Goal: Task Accomplishment & Management: Complete application form

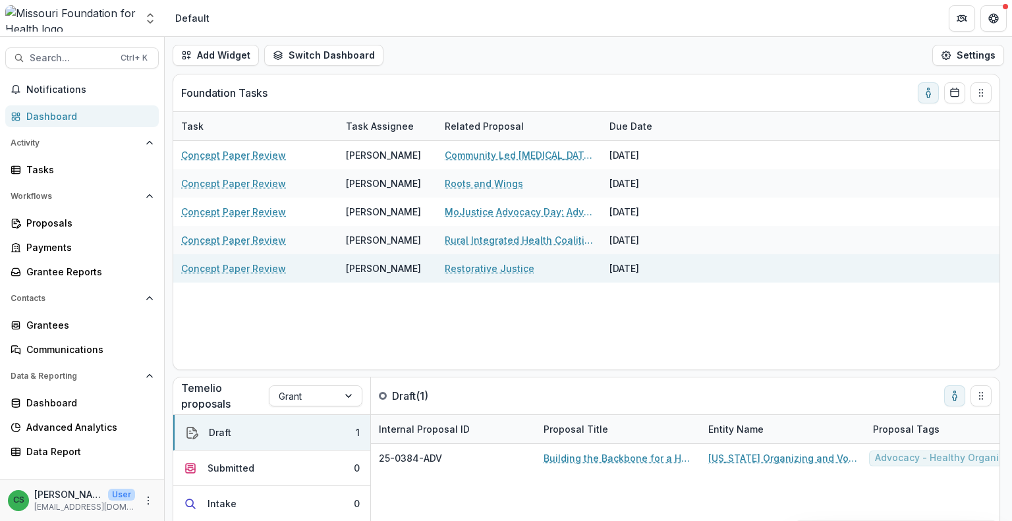
click at [473, 270] on link "Restorative Justice" at bounding box center [490, 268] width 90 height 14
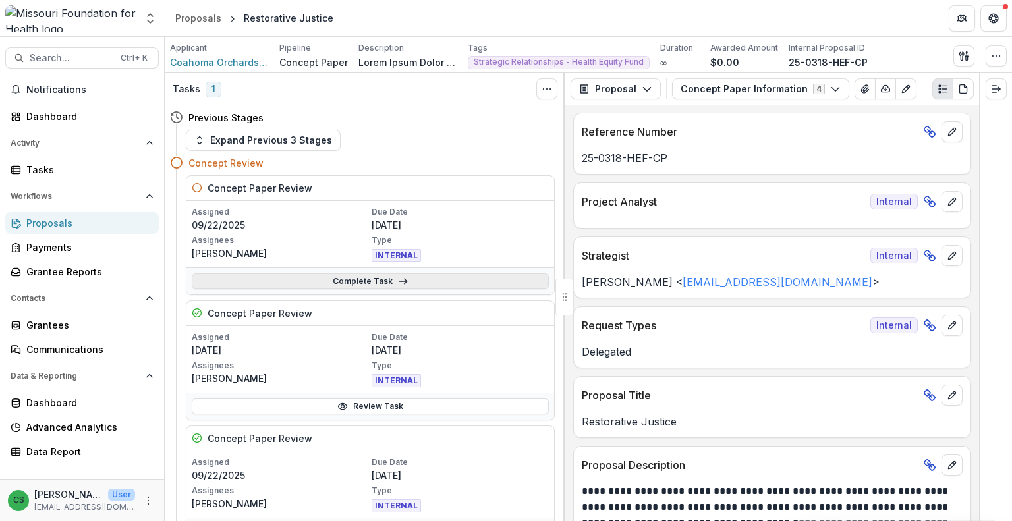
click at [287, 279] on link "Complete Task" at bounding box center [370, 281] width 357 height 16
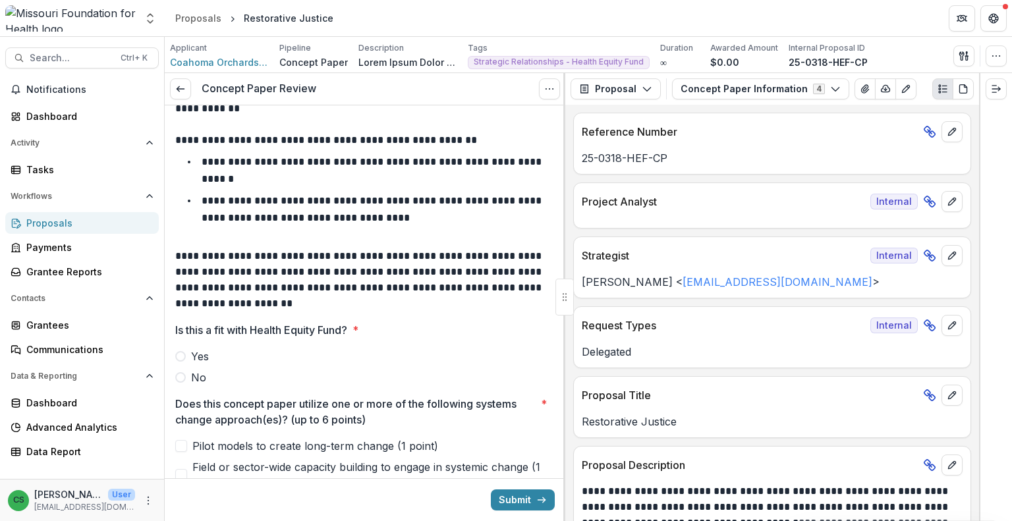
scroll to position [198, 0]
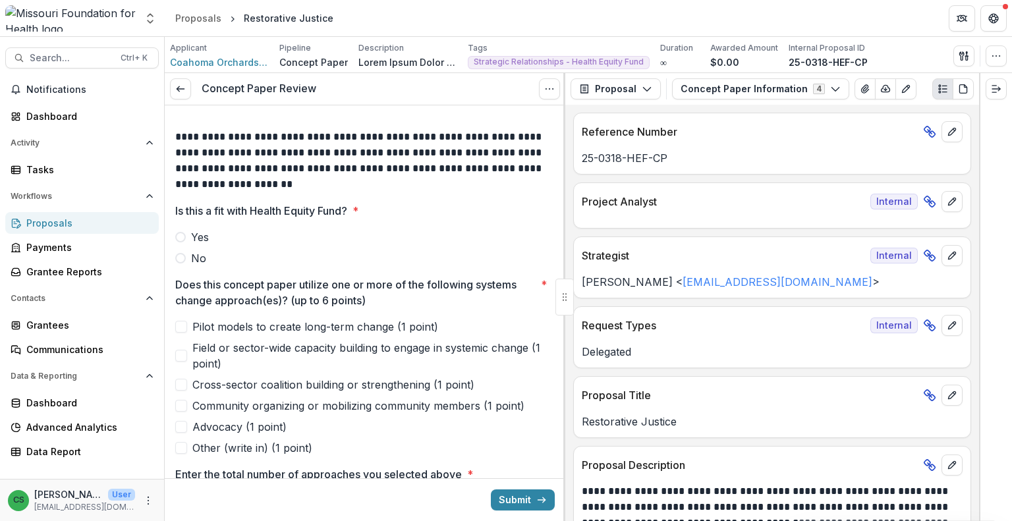
click at [175, 231] on label "Yes" at bounding box center [364, 237] width 379 height 16
click at [211, 324] on span "Pilot models to create long-term change (1 point)" at bounding box center [315, 327] width 246 height 16
click at [257, 406] on span "Community organizing or mobilizing community members (1 point)" at bounding box center [358, 406] width 332 height 16
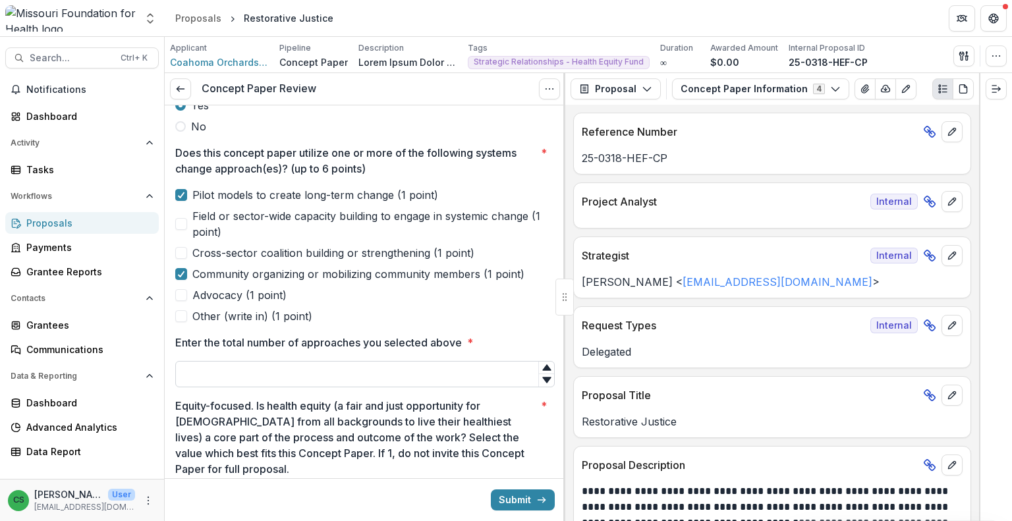
click at [285, 381] on input "Enter the total number of approaches you selected above *" at bounding box center [364, 374] width 379 height 26
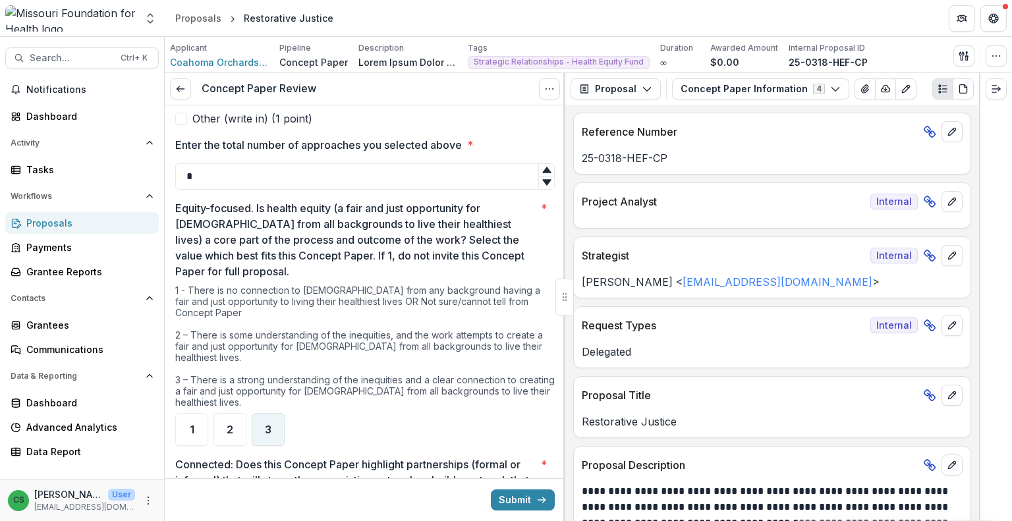
type input "*"
click at [275, 422] on div "3" at bounding box center [268, 429] width 33 height 33
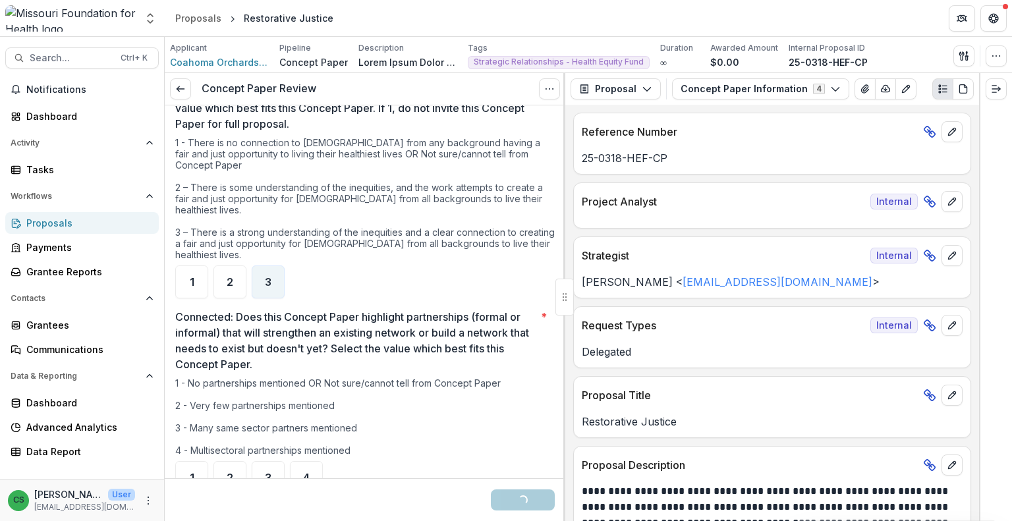
scroll to position [724, 0]
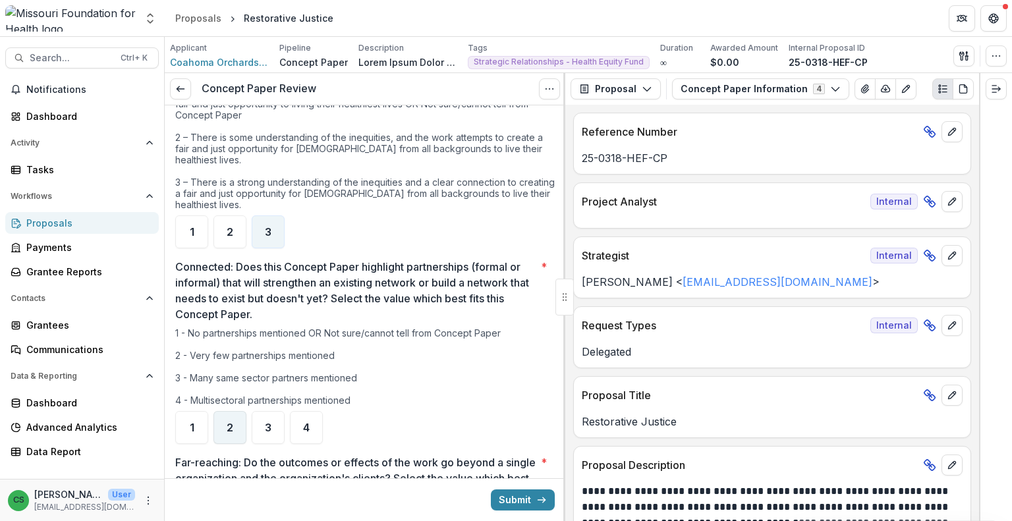
click at [223, 414] on div "2" at bounding box center [229, 427] width 33 height 33
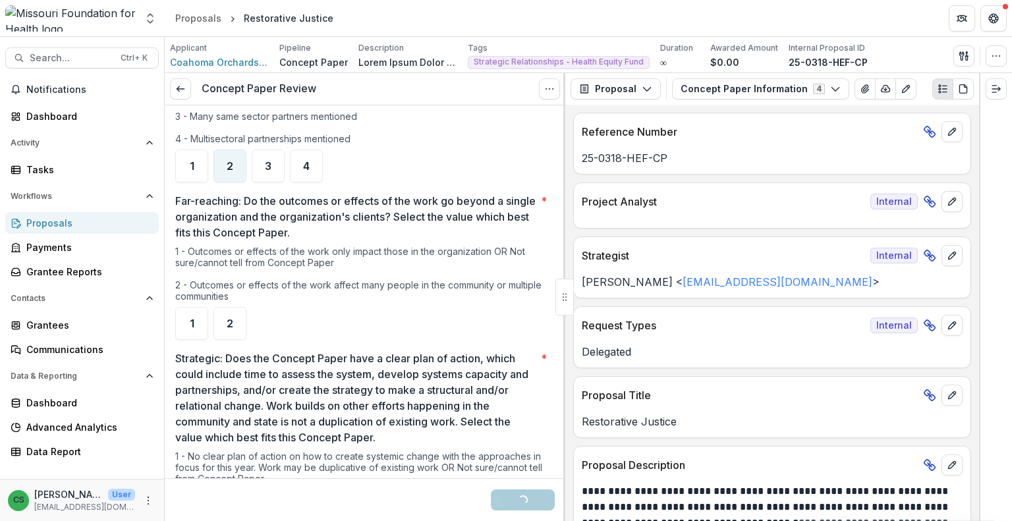
scroll to position [988, 0]
click at [196, 311] on div "1" at bounding box center [191, 321] width 33 height 33
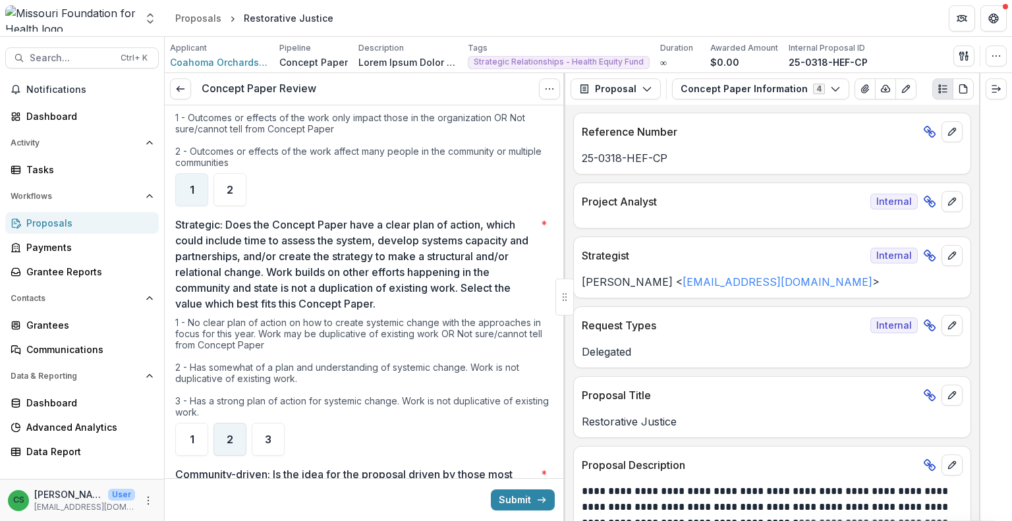
click at [228, 434] on span "2" at bounding box center [230, 439] width 7 height 11
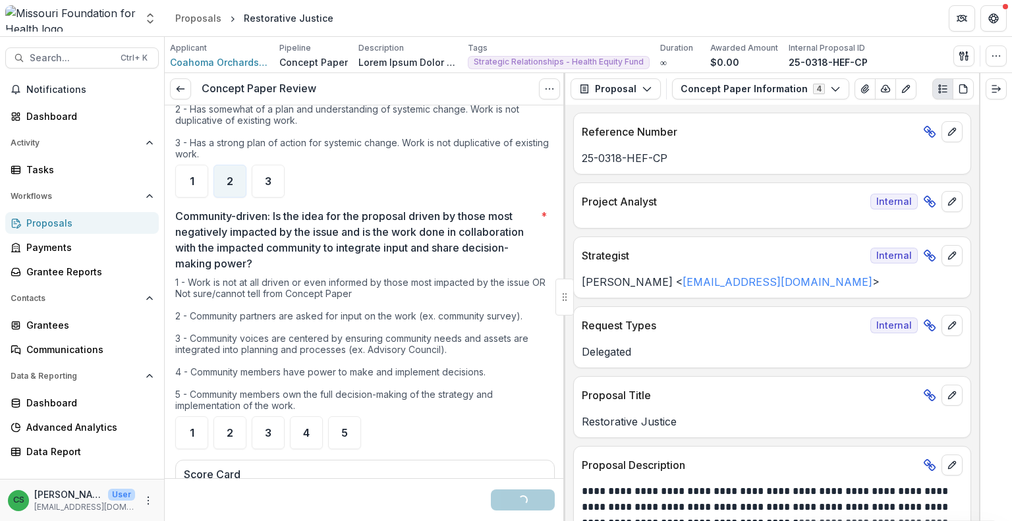
scroll to position [1383, 0]
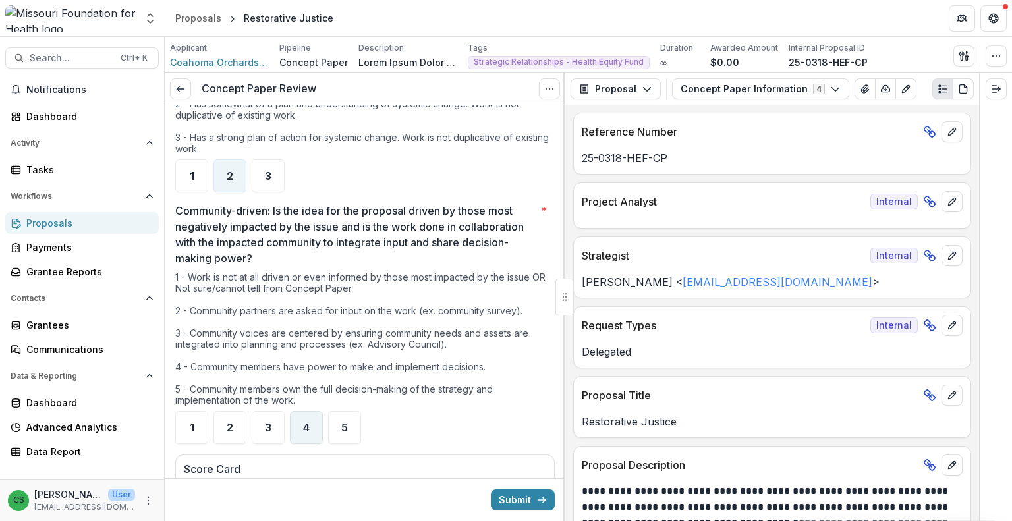
click at [312, 416] on div "4" at bounding box center [306, 427] width 33 height 33
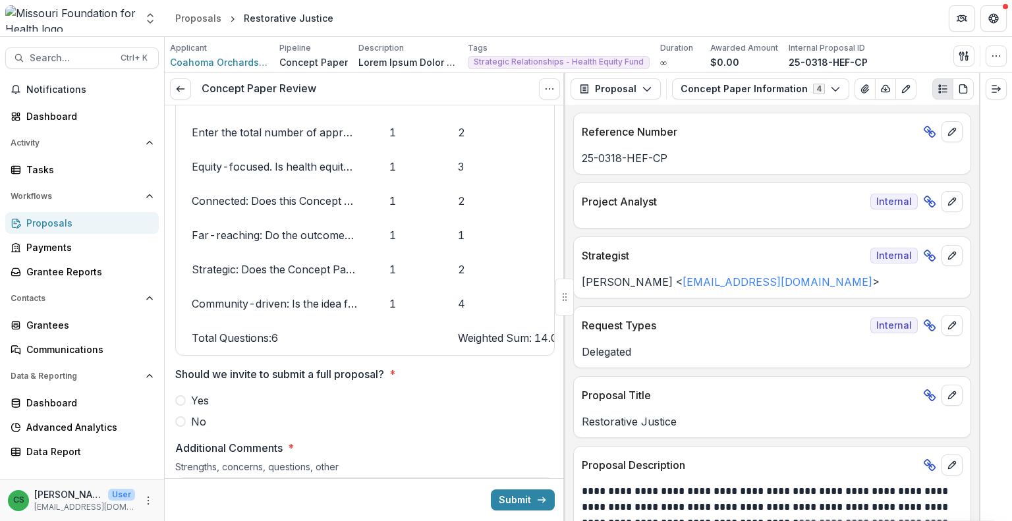
scroll to position [1844, 0]
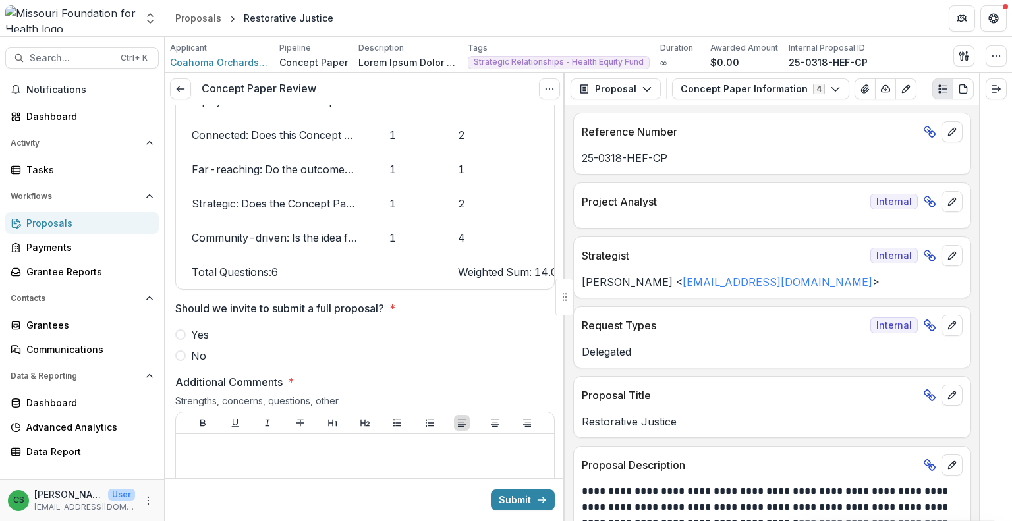
click at [205, 333] on span "Yes" at bounding box center [200, 335] width 18 height 16
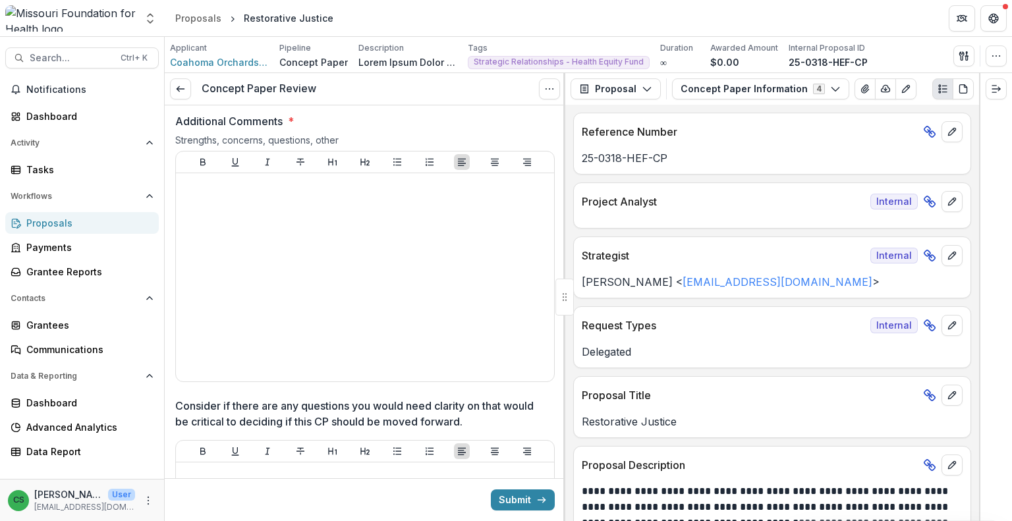
scroll to position [2108, 0]
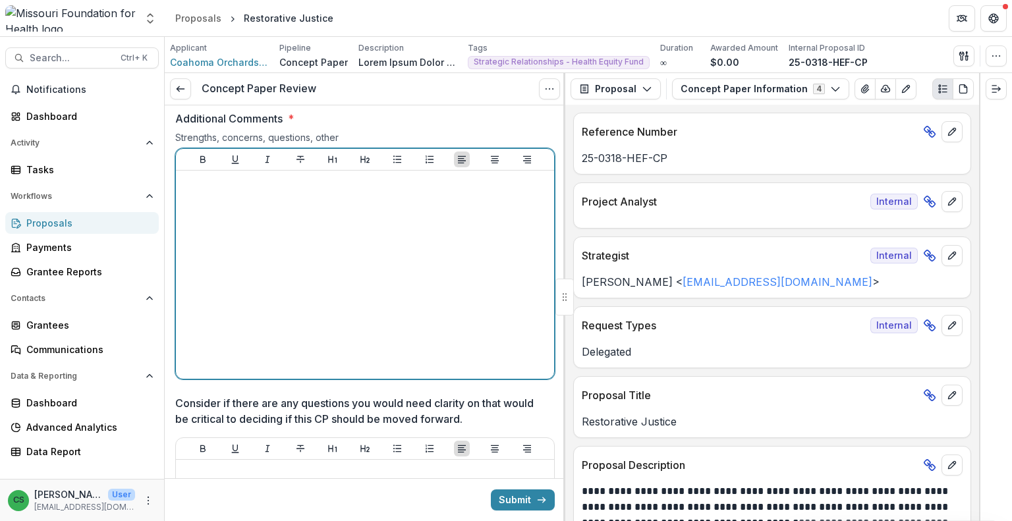
click at [348, 339] on div at bounding box center [365, 275] width 368 height 198
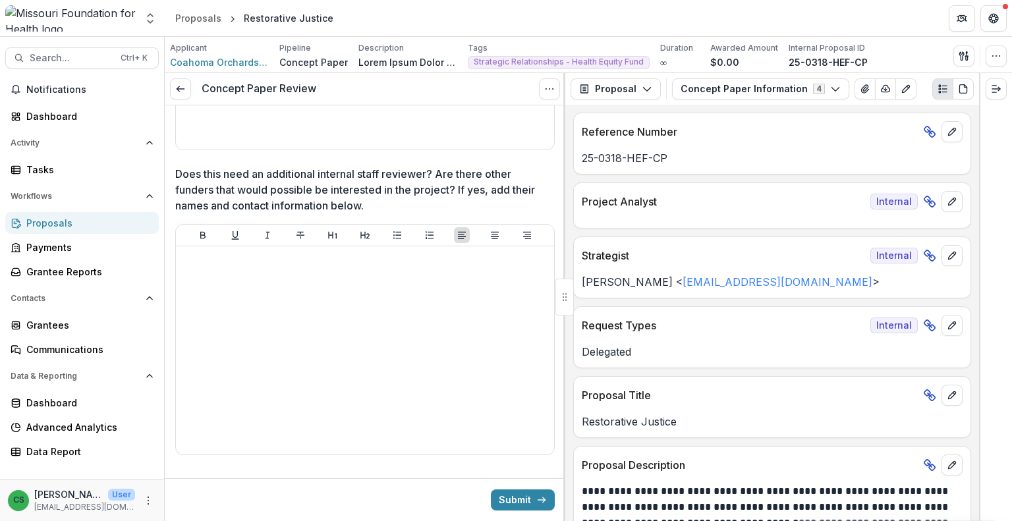
scroll to position [2634, 0]
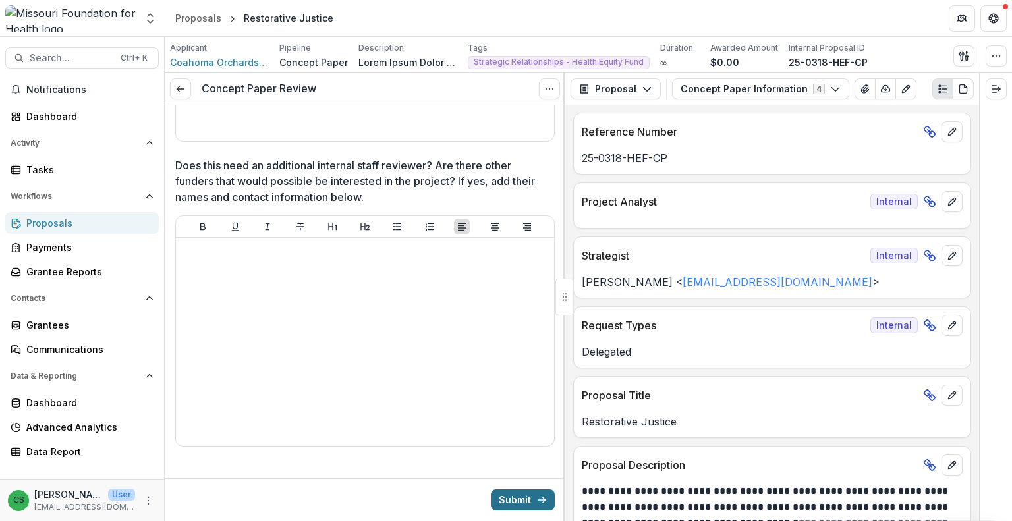
click at [519, 501] on button "Submit" at bounding box center [523, 499] width 64 height 21
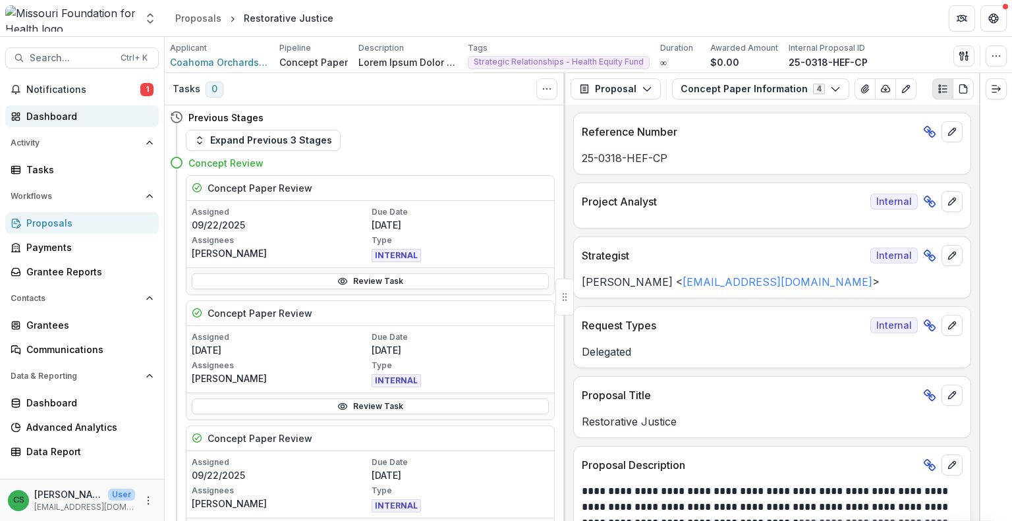
click at [88, 113] on div "Dashboard" at bounding box center [87, 116] width 122 height 14
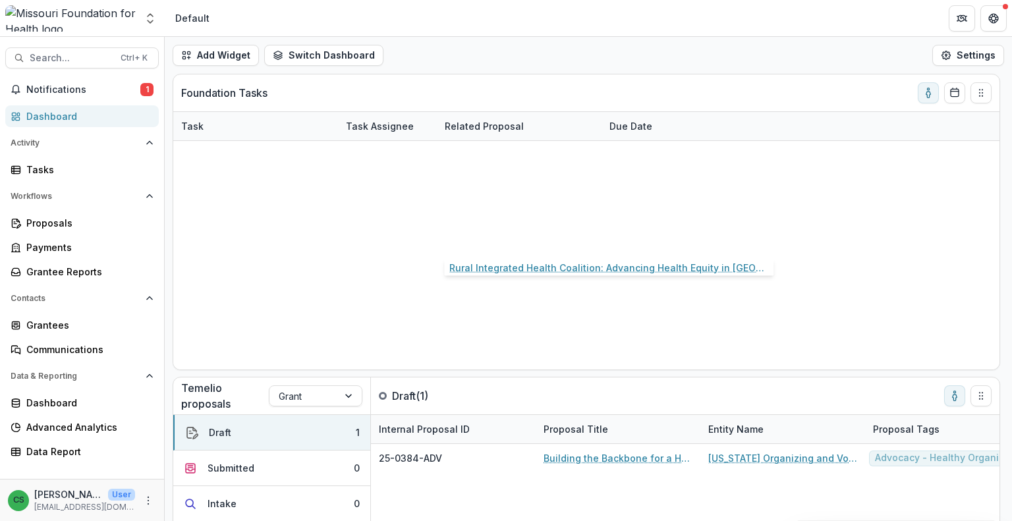
click at [498, 236] on link "Rural Integrated Health Coalition: Advancing Health Equity in [GEOGRAPHIC_DATA]…" at bounding box center [519, 240] width 149 height 14
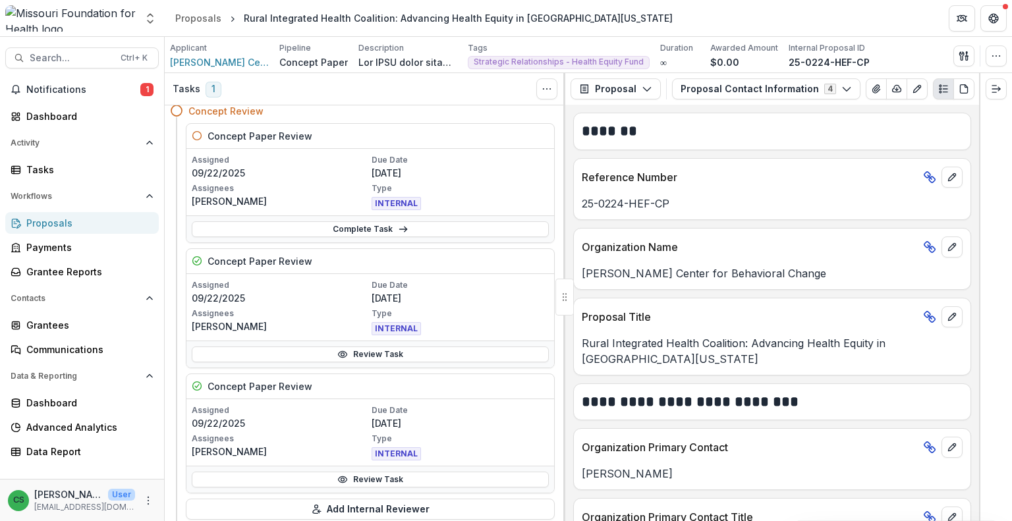
scroll to position [66, 0]
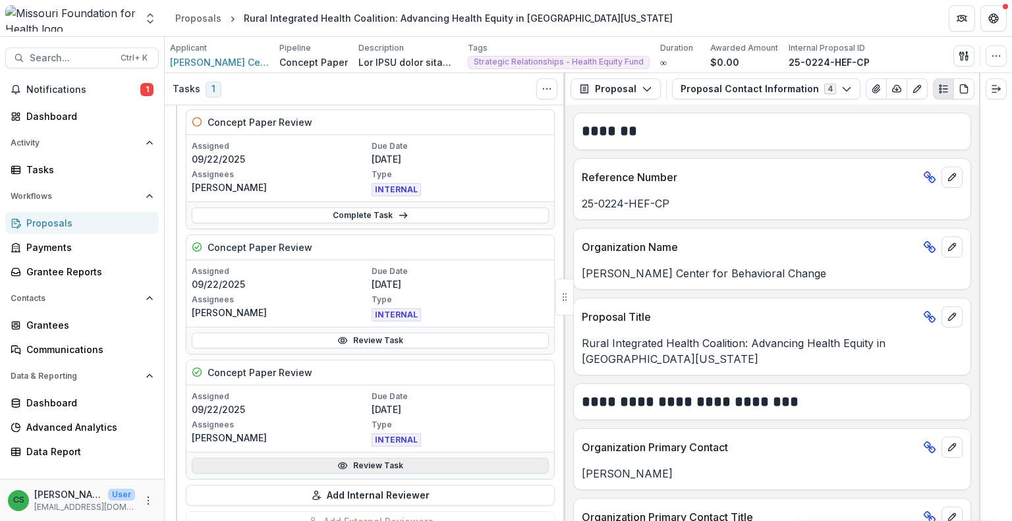
click at [350, 464] on link "Review Task" at bounding box center [370, 466] width 357 height 16
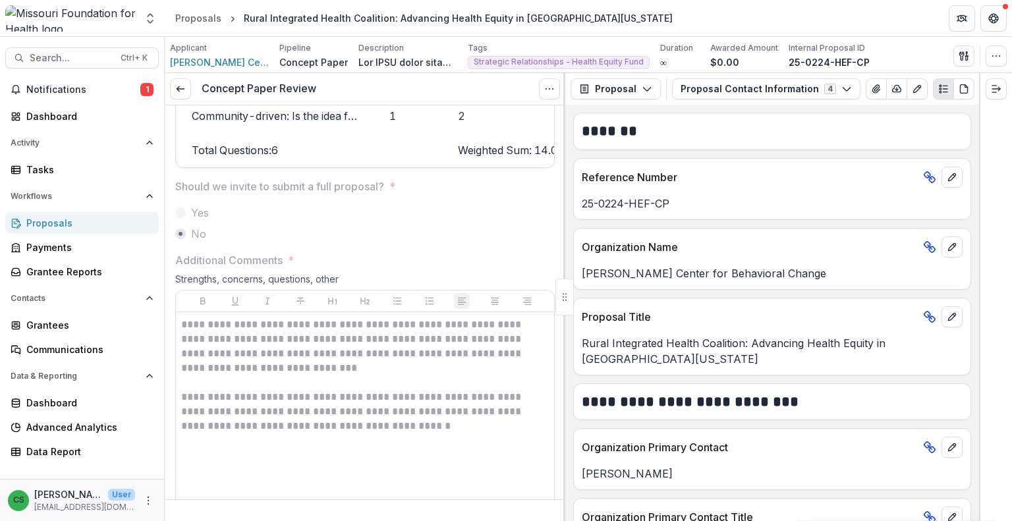
scroll to position [2042, 0]
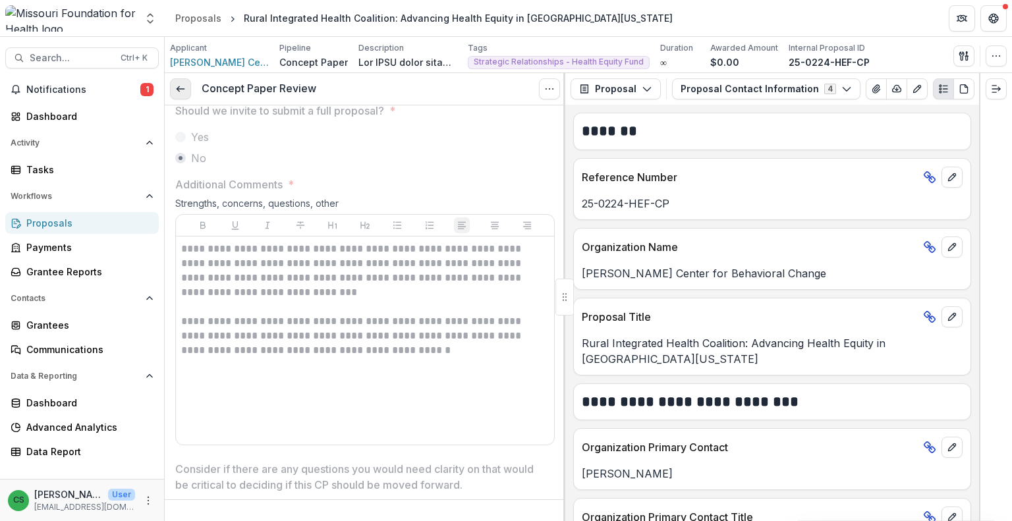
click at [185, 84] on icon at bounding box center [180, 89] width 11 height 11
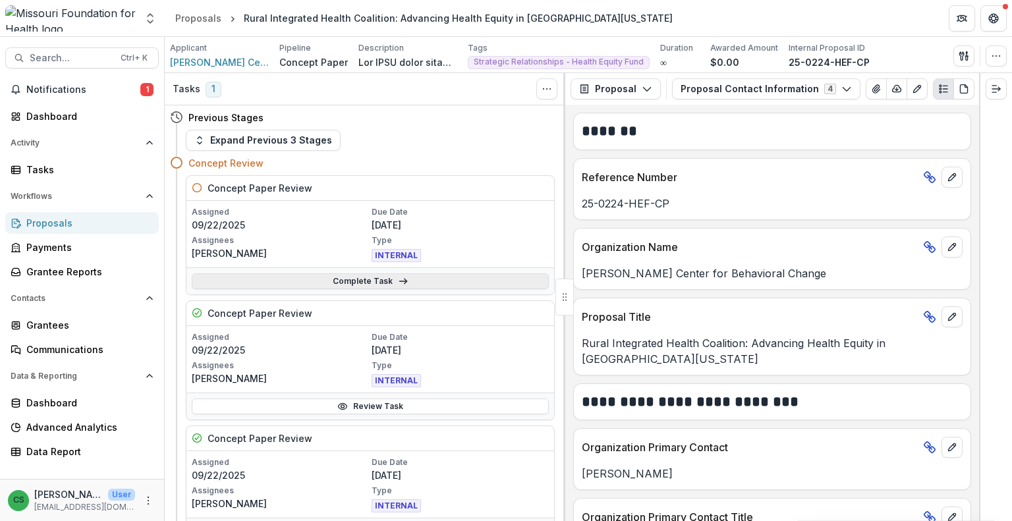
click at [349, 273] on link "Complete Task" at bounding box center [370, 281] width 357 height 16
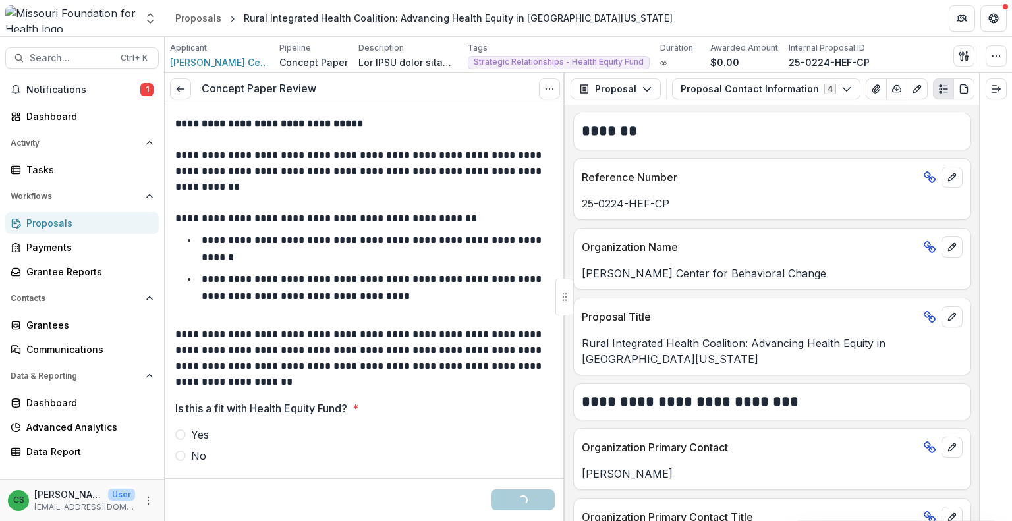
scroll to position [66, 0]
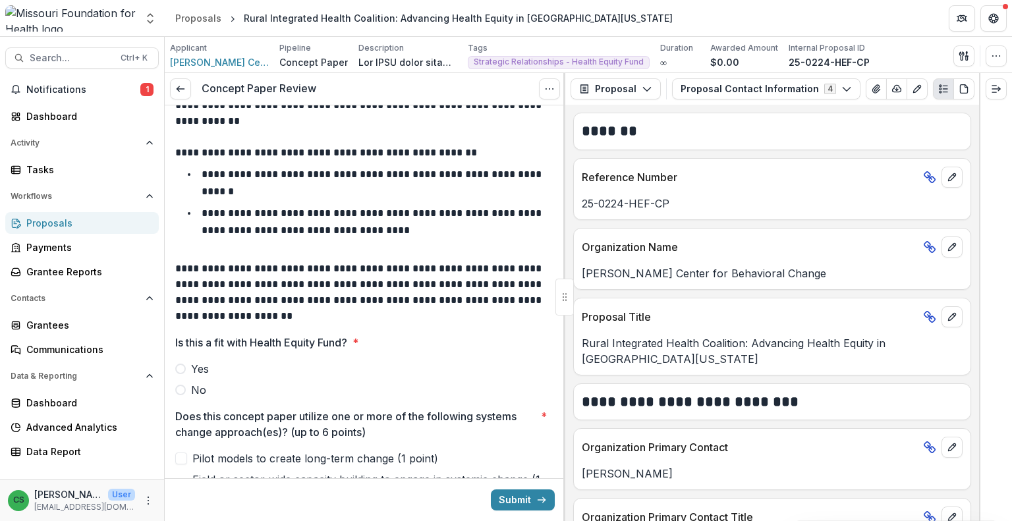
click at [187, 367] on label "Yes" at bounding box center [364, 369] width 379 height 16
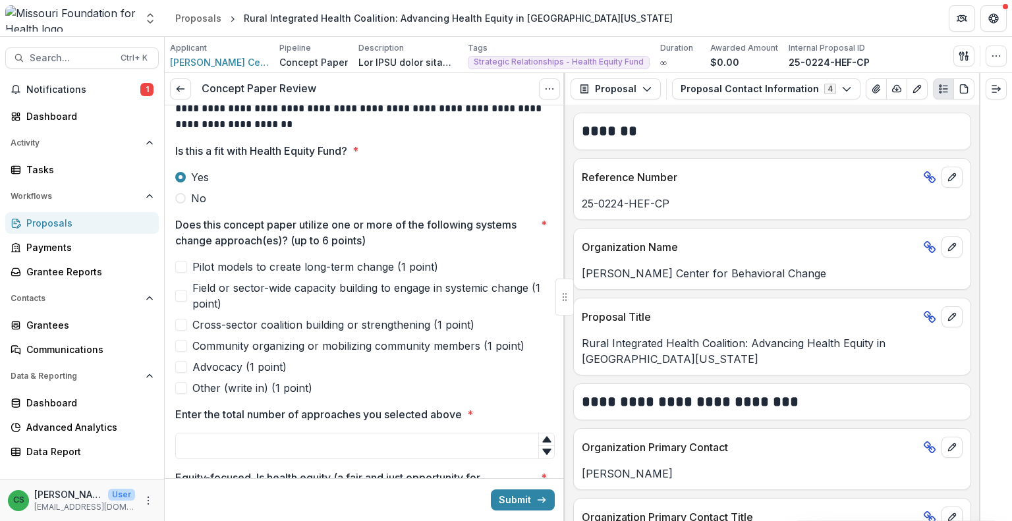
scroll to position [263, 0]
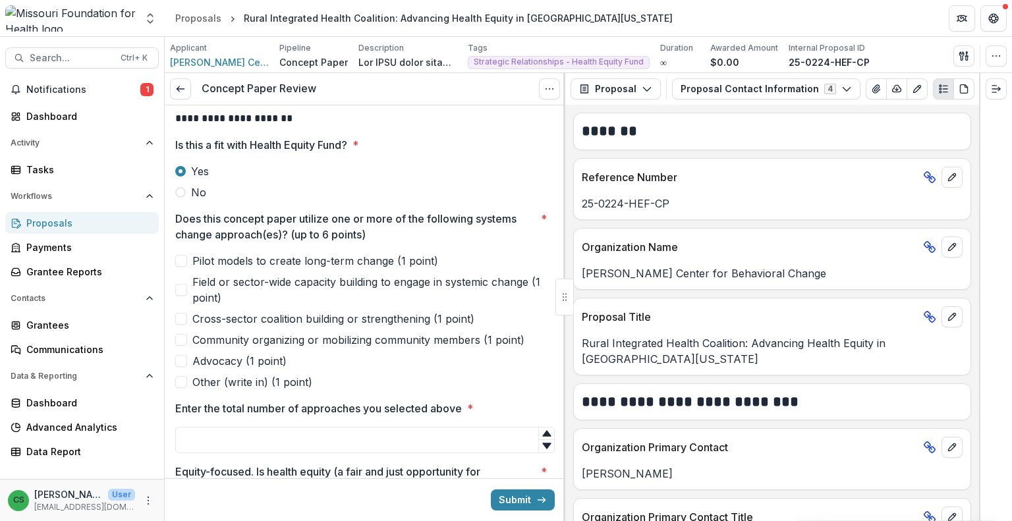
click at [256, 284] on span "Field or sector-wide capacity building to engage in systemic change (1 point)" at bounding box center [373, 290] width 362 height 32
click at [258, 317] on span "Cross-sector coalition building or strengthening (1 point)" at bounding box center [333, 319] width 282 height 16
click at [219, 355] on span "Advocacy (1 point)" at bounding box center [239, 361] width 94 height 16
click at [263, 439] on input "Enter the total number of approaches you selected above *" at bounding box center [364, 440] width 379 height 26
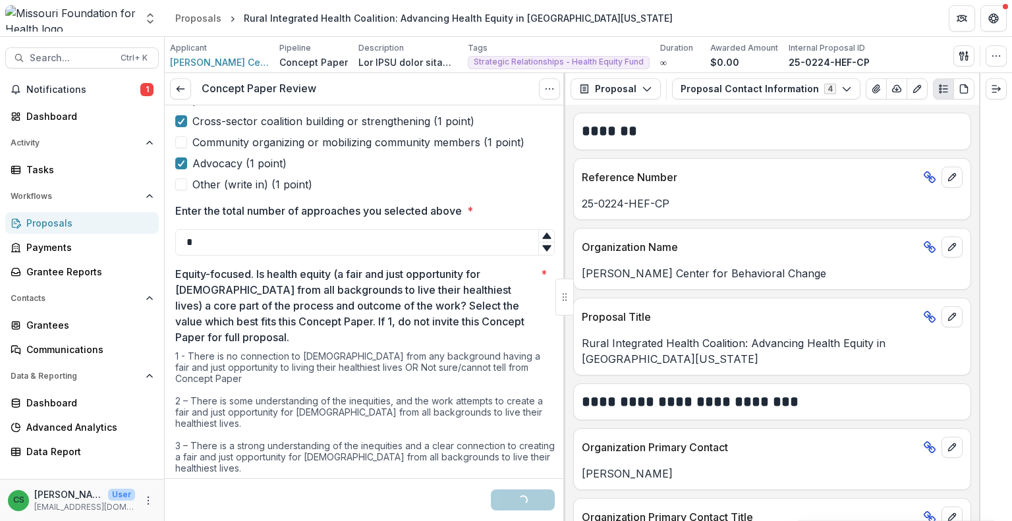
scroll to position [527, 0]
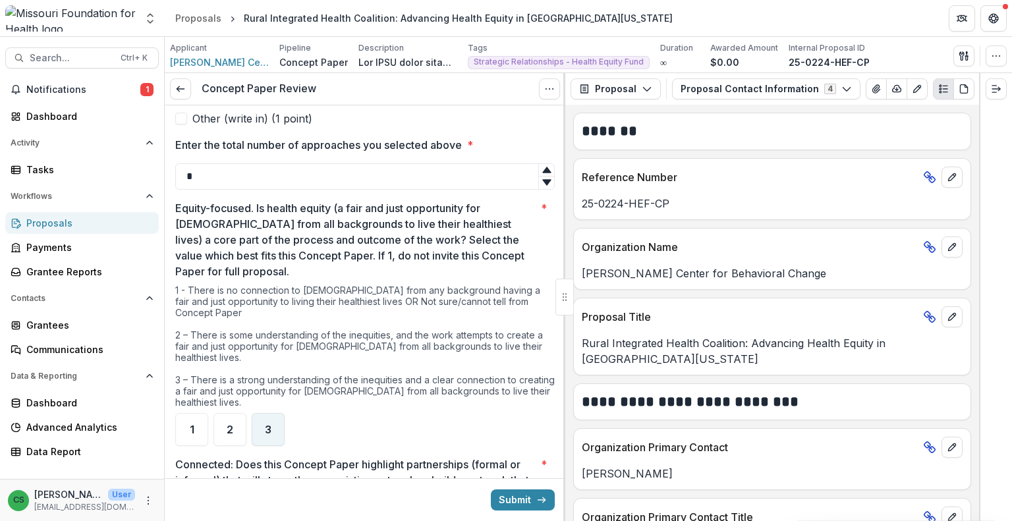
type input "*"
drag, startPoint x: 277, startPoint y: 408, endPoint x: 300, endPoint y: 402, distance: 24.3
click at [277, 413] on div "3" at bounding box center [268, 429] width 33 height 33
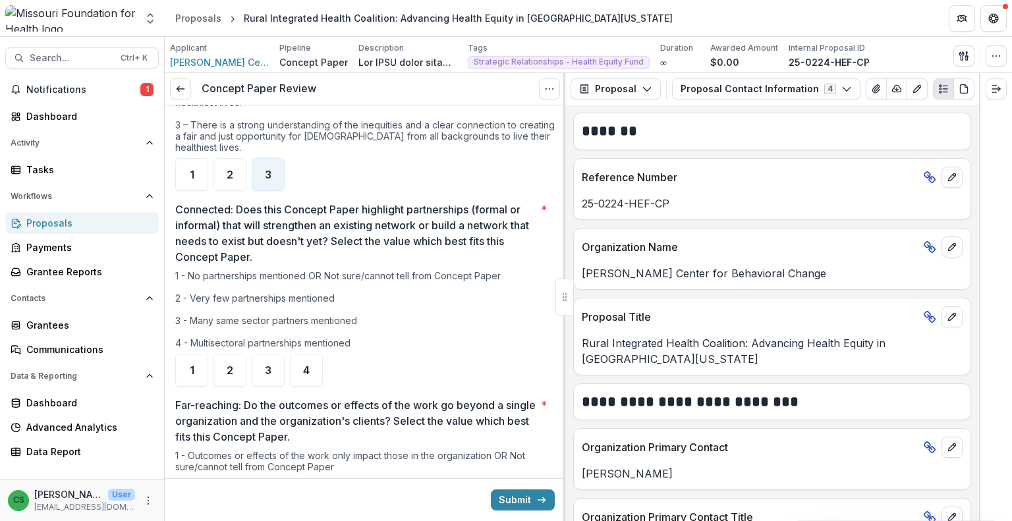
scroll to position [790, 0]
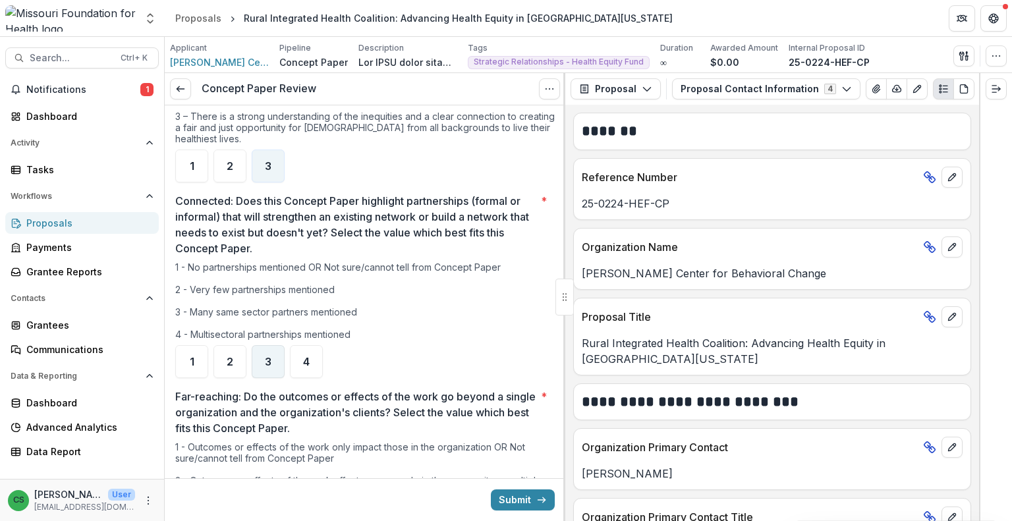
click at [265, 356] on span "3" at bounding box center [268, 361] width 7 height 11
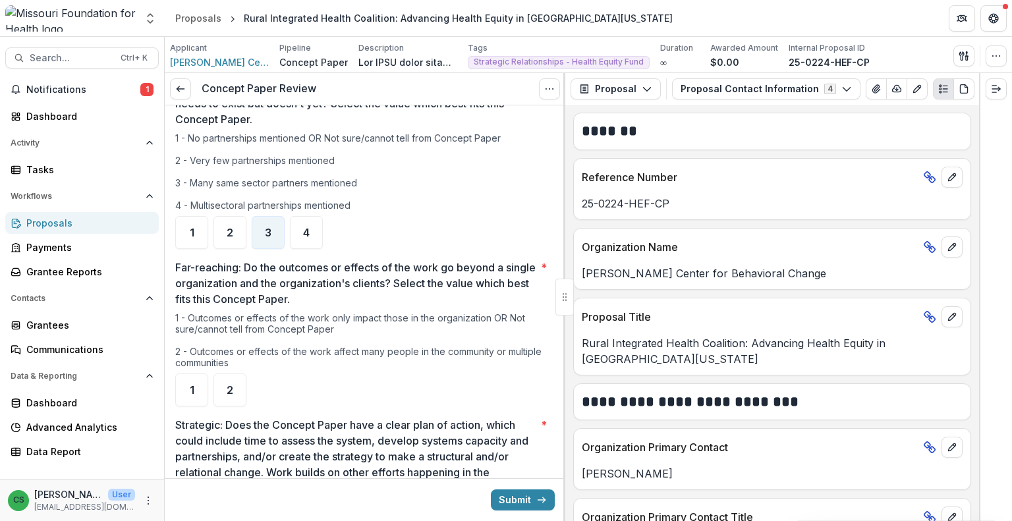
scroll to position [922, 0]
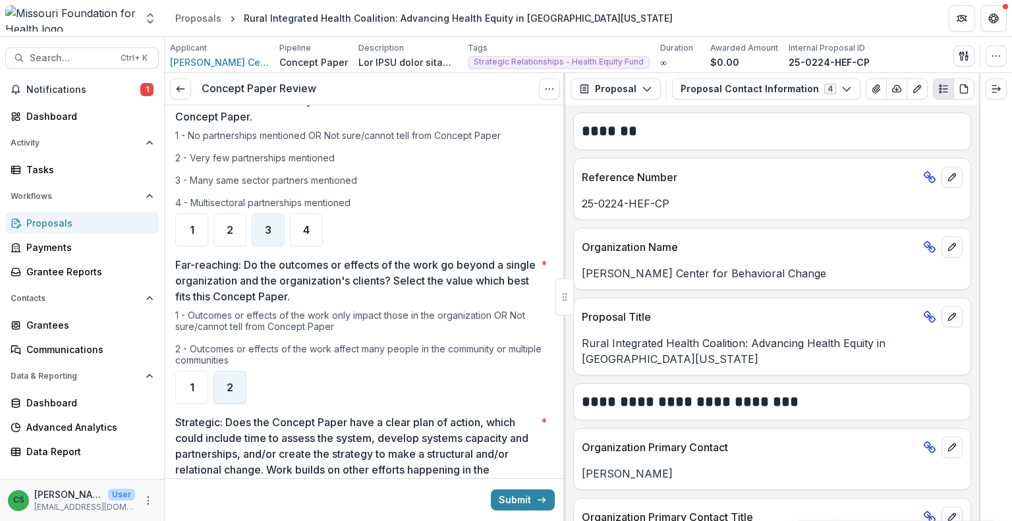
click at [229, 382] on span "2" at bounding box center [230, 387] width 7 height 11
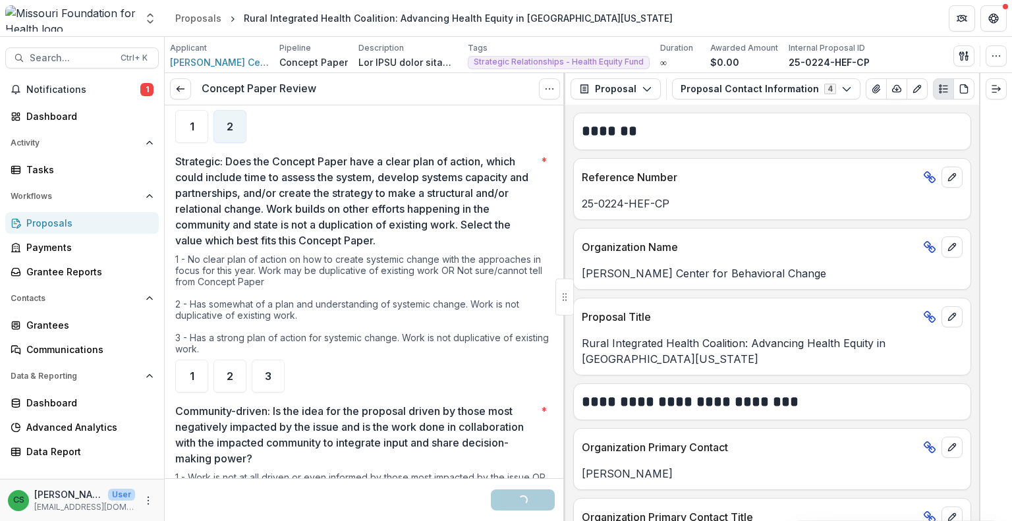
scroll to position [1185, 0]
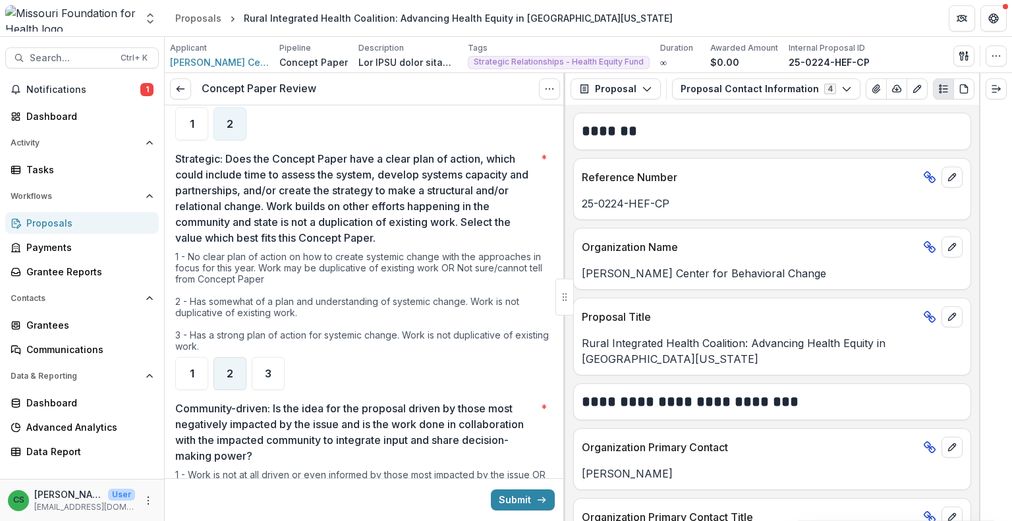
click at [235, 364] on div "2" at bounding box center [229, 373] width 33 height 33
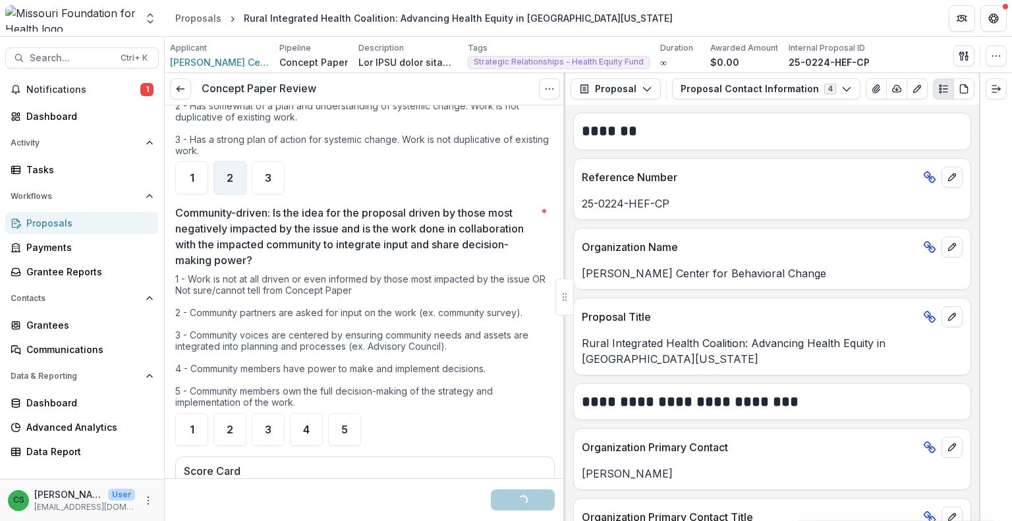
scroll to position [1383, 0]
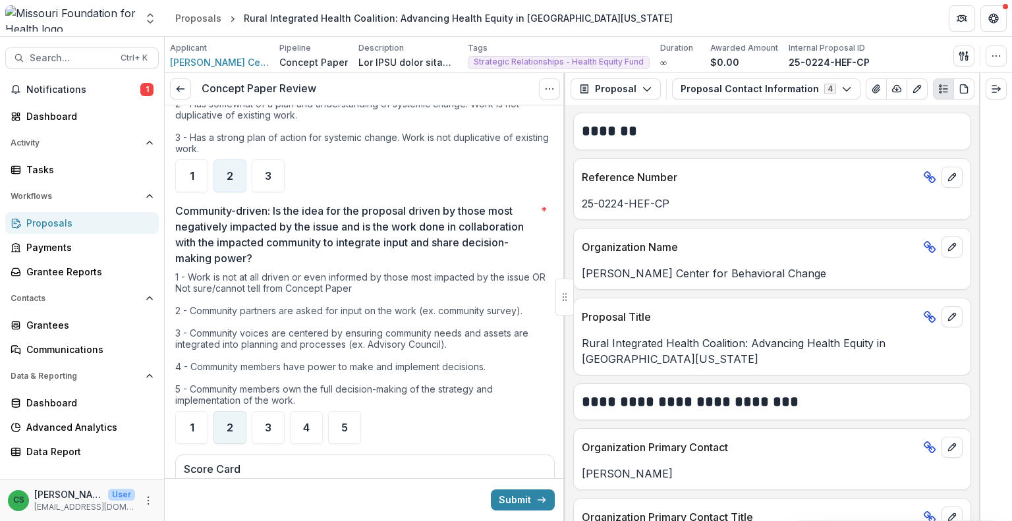
click at [225, 412] on div "2" at bounding box center [229, 427] width 33 height 33
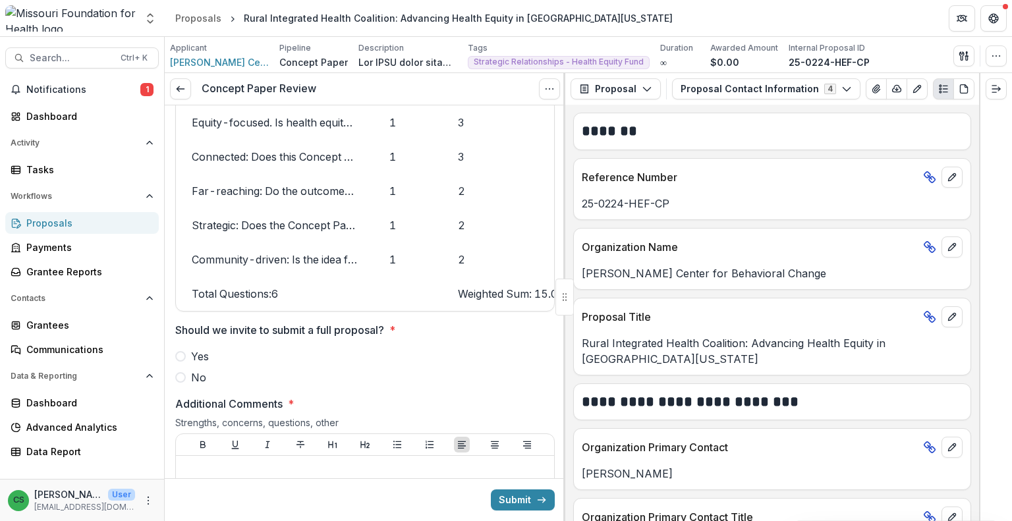
scroll to position [1844, 0]
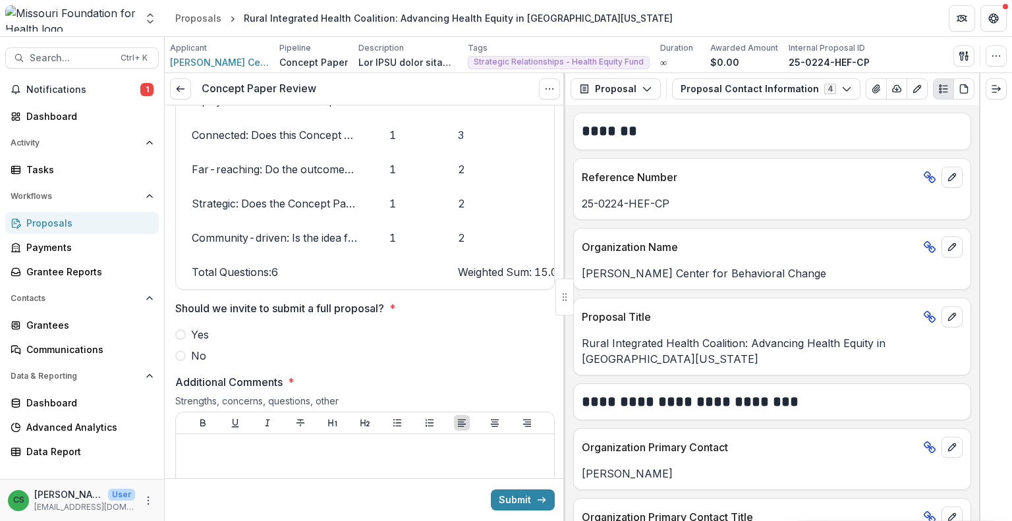
click at [183, 353] on span at bounding box center [180, 355] width 11 height 11
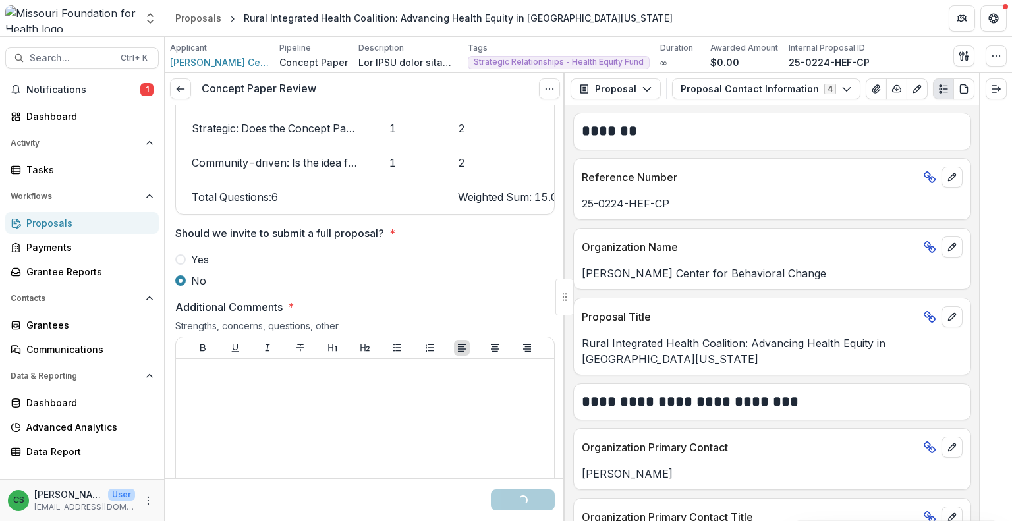
scroll to position [2042, 0]
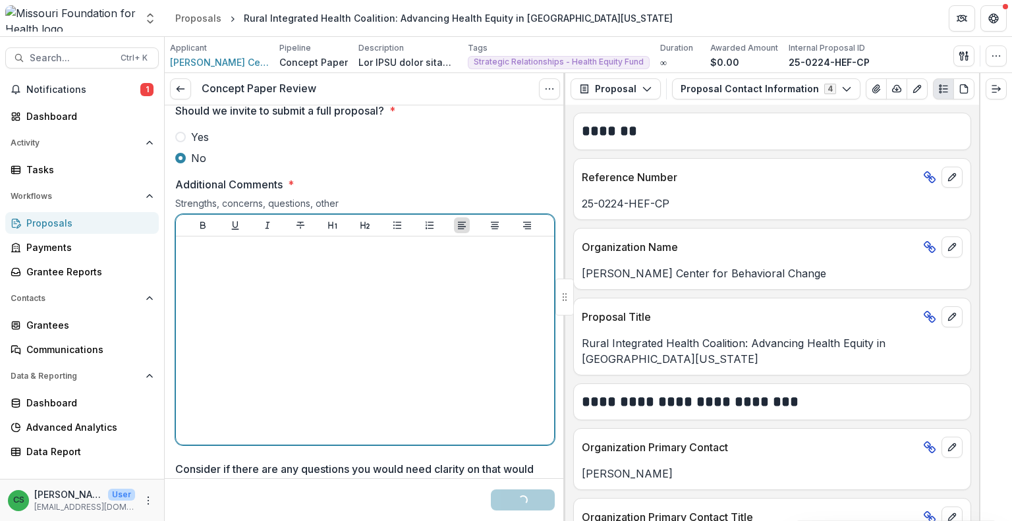
click at [369, 370] on div at bounding box center [365, 341] width 368 height 198
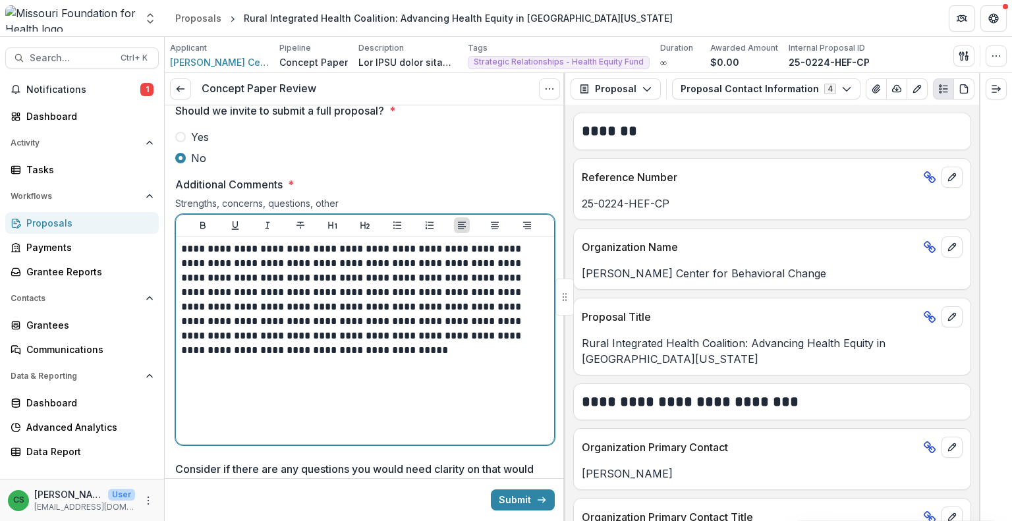
click at [513, 306] on p "**********" at bounding box center [363, 300] width 364 height 116
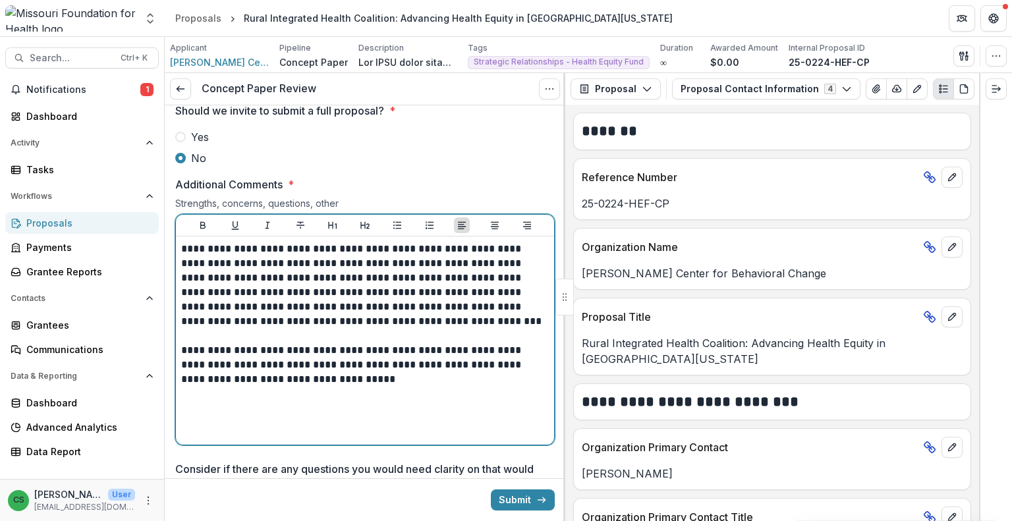
click at [530, 385] on div "**********" at bounding box center [365, 341] width 368 height 198
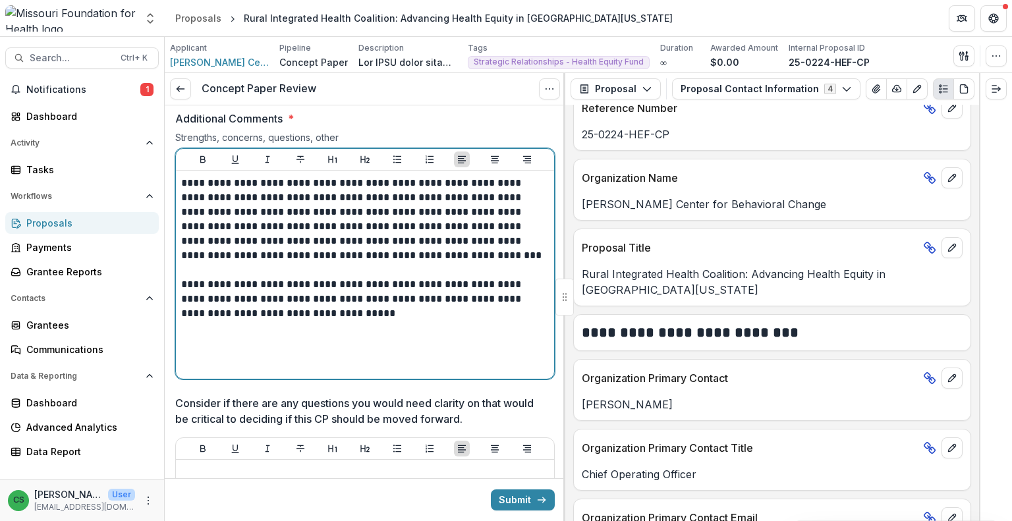
scroll to position [0, 0]
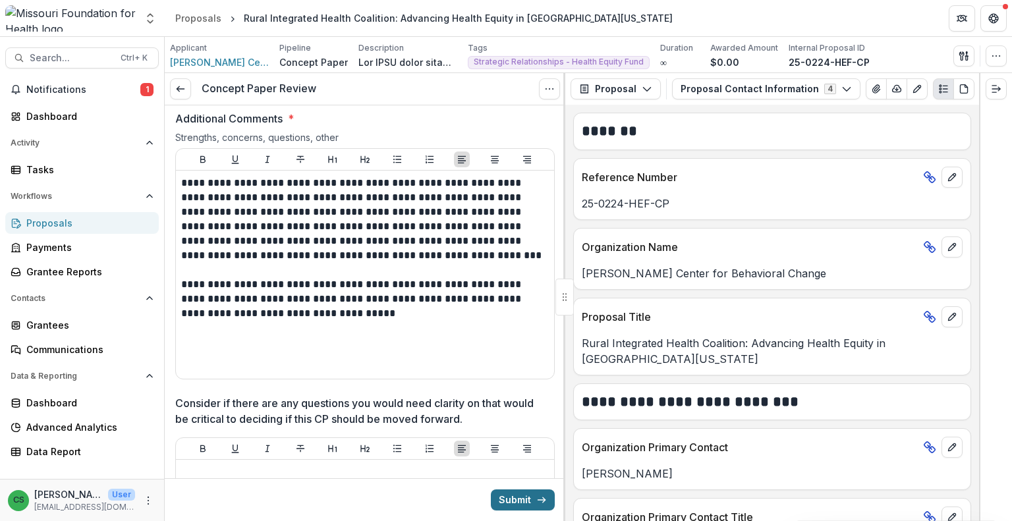
click at [513, 491] on button "Submit" at bounding box center [523, 499] width 64 height 21
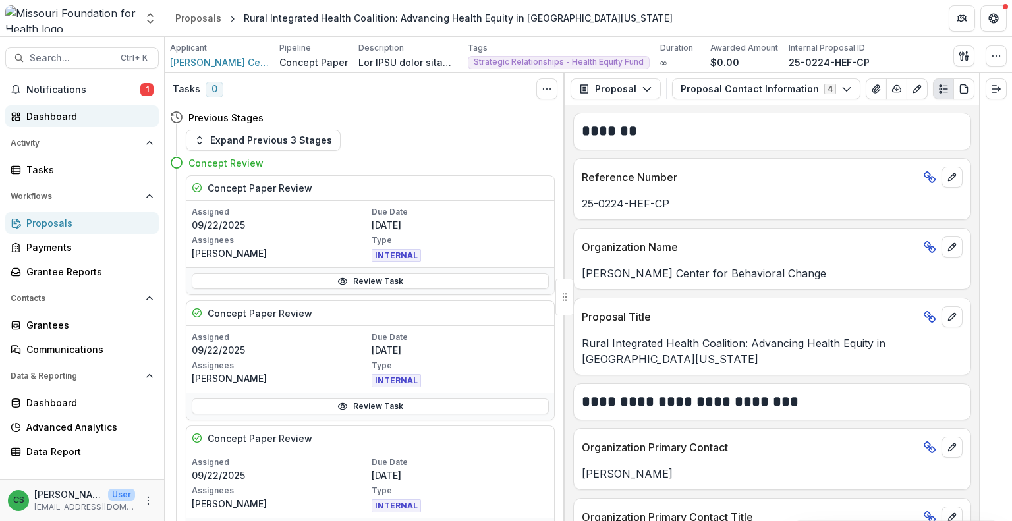
click at [103, 110] on div "Dashboard" at bounding box center [87, 116] width 122 height 14
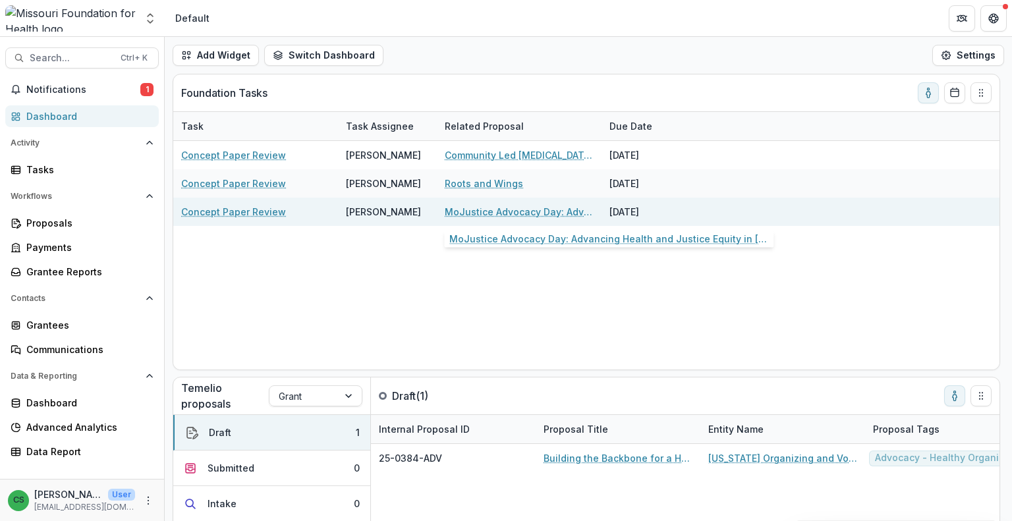
click at [496, 213] on link "MoJustice Advocacy Day: Advancing Health and Justice Equity in [US_STATE] for F…" at bounding box center [519, 212] width 149 height 14
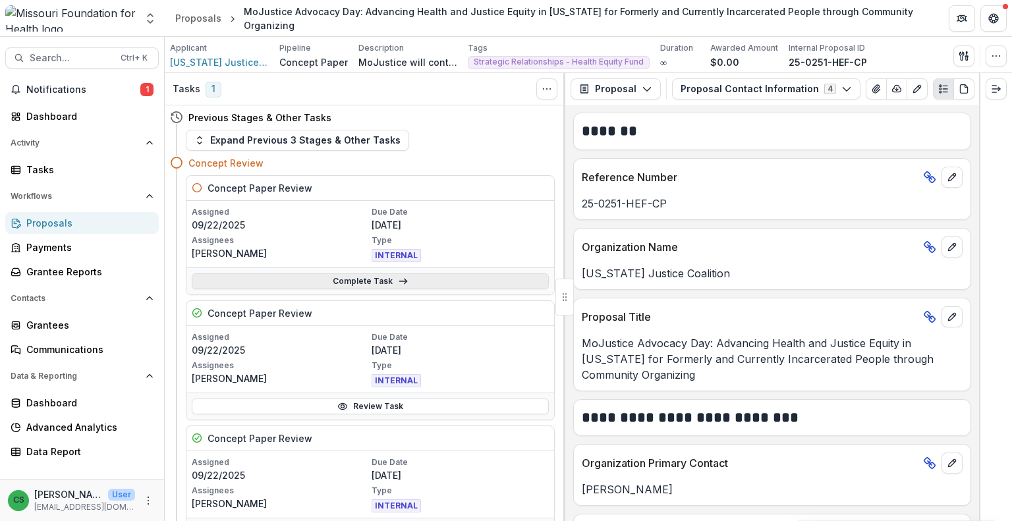
click at [295, 281] on link "Complete Task" at bounding box center [370, 281] width 357 height 16
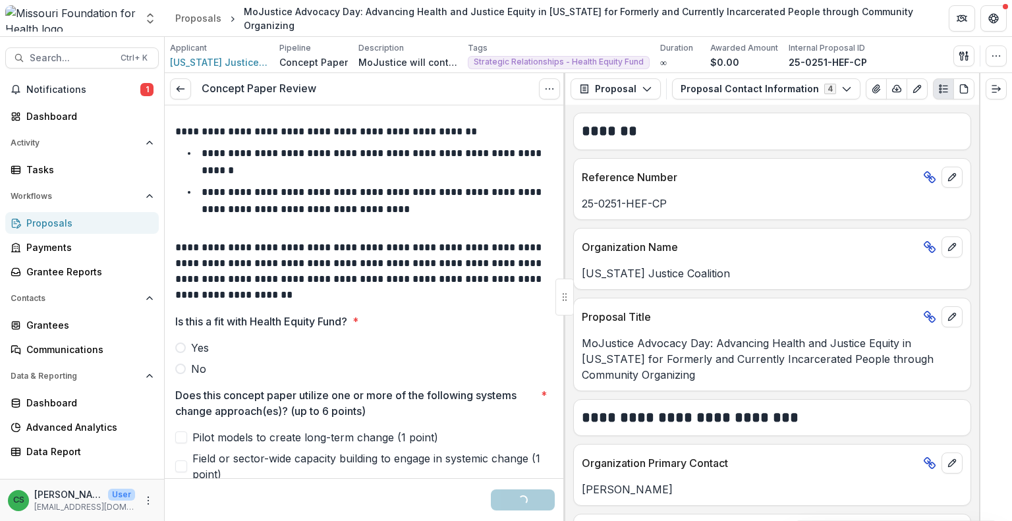
scroll to position [132, 0]
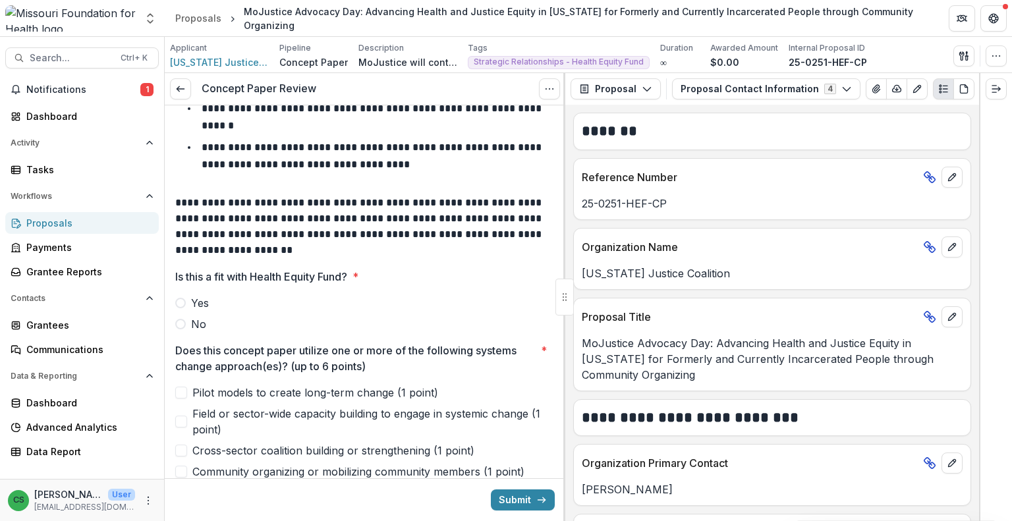
click at [184, 325] on span at bounding box center [180, 324] width 11 height 11
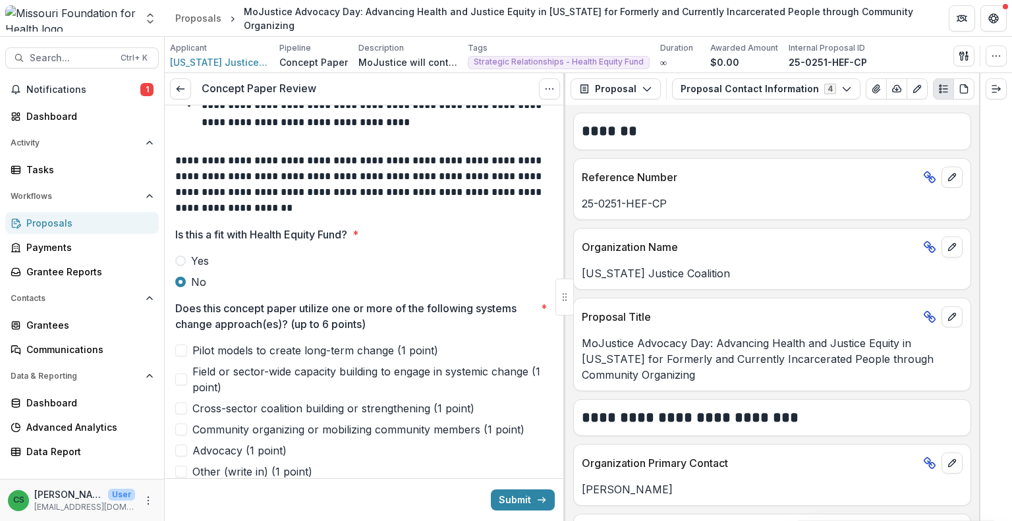
scroll to position [198, 0]
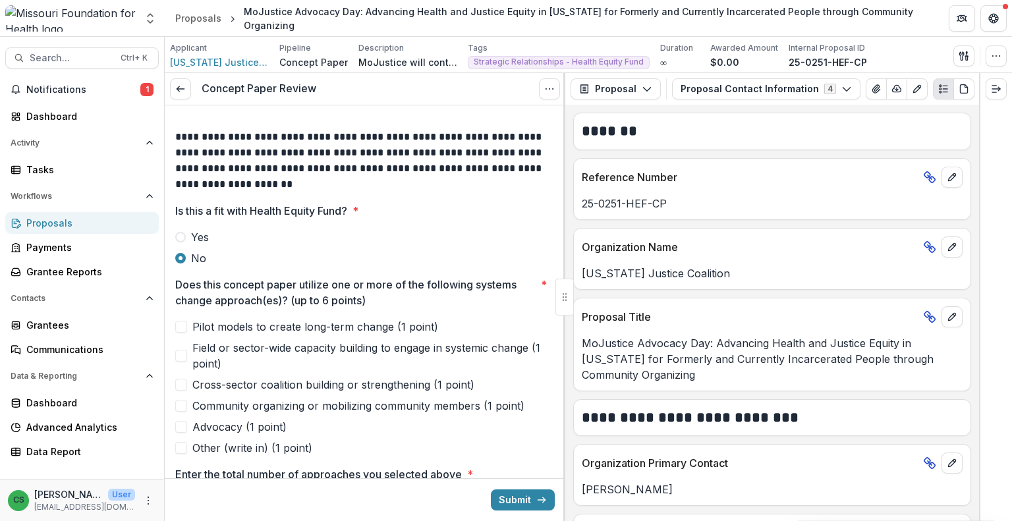
click at [339, 356] on span "Field or sector-wide capacity building to engage in systemic change (1 point)" at bounding box center [373, 356] width 362 height 32
click at [251, 430] on span "Advocacy (1 point)" at bounding box center [239, 427] width 94 height 16
click at [265, 398] on span "Community organizing or mobilizing community members (1 point)" at bounding box center [358, 406] width 332 height 16
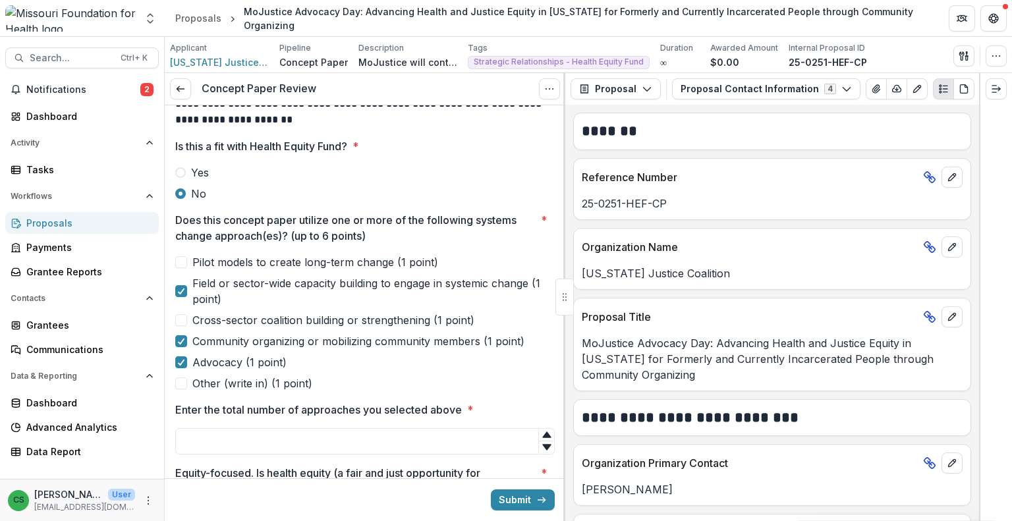
scroll to position [329, 0]
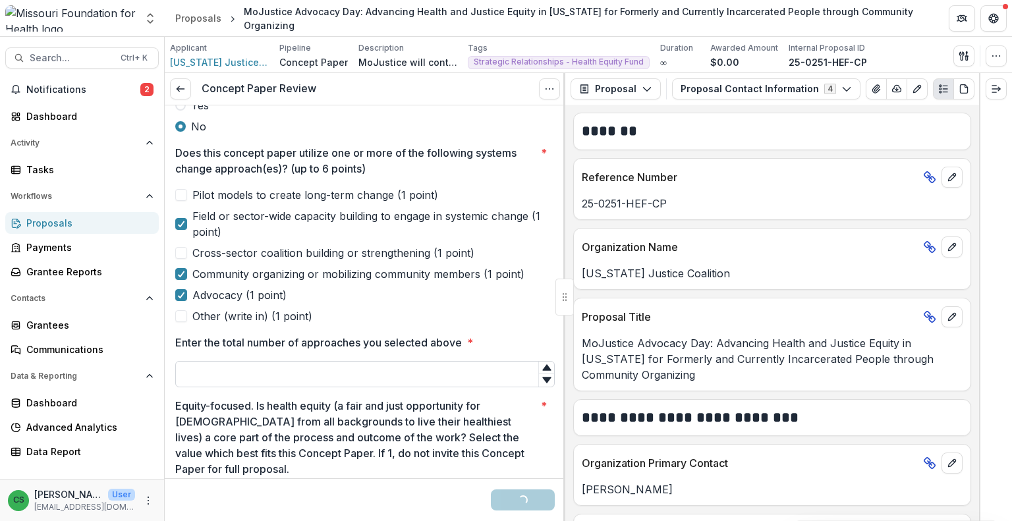
click at [317, 379] on input "Enter the total number of approaches you selected above *" at bounding box center [364, 374] width 379 height 26
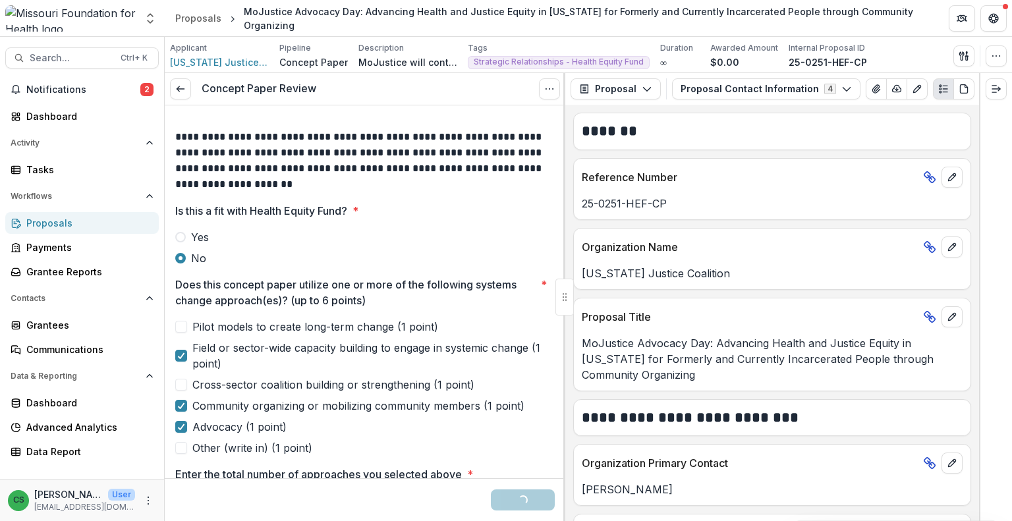
type input "*"
click at [190, 235] on label "Yes" at bounding box center [364, 237] width 379 height 16
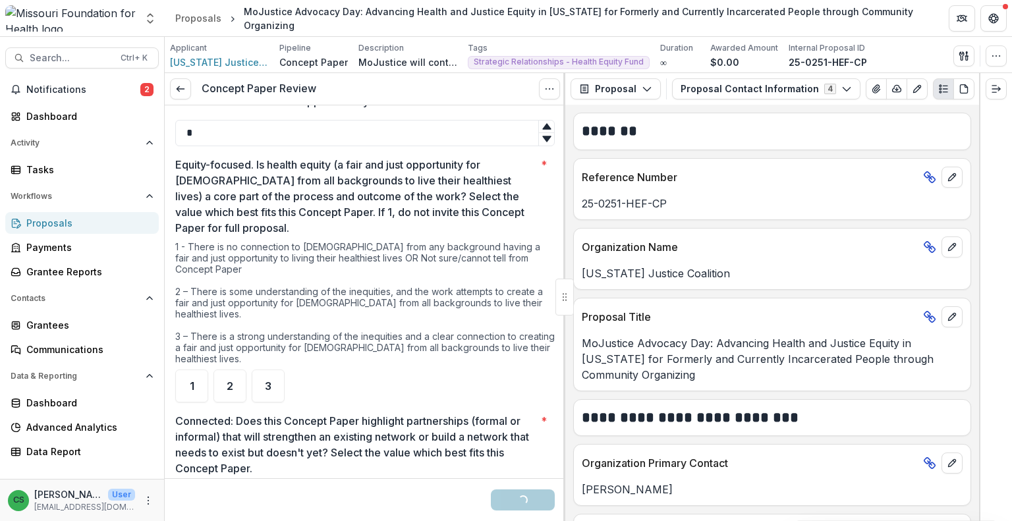
scroll to position [593, 0]
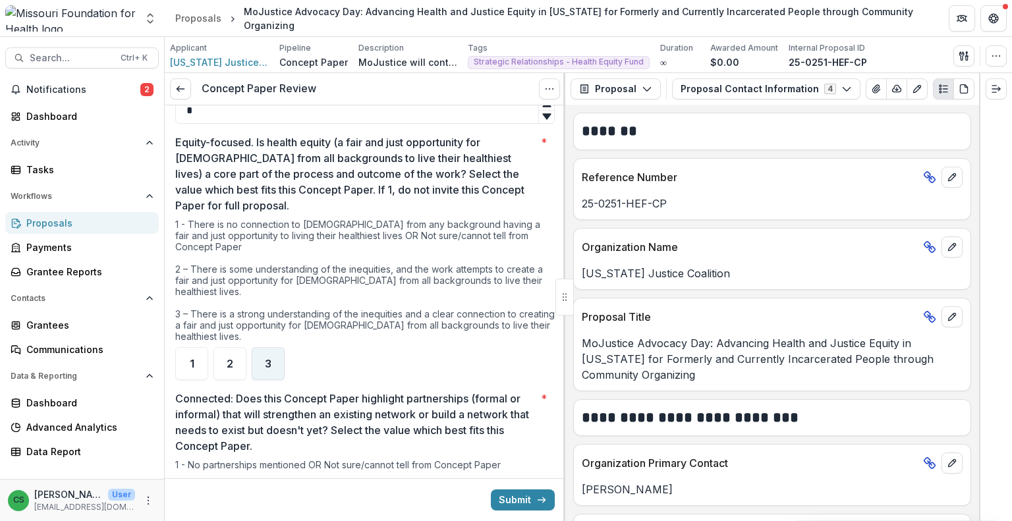
click at [271, 360] on div "3" at bounding box center [268, 363] width 33 height 33
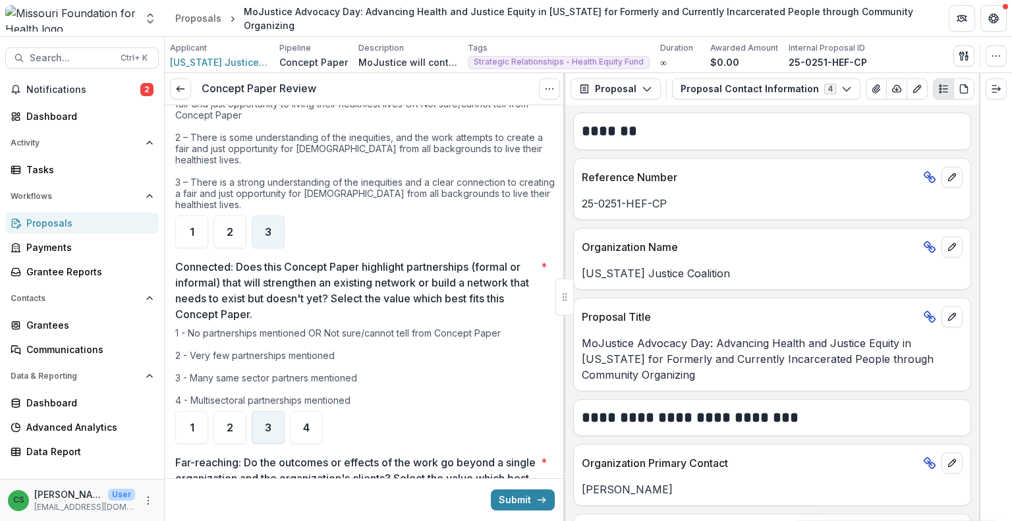
click at [255, 411] on div "3" at bounding box center [268, 427] width 33 height 33
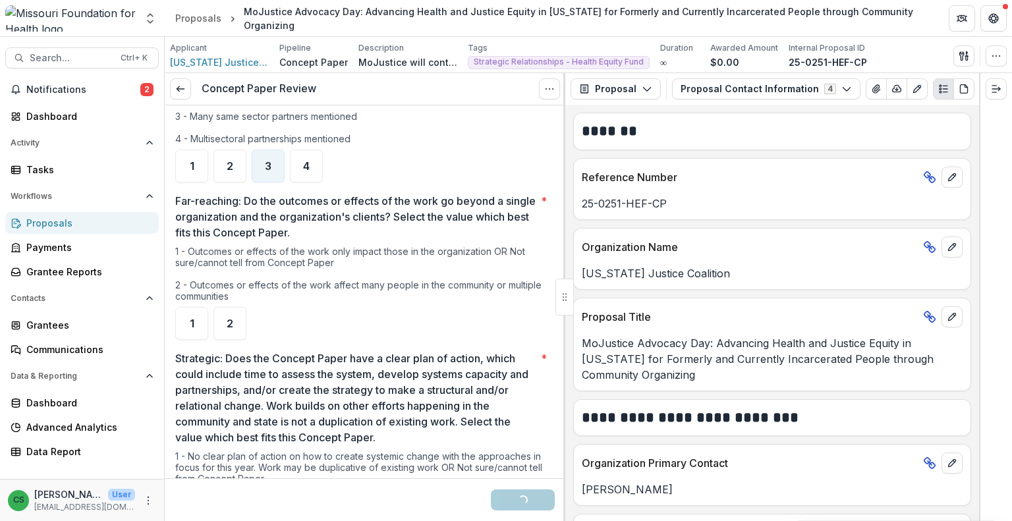
scroll to position [988, 0]
click at [238, 321] on div "2" at bounding box center [229, 321] width 33 height 33
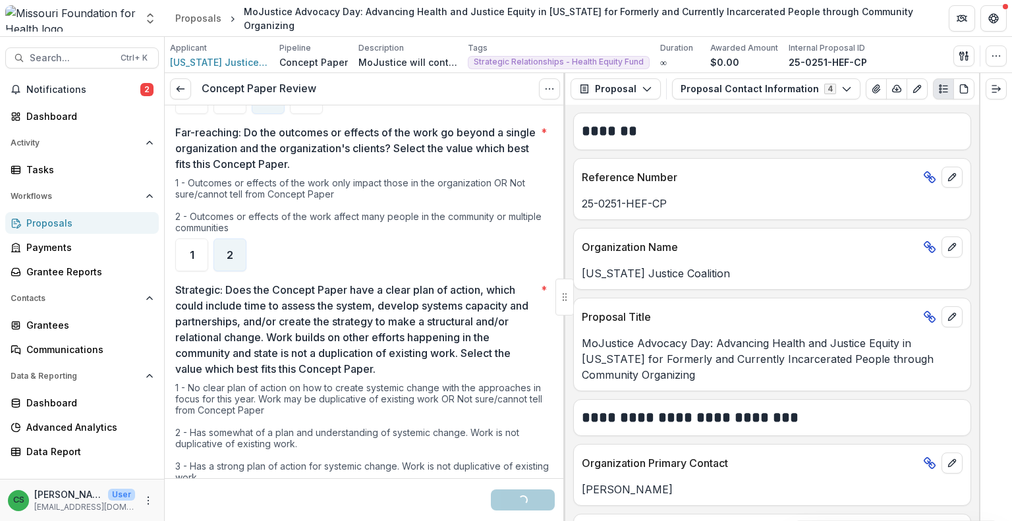
scroll to position [1120, 0]
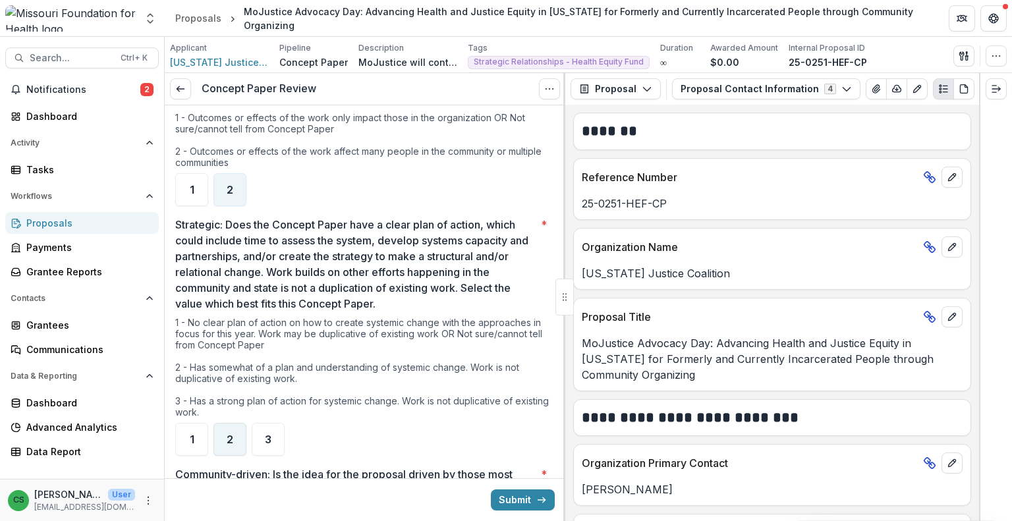
click at [231, 434] on span "2" at bounding box center [230, 439] width 7 height 11
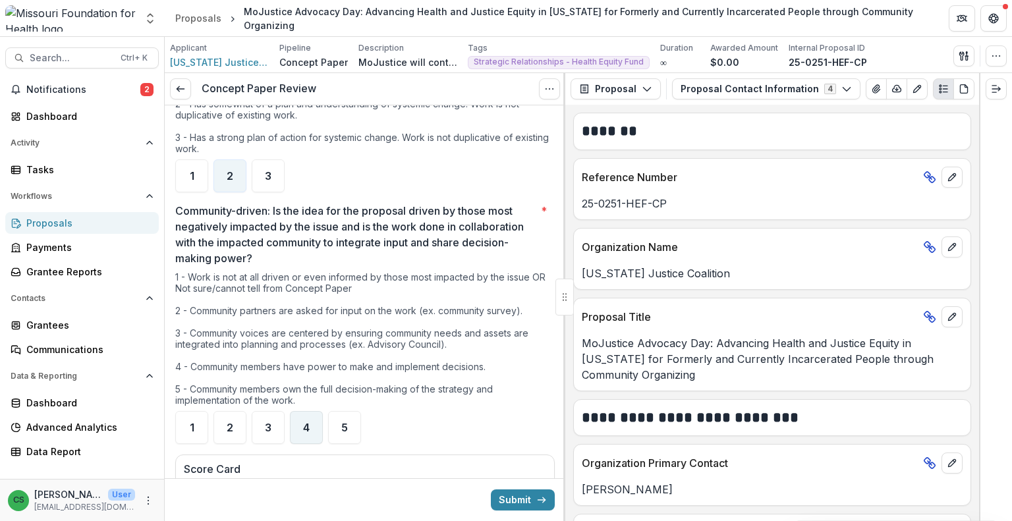
click at [319, 414] on div "4" at bounding box center [306, 427] width 33 height 33
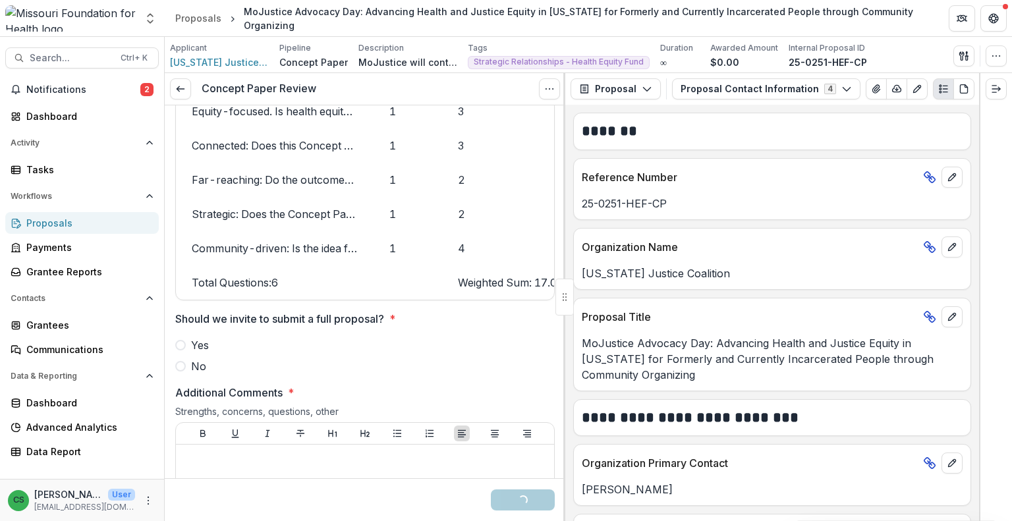
scroll to position [1844, 0]
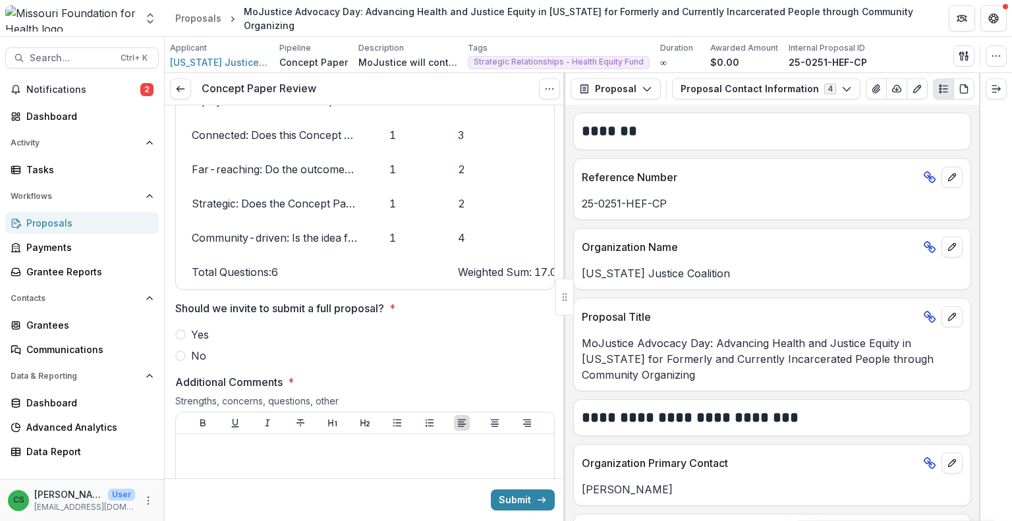
click at [207, 337] on span "Yes" at bounding box center [200, 335] width 18 height 16
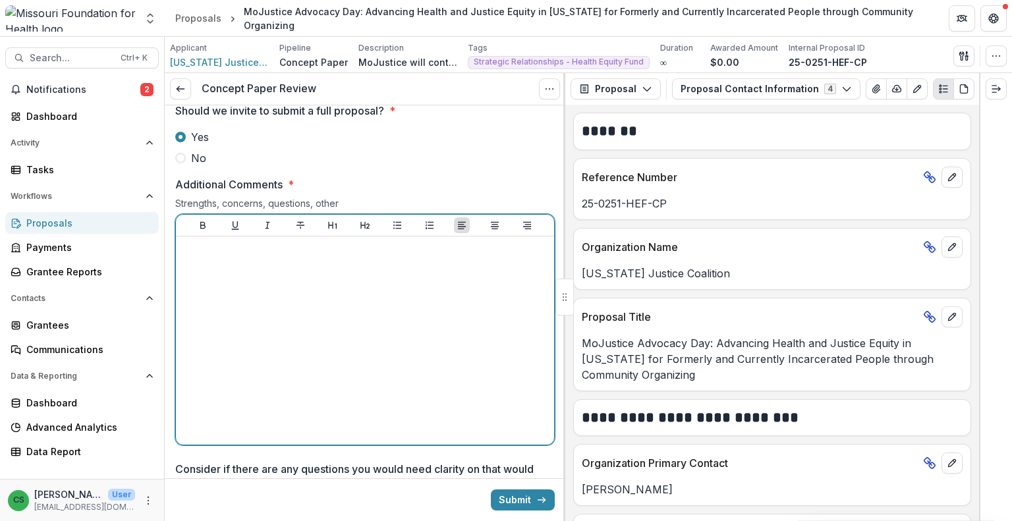
click at [250, 256] on div at bounding box center [365, 341] width 368 height 198
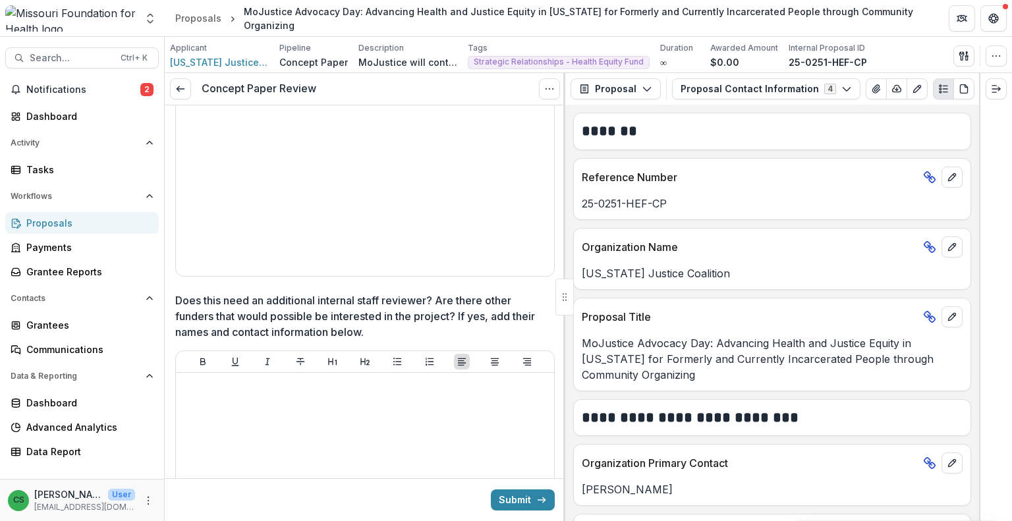
scroll to position [2503, 0]
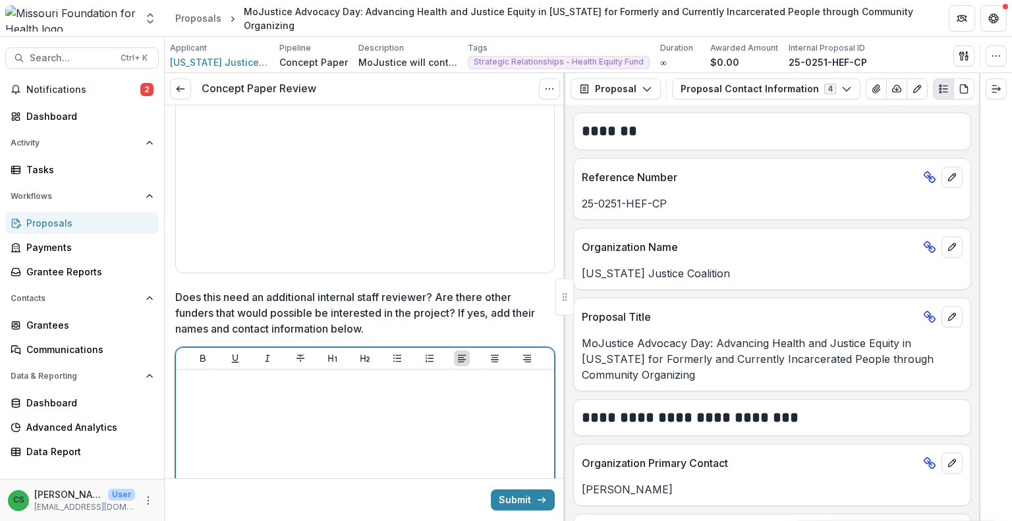
click at [398, 434] on div at bounding box center [365, 474] width 368 height 198
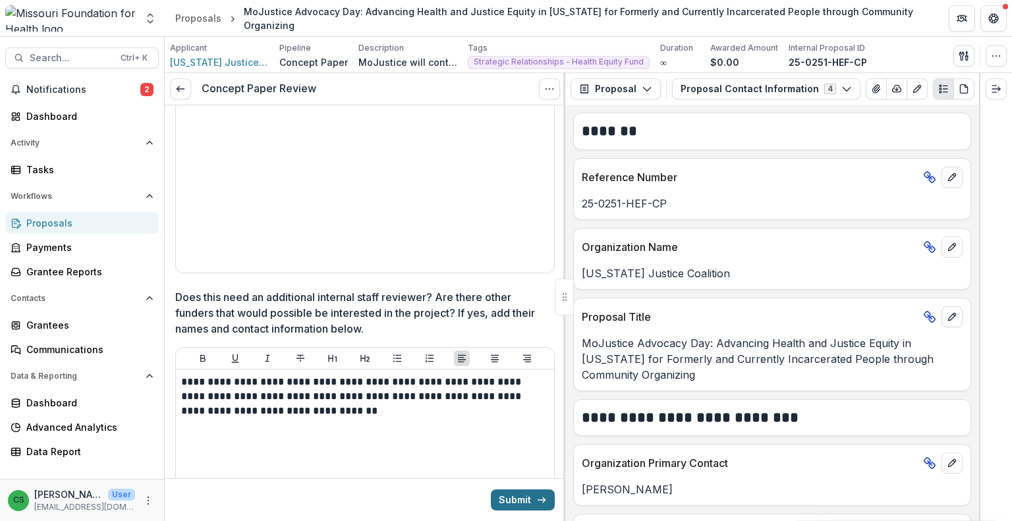
click at [521, 501] on button "Submit" at bounding box center [523, 499] width 64 height 21
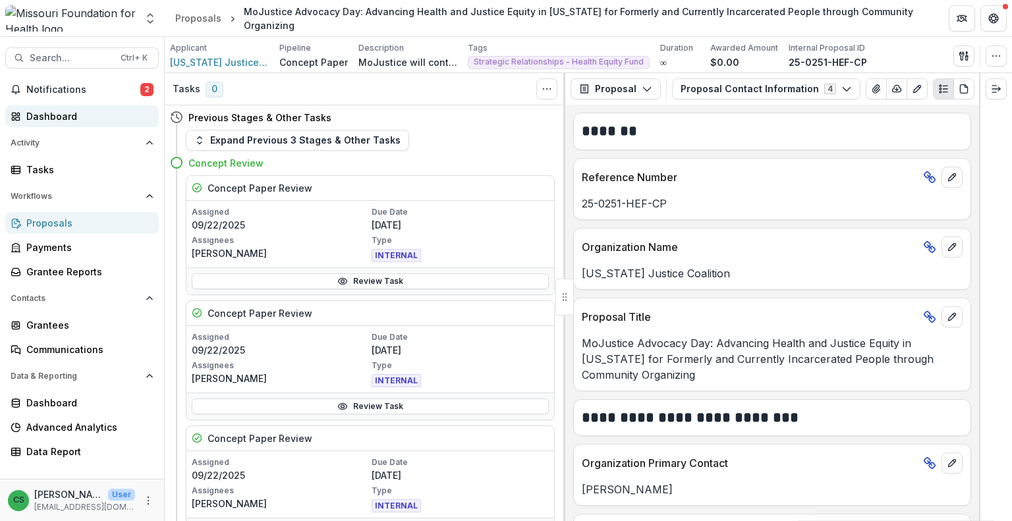
click at [84, 113] on div "Dashboard" at bounding box center [87, 116] width 122 height 14
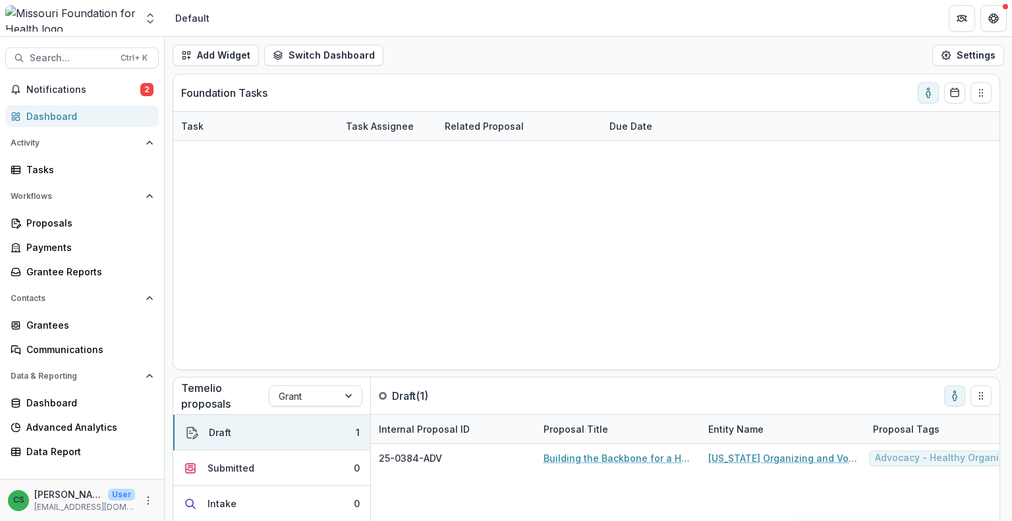
click at [469, 177] on link "Roots and Wings" at bounding box center [484, 184] width 78 height 14
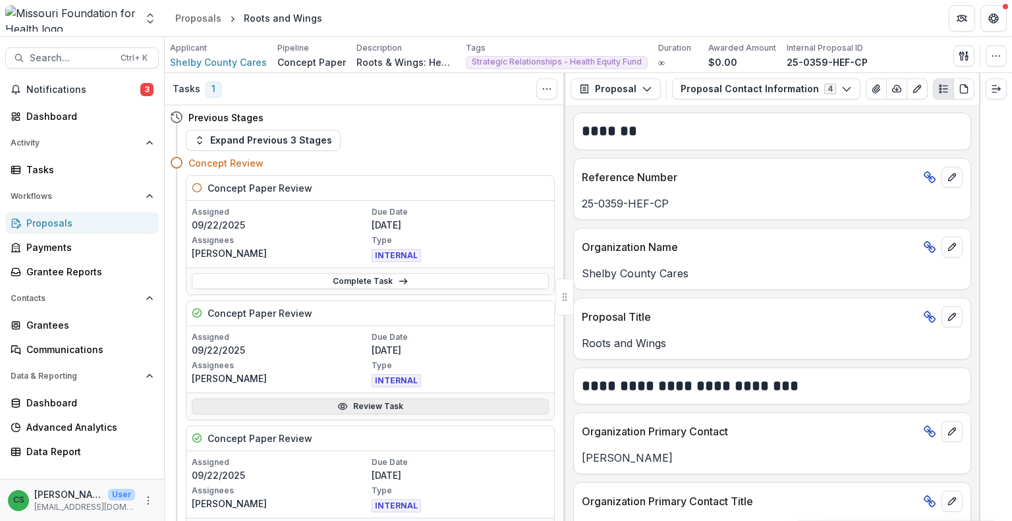
click at [351, 404] on link "Review Task" at bounding box center [370, 406] width 357 height 16
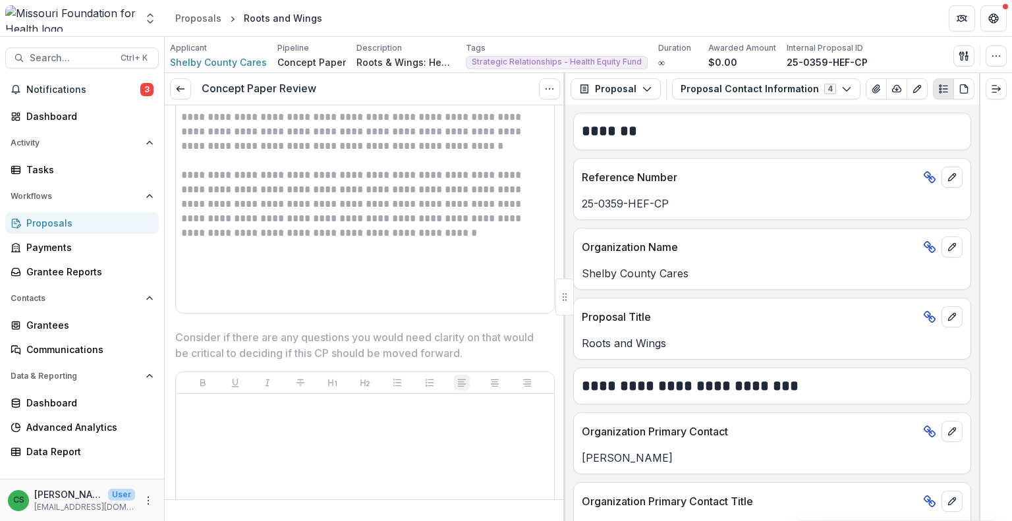
scroll to position [2108, 0]
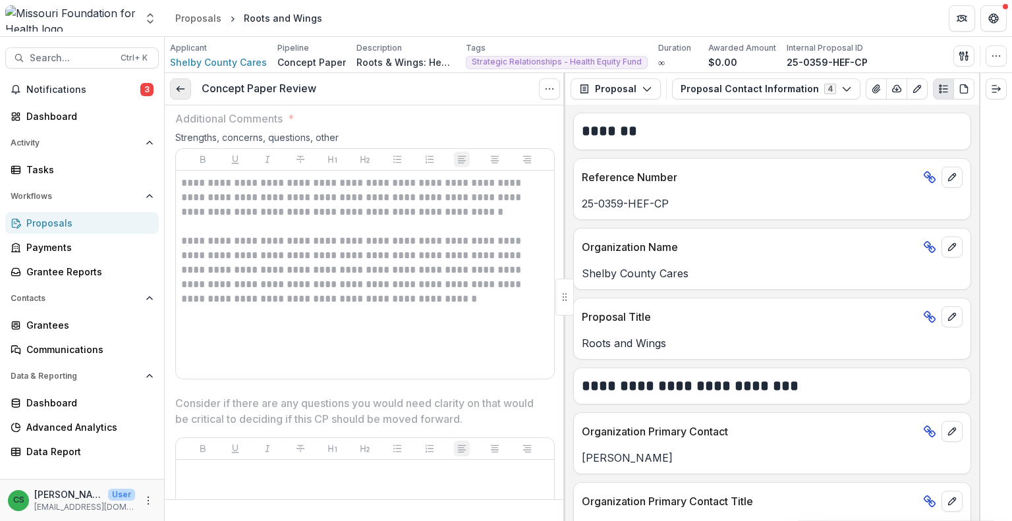
click at [177, 92] on icon at bounding box center [180, 89] width 11 height 11
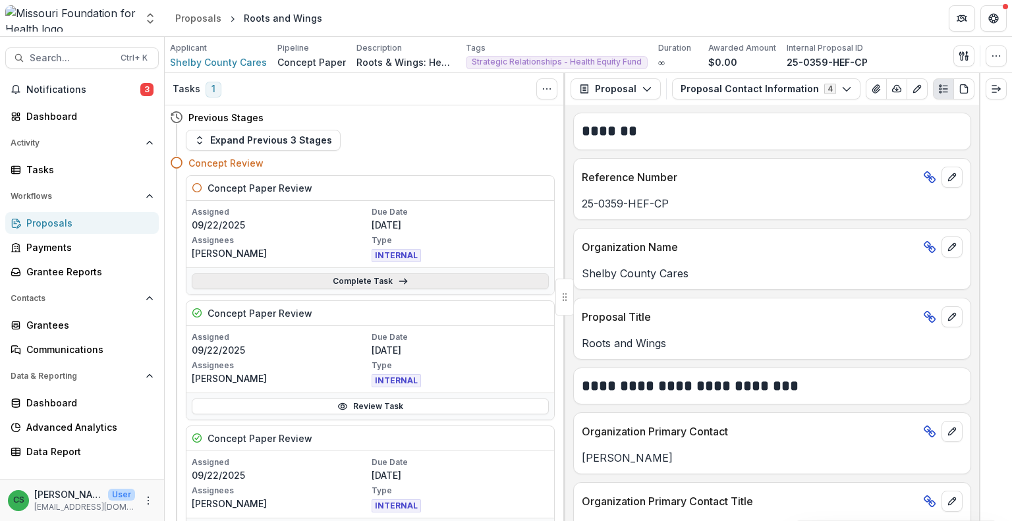
click at [317, 280] on link "Complete Task" at bounding box center [370, 281] width 357 height 16
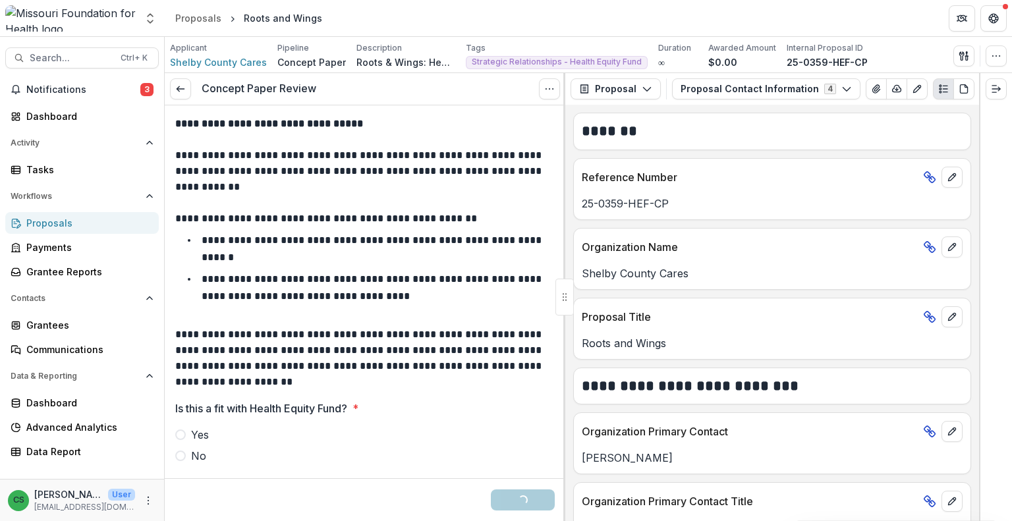
click at [175, 429] on label "Yes" at bounding box center [364, 435] width 379 height 16
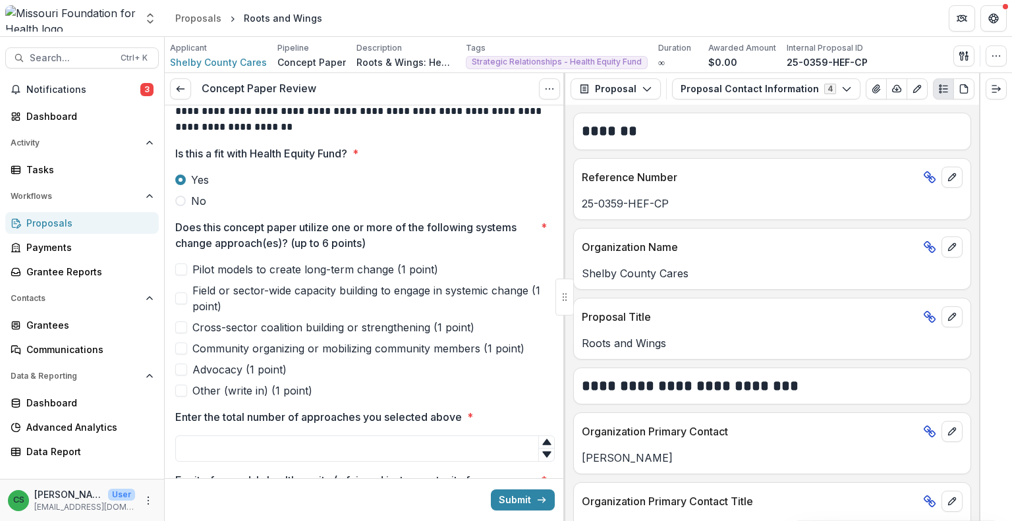
scroll to position [263, 0]
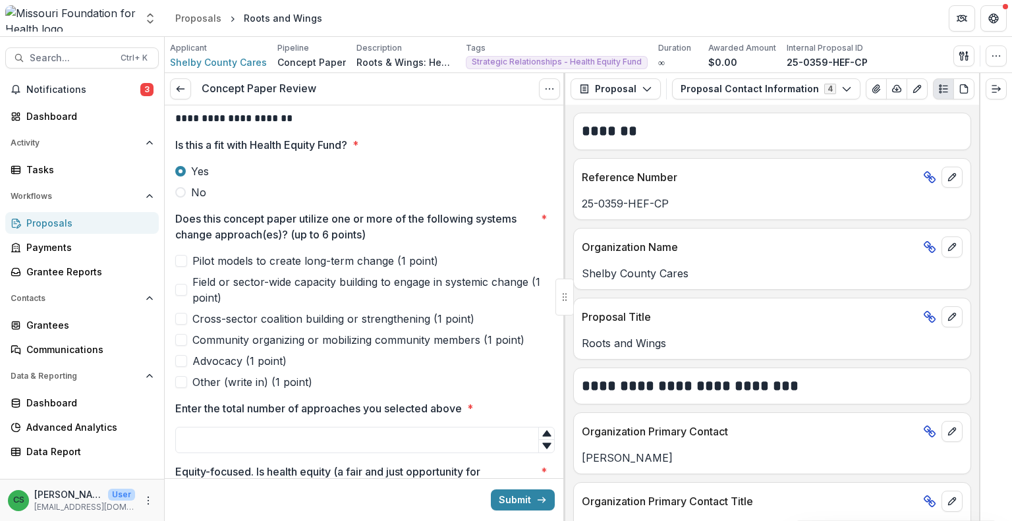
click at [259, 274] on span "Field or sector-wide capacity building to engage in systemic change (1 point)" at bounding box center [373, 290] width 362 height 32
click at [294, 323] on span "Cross-sector coalition building or strengthening (1 point)" at bounding box center [333, 319] width 282 height 16
click at [252, 366] on span "Advocacy (1 point)" at bounding box center [239, 361] width 94 height 16
click at [292, 340] on span "Community organizing or mobilizing community members (1 point)" at bounding box center [358, 340] width 332 height 16
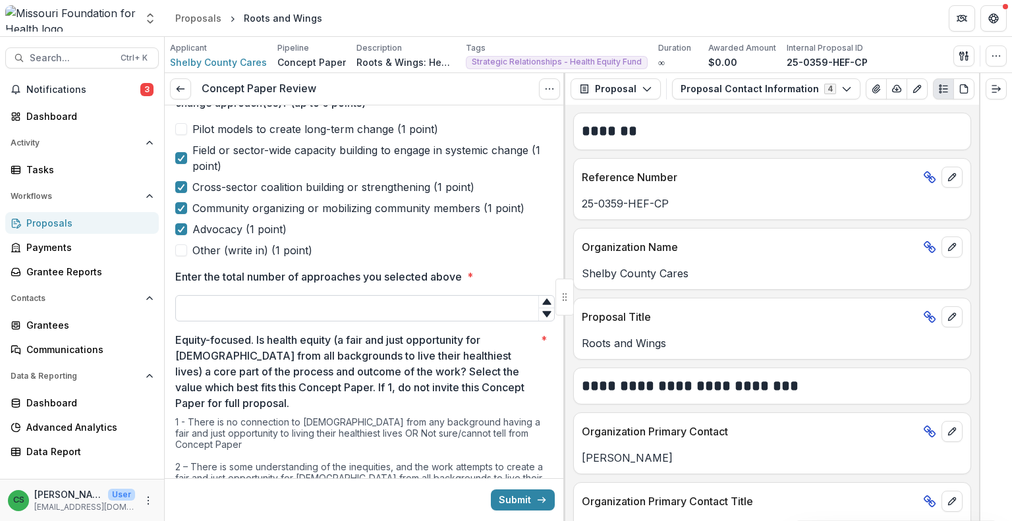
click at [249, 302] on input "Enter the total number of approaches you selected above *" at bounding box center [364, 308] width 379 height 26
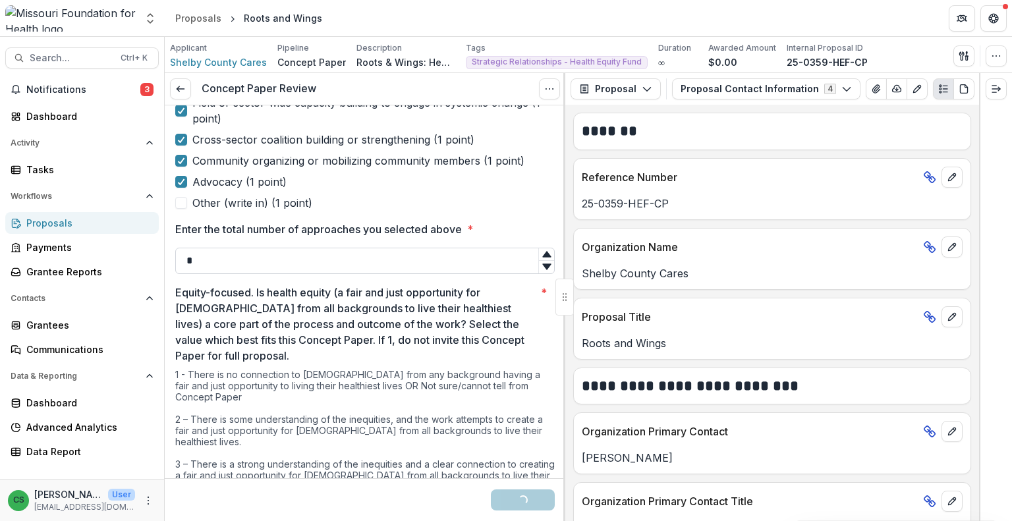
scroll to position [527, 0]
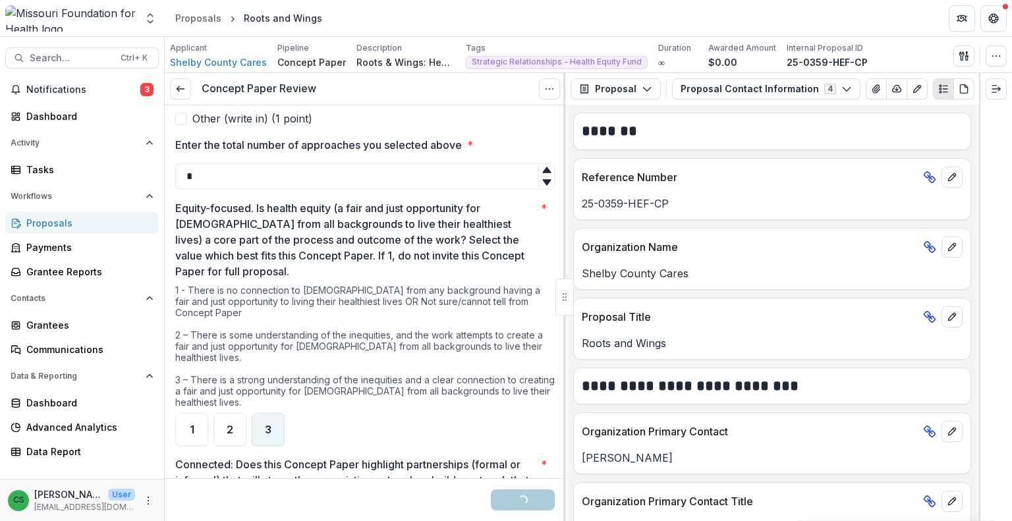
type input "*"
click at [262, 426] on div "3" at bounding box center [268, 429] width 33 height 33
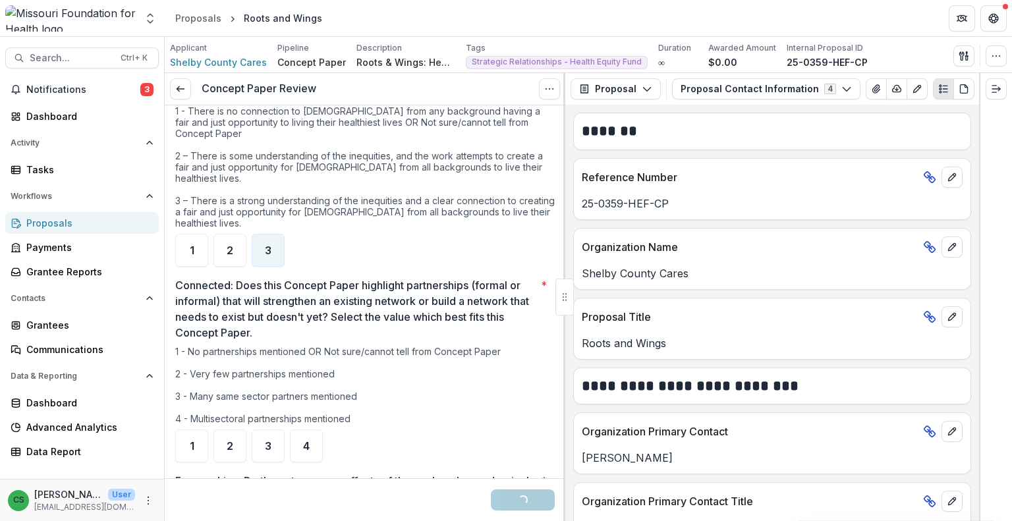
scroll to position [724, 0]
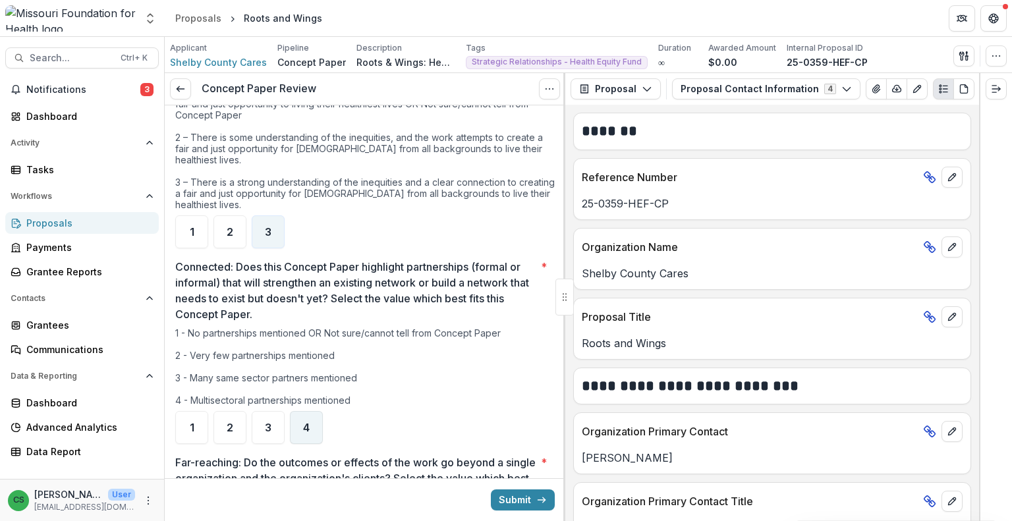
click at [314, 429] on div "4" at bounding box center [306, 427] width 33 height 33
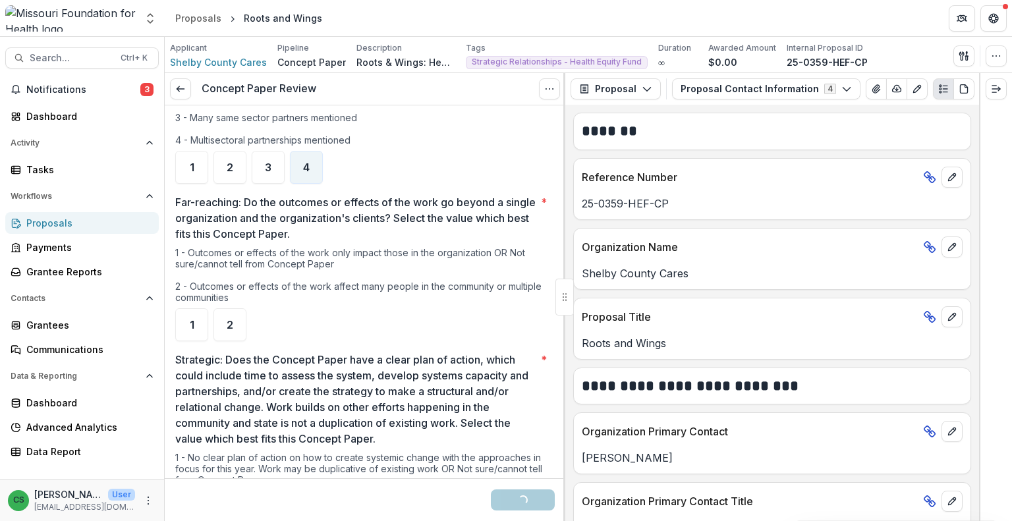
scroll to position [988, 0]
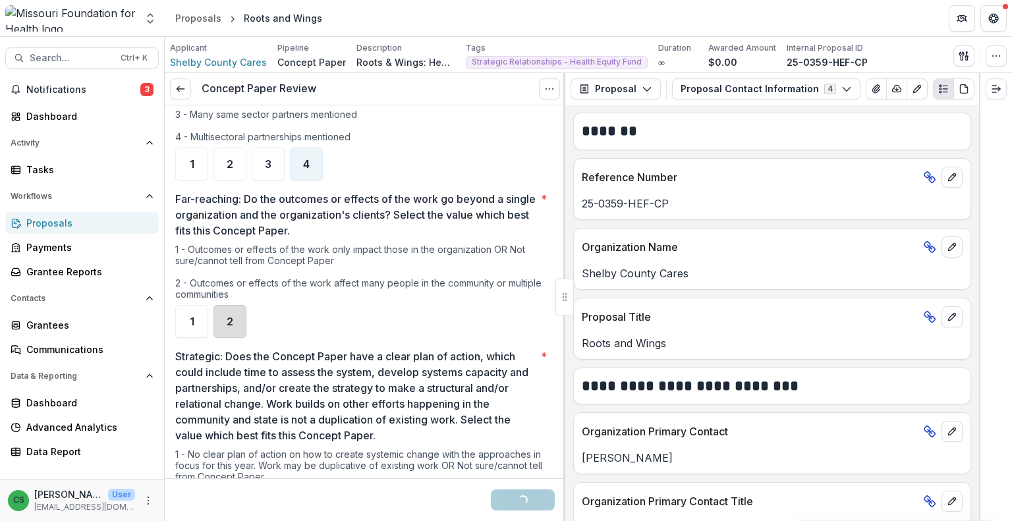
click at [225, 305] on div "2" at bounding box center [229, 321] width 33 height 33
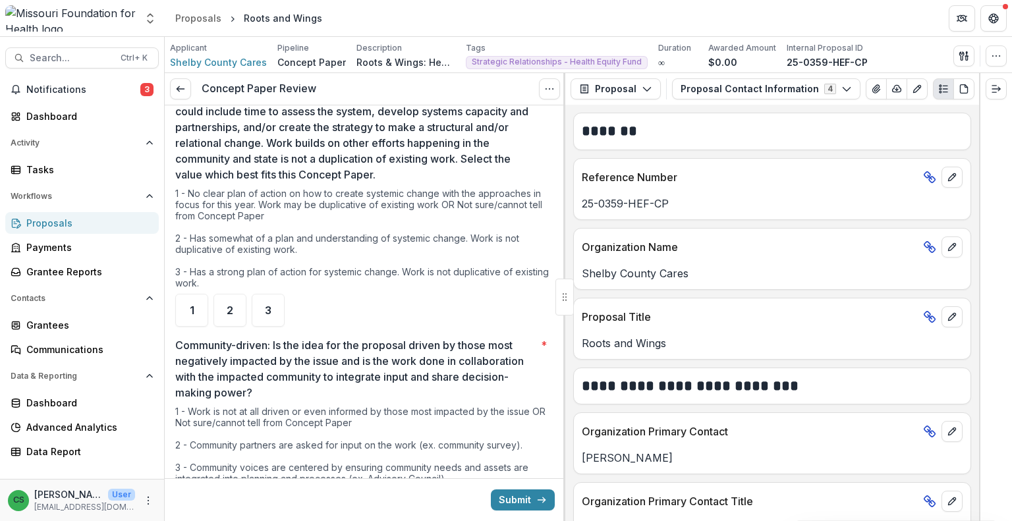
scroll to position [1251, 0]
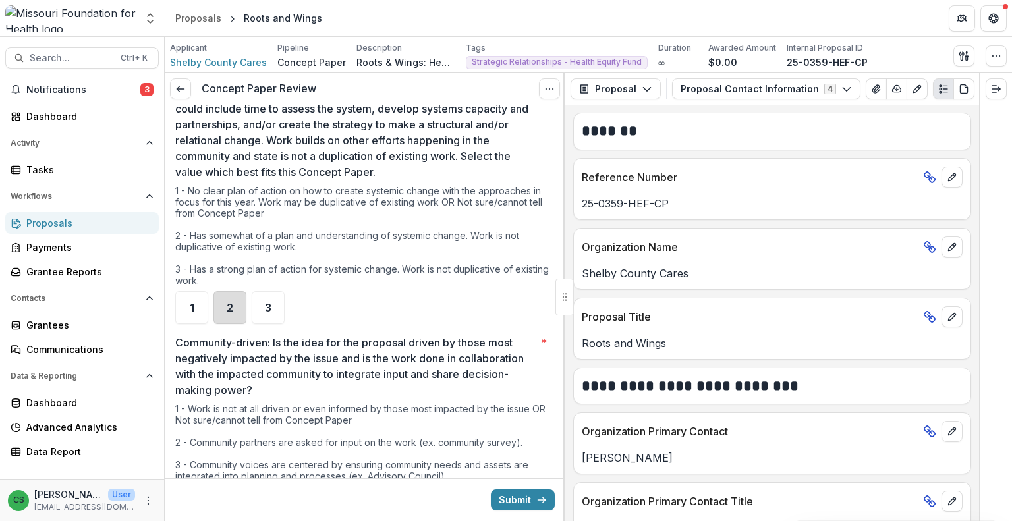
click at [234, 293] on div "2" at bounding box center [229, 307] width 33 height 33
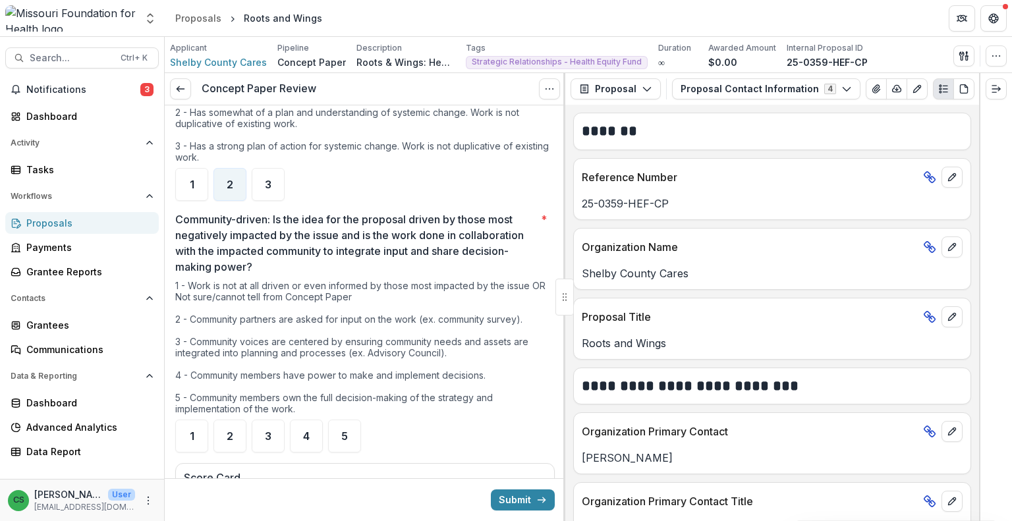
scroll to position [1383, 0]
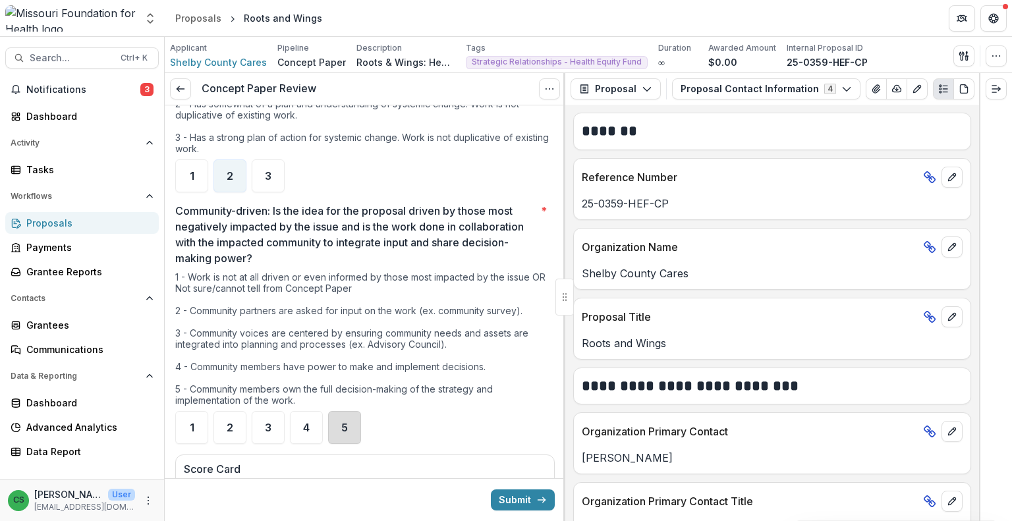
click at [335, 411] on div "5" at bounding box center [344, 427] width 33 height 33
click at [315, 411] on div "4" at bounding box center [306, 427] width 33 height 33
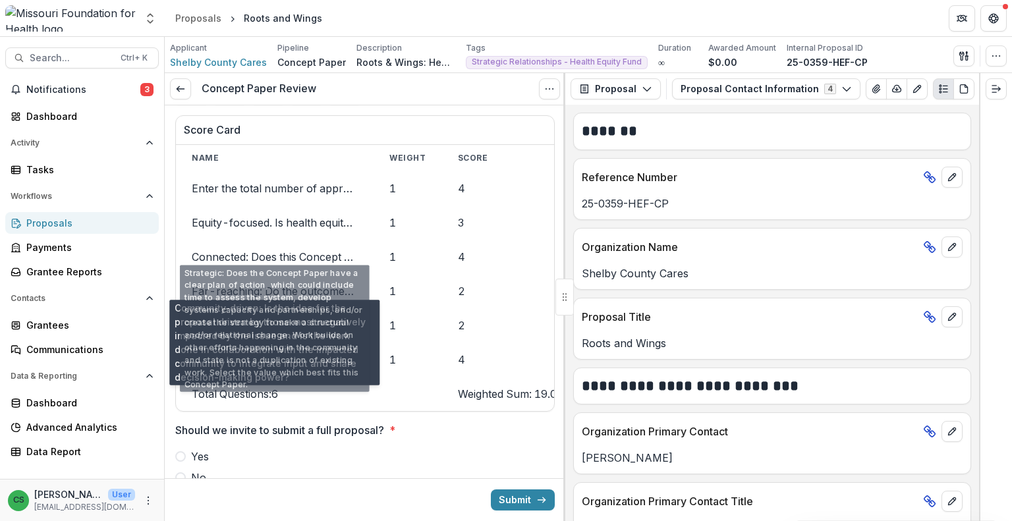
scroll to position [1844, 0]
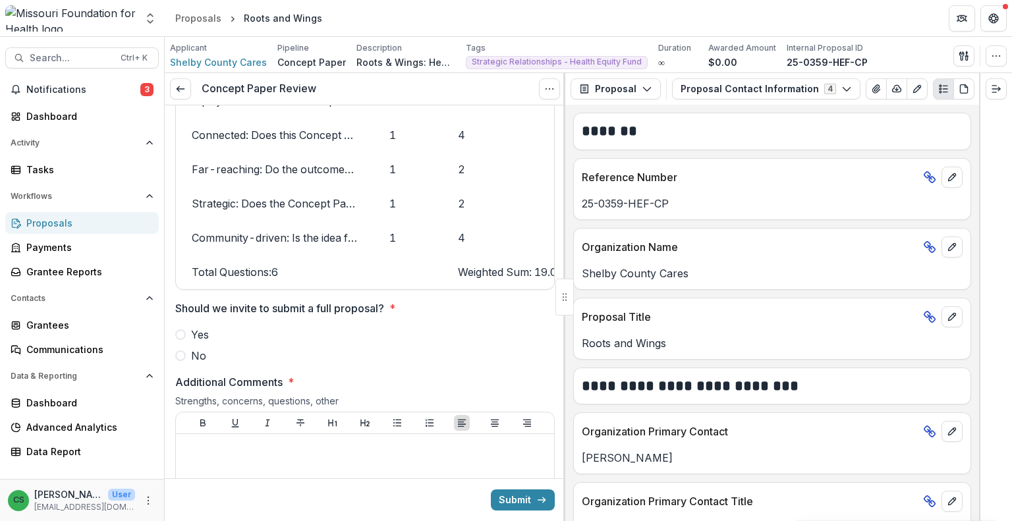
click at [200, 335] on span "Yes" at bounding box center [200, 335] width 18 height 16
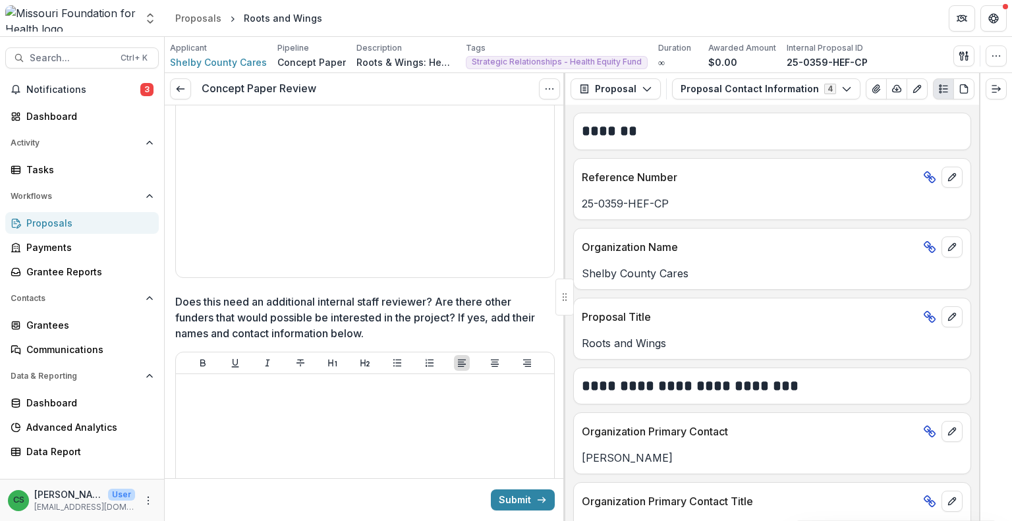
scroll to position [2503, 0]
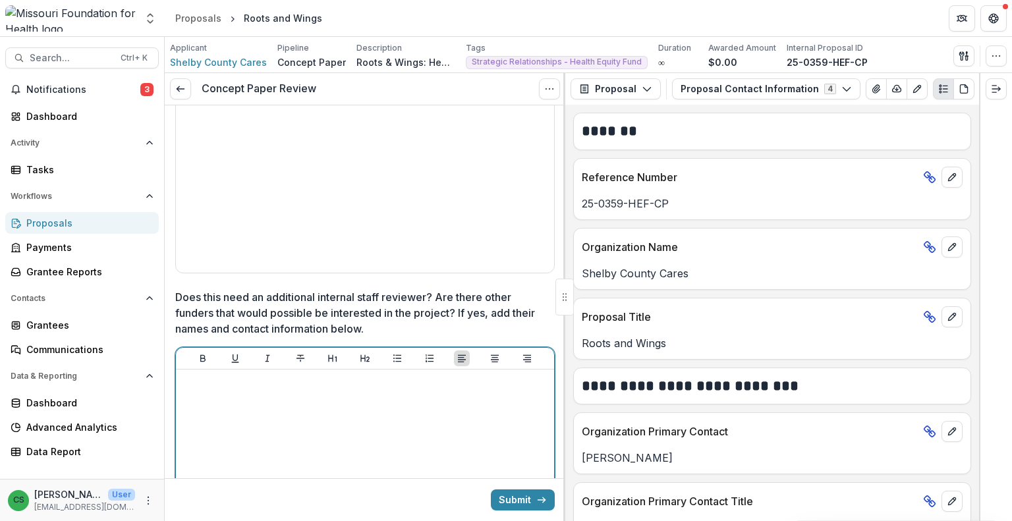
click at [296, 394] on div at bounding box center [365, 474] width 368 height 198
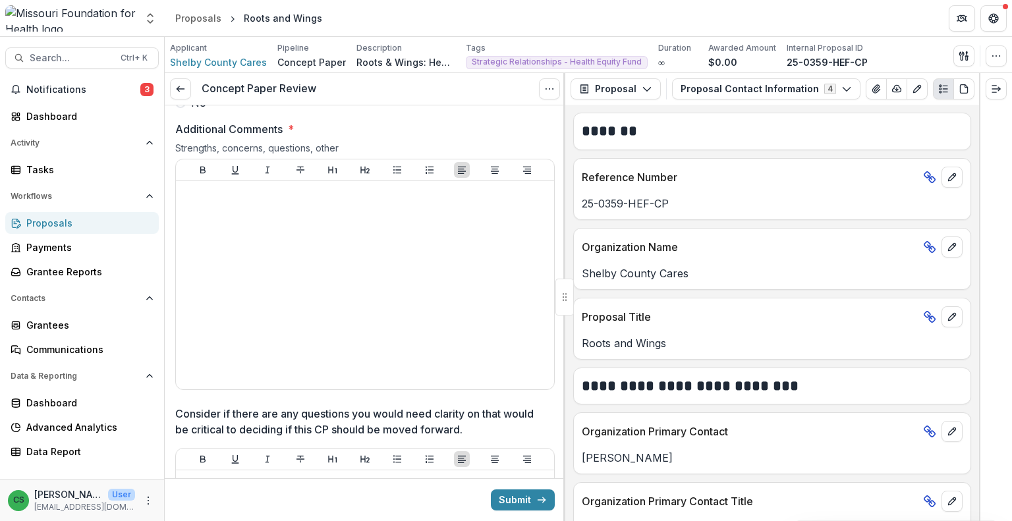
scroll to position [1976, 0]
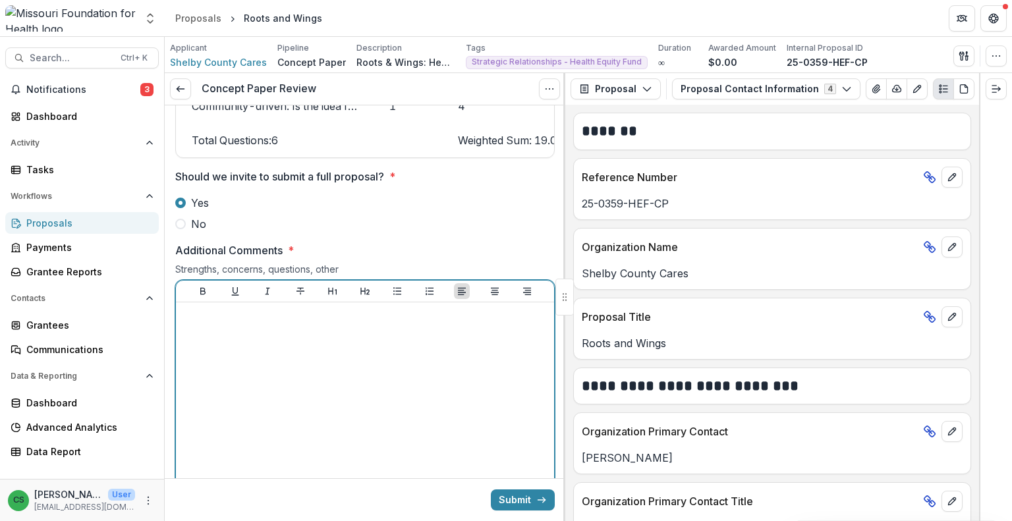
click at [317, 369] on div at bounding box center [365, 407] width 368 height 198
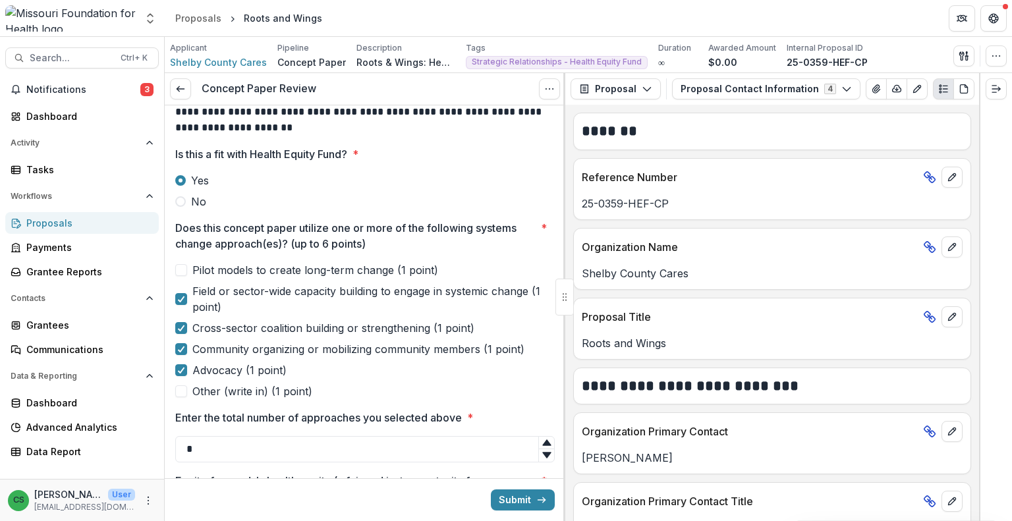
scroll to position [198, 0]
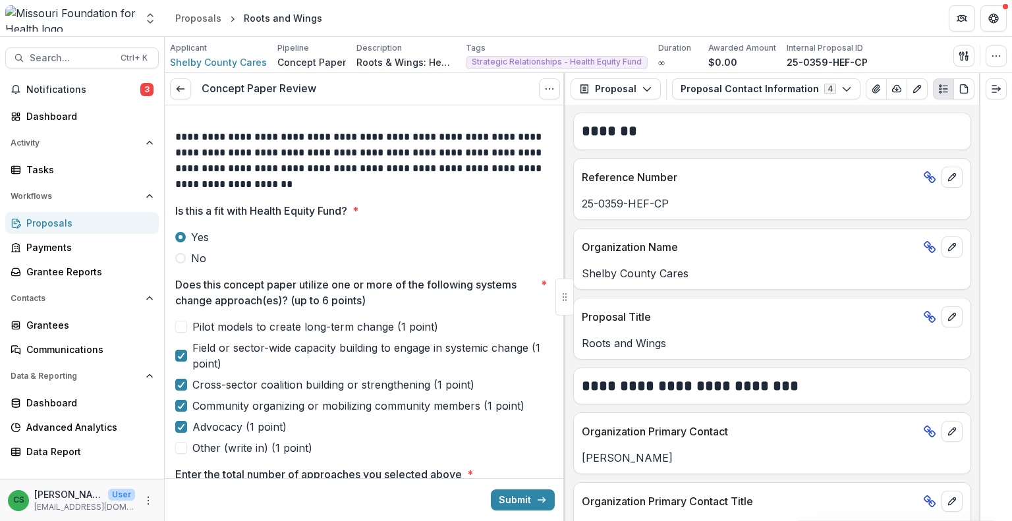
click at [182, 322] on span at bounding box center [181, 327] width 12 height 12
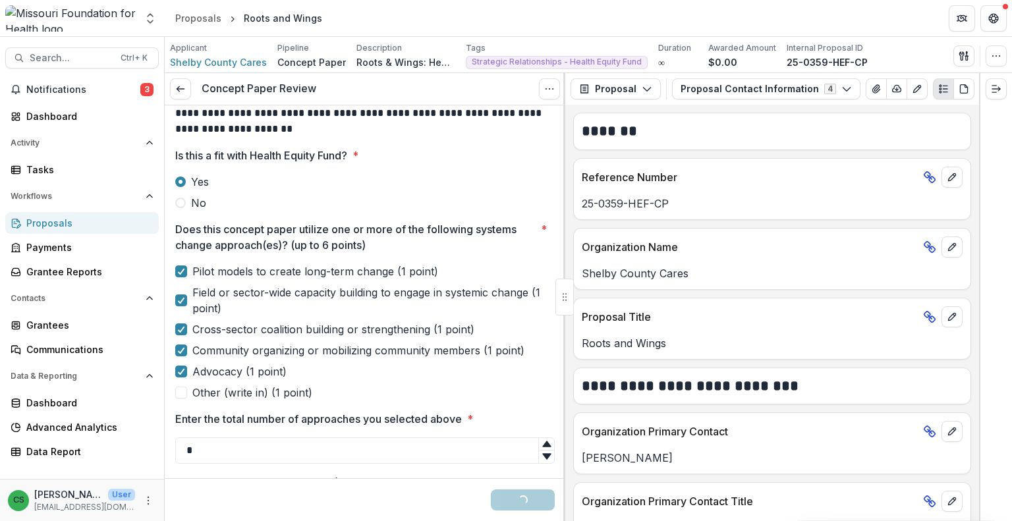
scroll to position [329, 0]
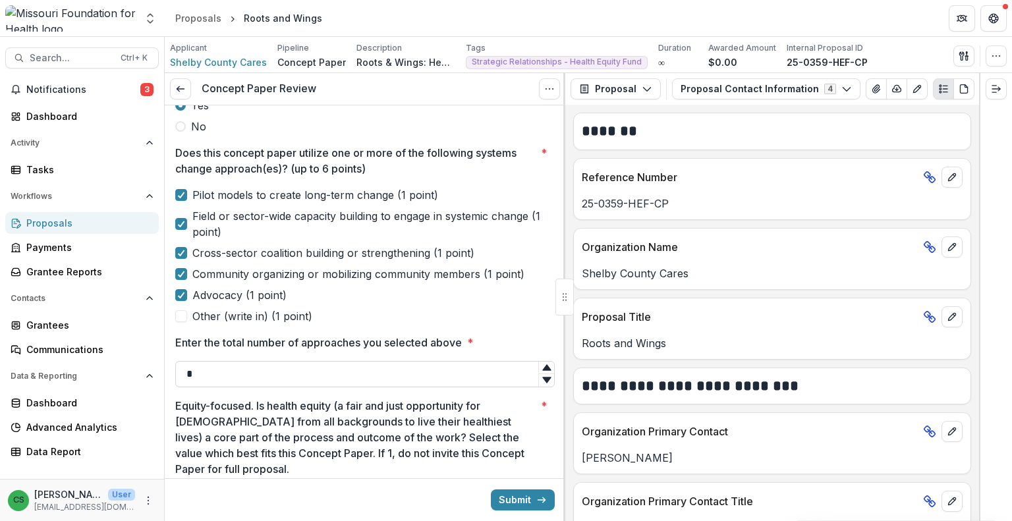
click at [221, 361] on input "*" at bounding box center [364, 374] width 379 height 26
click at [220, 363] on input "*" at bounding box center [364, 374] width 379 height 26
type input "*"
click at [547, 368] on icon at bounding box center [546, 367] width 11 height 11
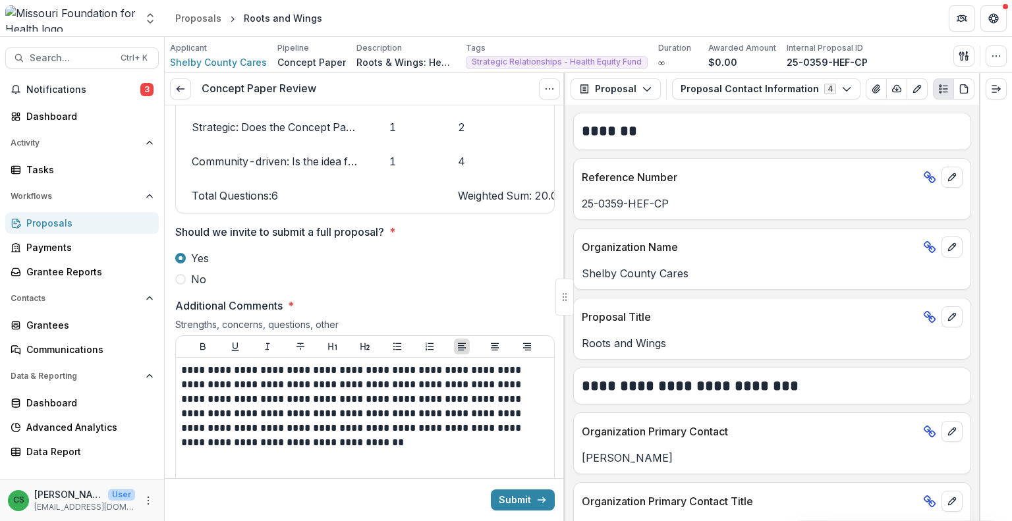
scroll to position [2118, 0]
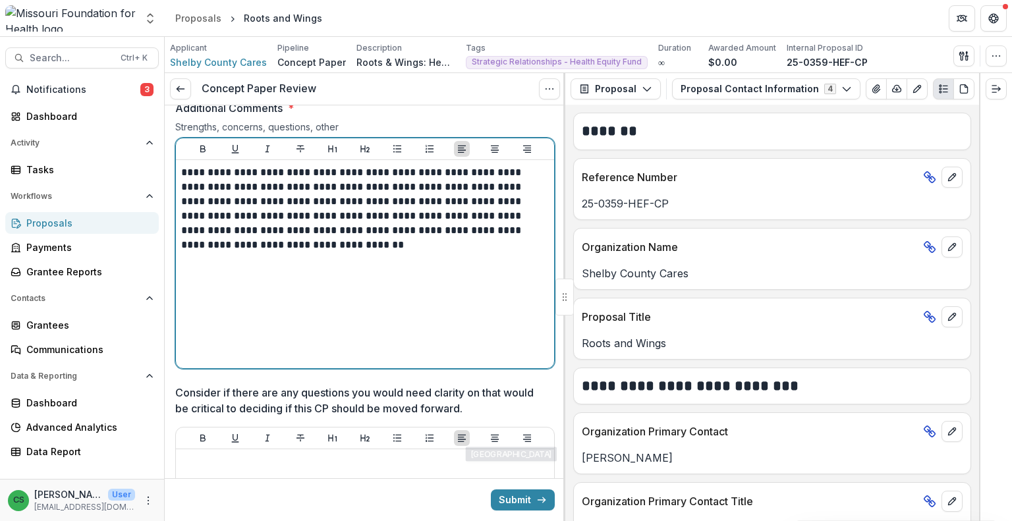
click at [437, 310] on div "**********" at bounding box center [365, 264] width 368 height 198
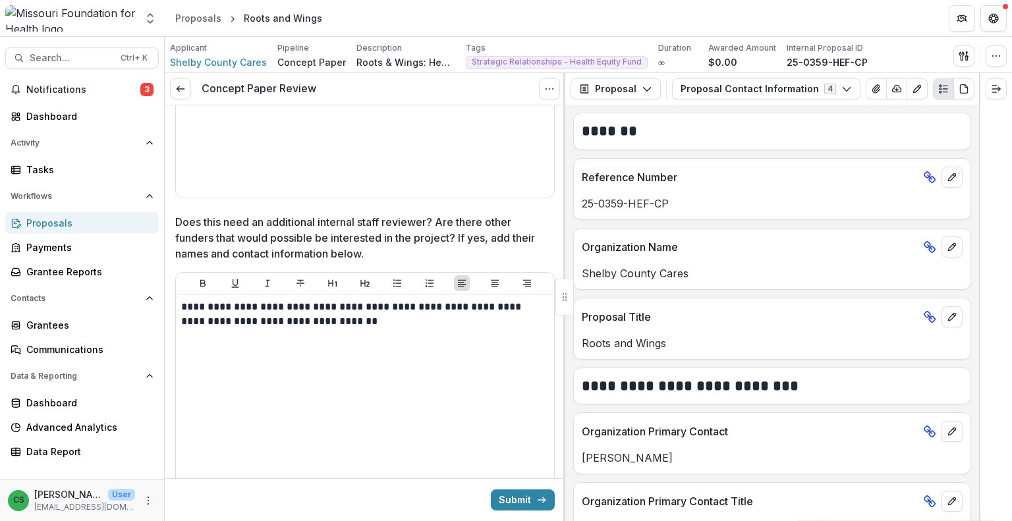
scroll to position [2645, 0]
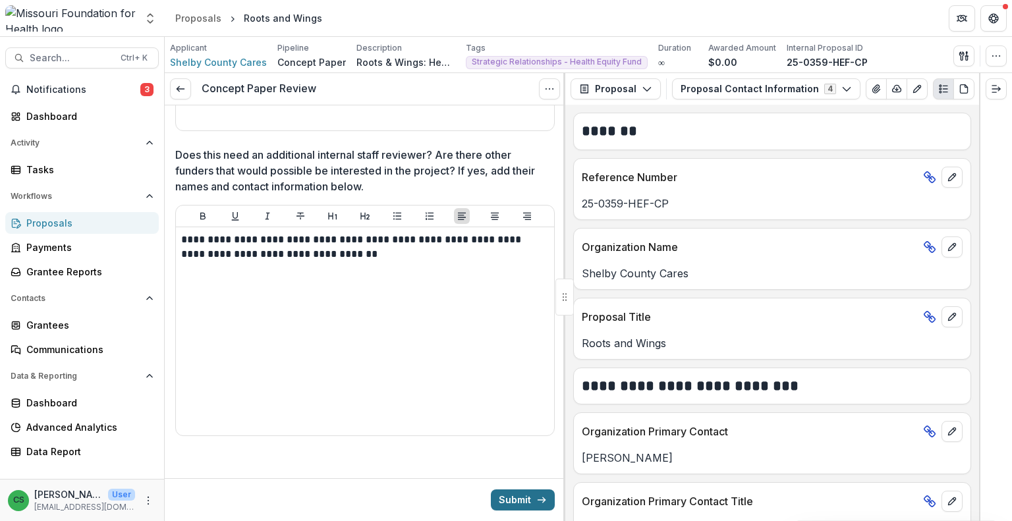
click at [541, 504] on icon "submit" at bounding box center [541, 500] width 11 height 11
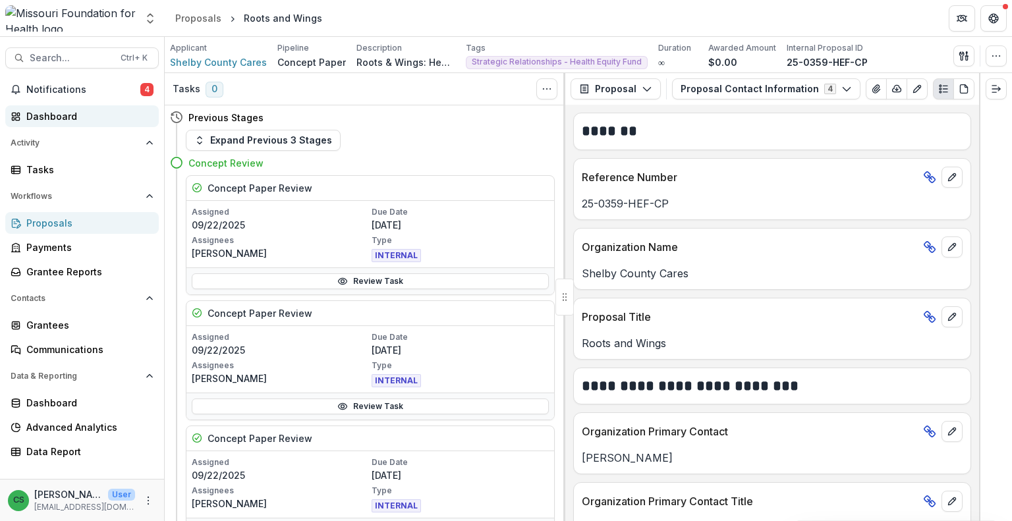
click at [106, 115] on div "Dashboard" at bounding box center [87, 116] width 122 height 14
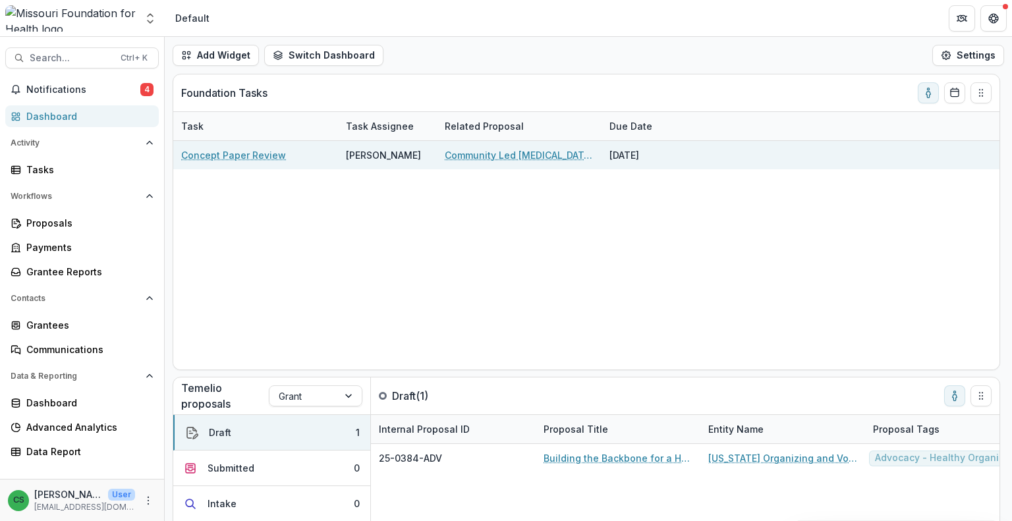
click at [547, 155] on link "Community Led [MEDICAL_DATA] Regional Hubs for Sustained System Change" at bounding box center [519, 155] width 149 height 14
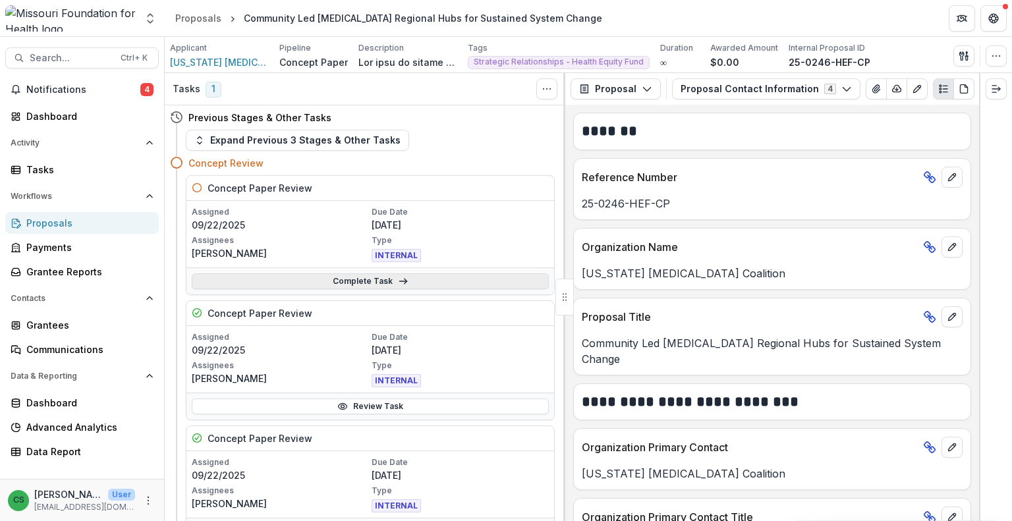
click at [327, 279] on link "Complete Task" at bounding box center [370, 281] width 357 height 16
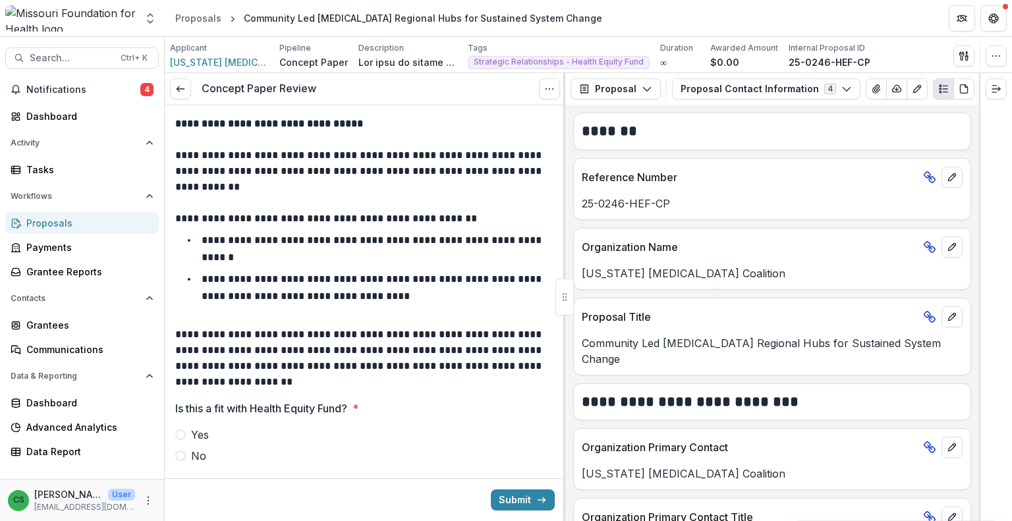
scroll to position [132, 0]
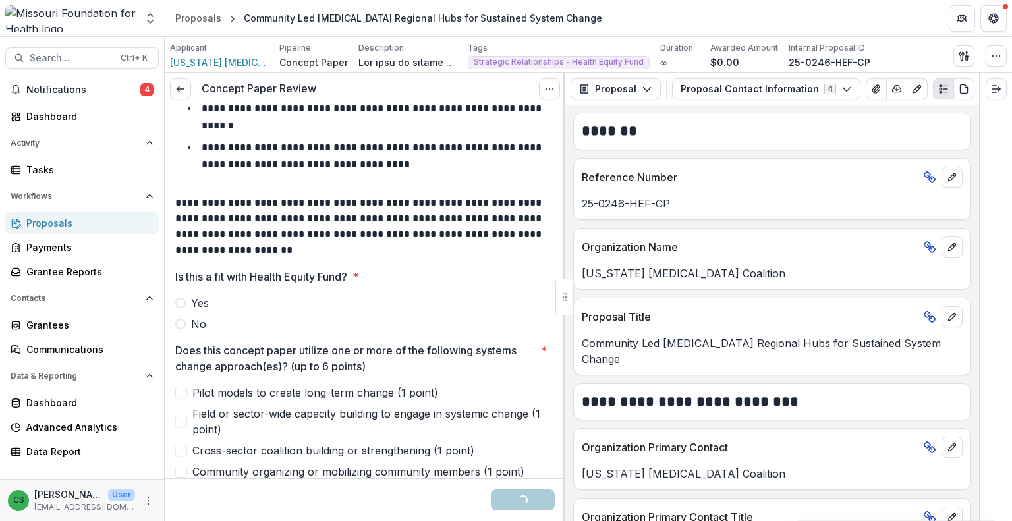
click at [203, 327] on span "No" at bounding box center [198, 324] width 15 height 16
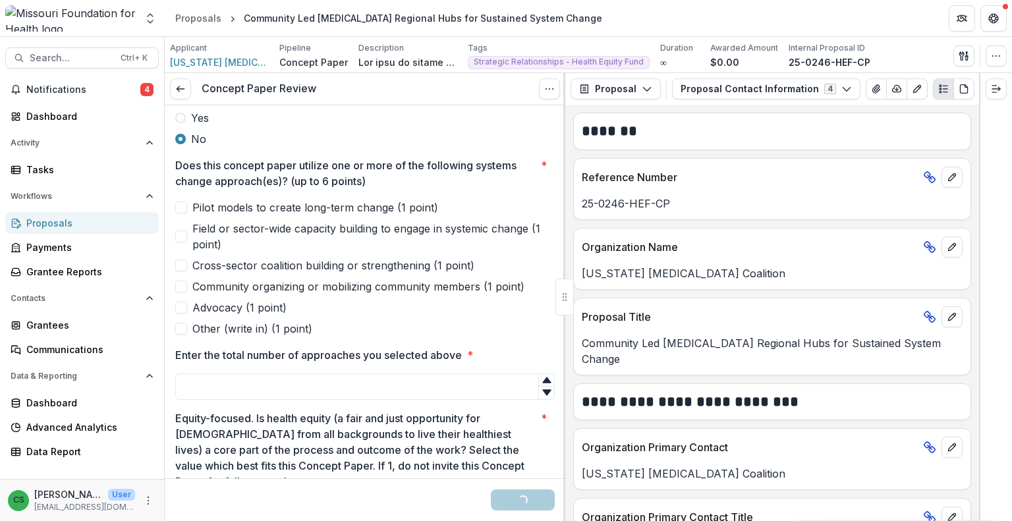
scroll to position [329, 0]
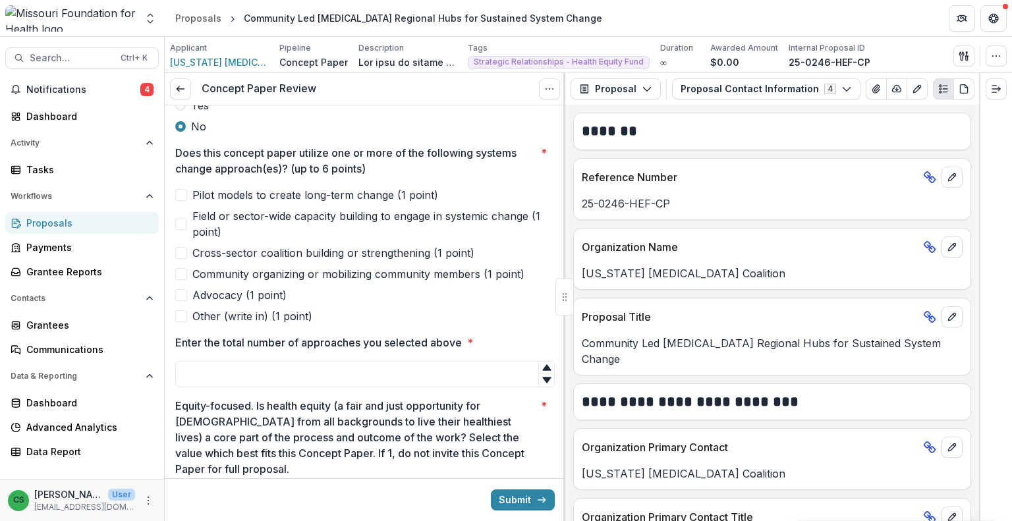
click at [245, 216] on span "Field or sector-wide capacity building to engage in systemic change (1 point)" at bounding box center [373, 224] width 362 height 32
click at [240, 255] on span "Cross-sector coalition building or strengthening (1 point)" at bounding box center [333, 253] width 282 height 16
click at [261, 300] on span "Advocacy (1 point)" at bounding box center [239, 295] width 94 height 16
click at [315, 378] on input "Enter the total number of approaches you selected above *" at bounding box center [364, 374] width 379 height 26
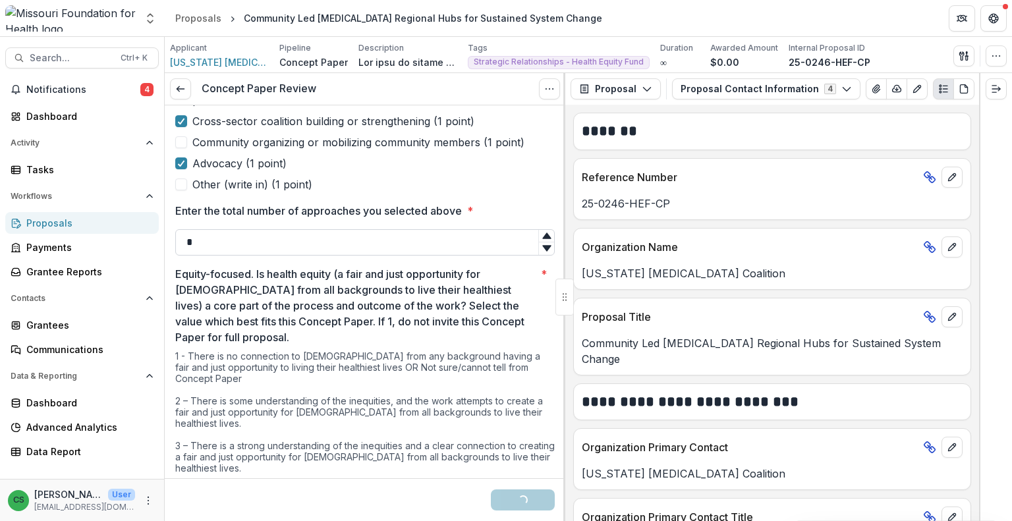
scroll to position [527, 0]
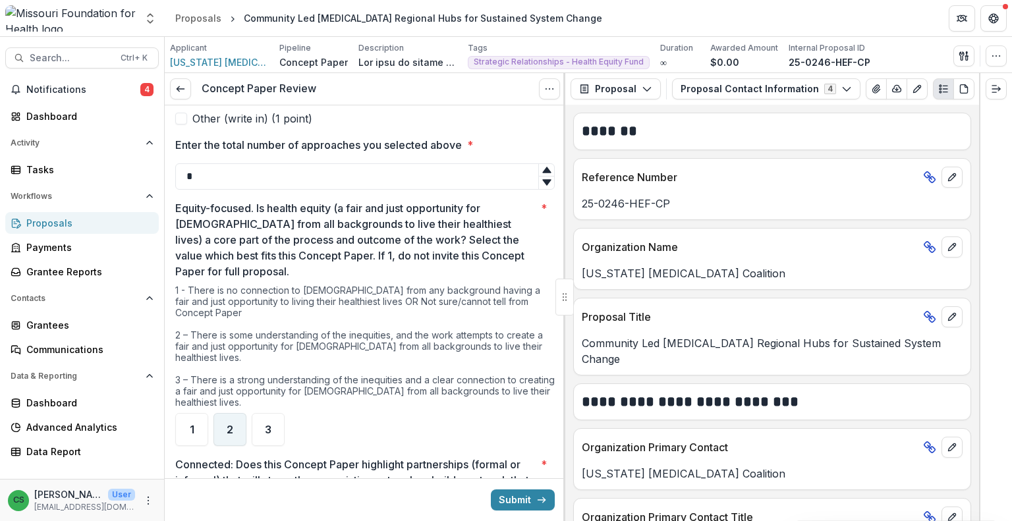
type input "*"
click at [235, 418] on div "2" at bounding box center [229, 429] width 33 height 33
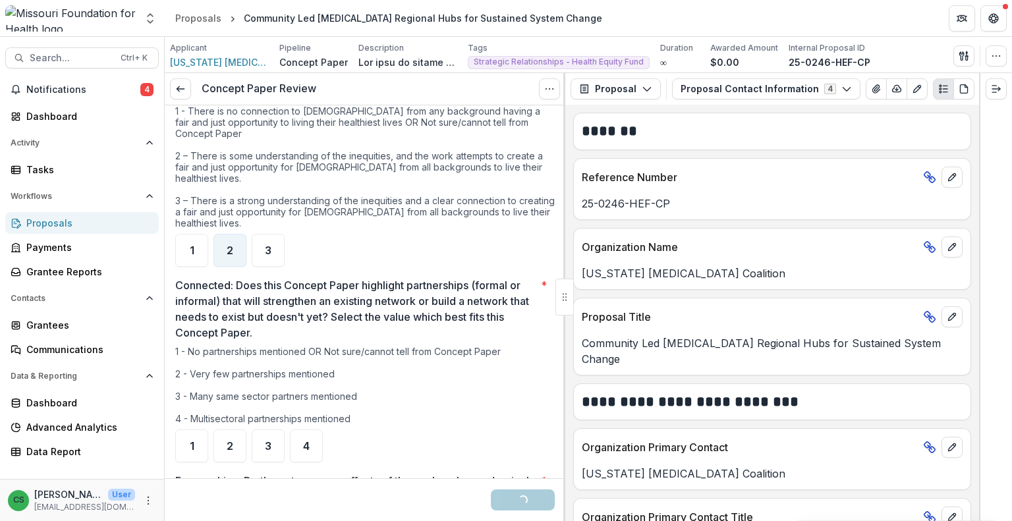
scroll to position [724, 0]
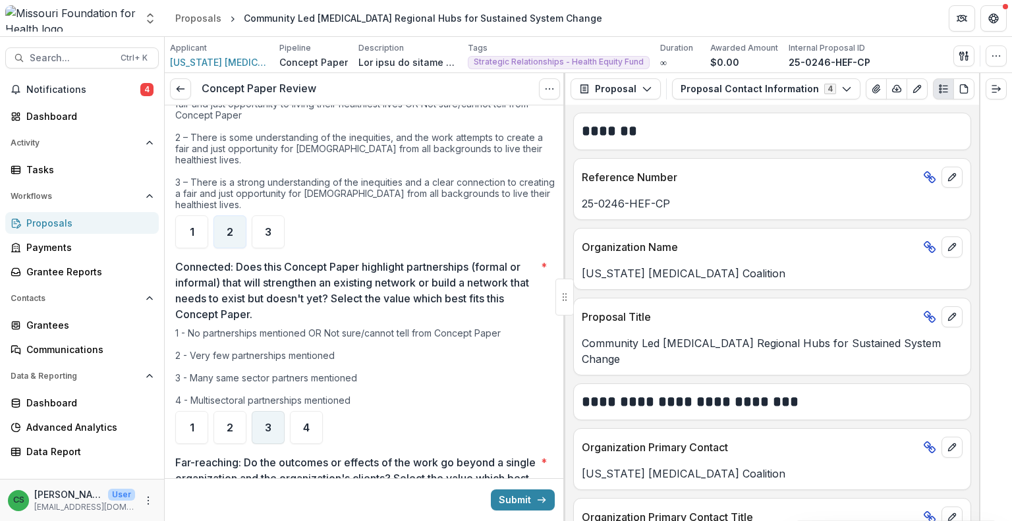
click at [265, 422] on span "3" at bounding box center [268, 427] width 7 height 11
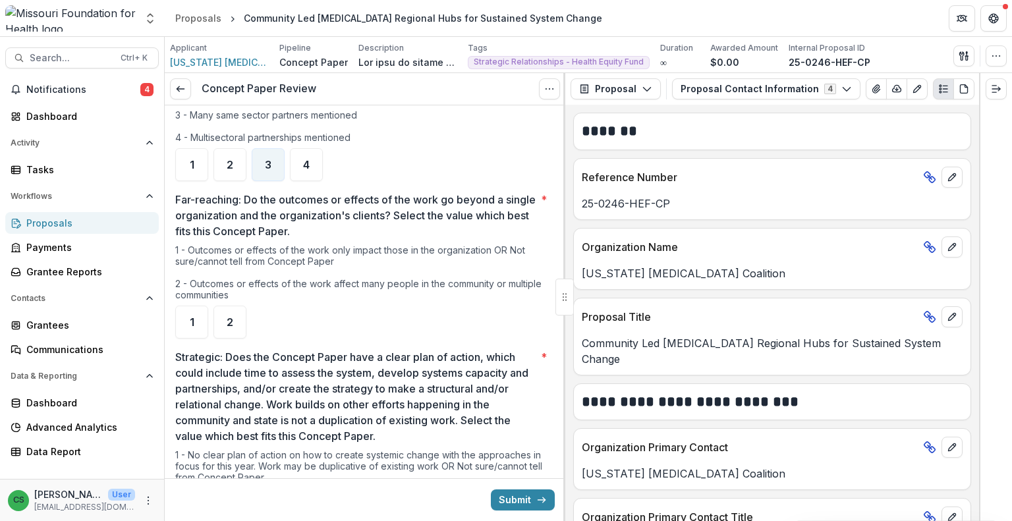
scroll to position [988, 0]
click at [242, 314] on div "2" at bounding box center [229, 321] width 33 height 33
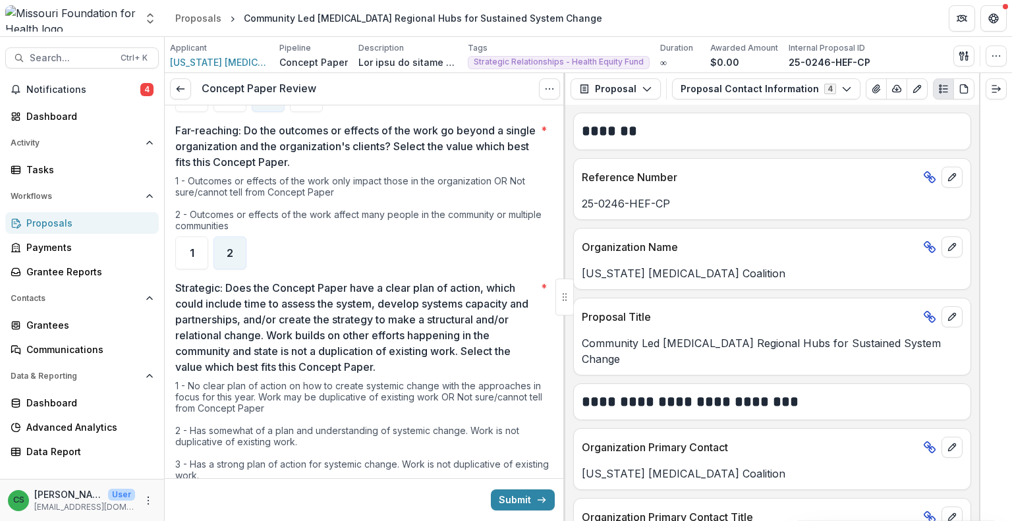
scroll to position [1185, 0]
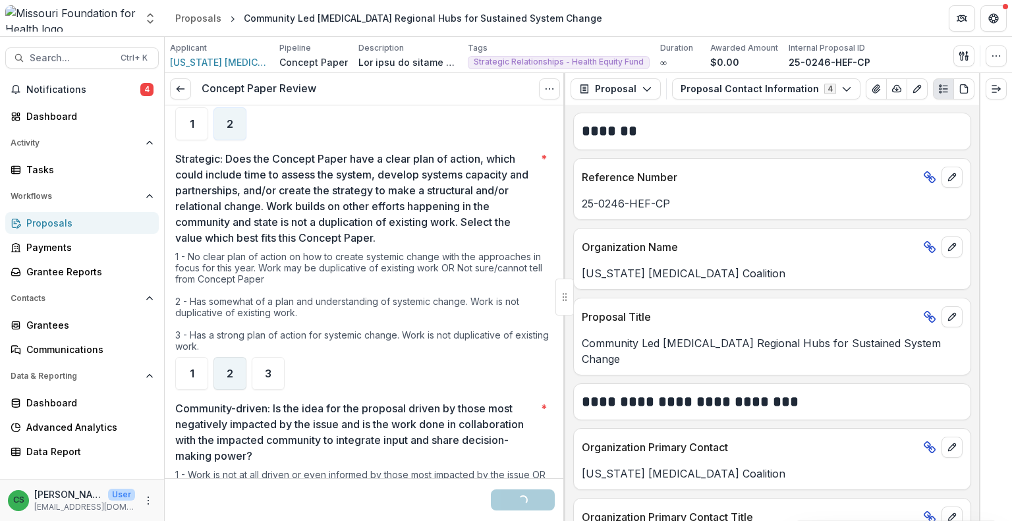
click at [229, 368] on span "2" at bounding box center [230, 373] width 7 height 11
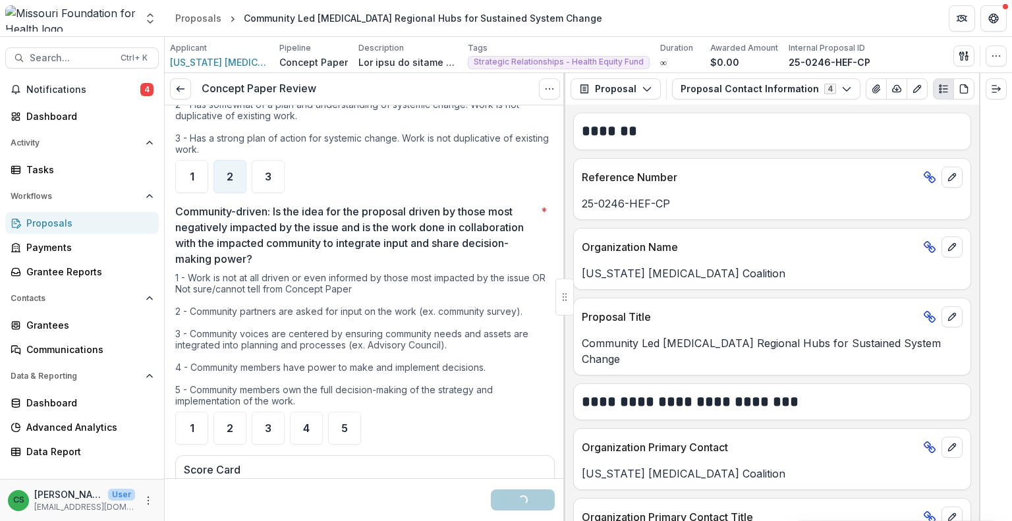
scroll to position [1383, 0]
click at [190, 422] on div "1" at bounding box center [191, 427] width 33 height 33
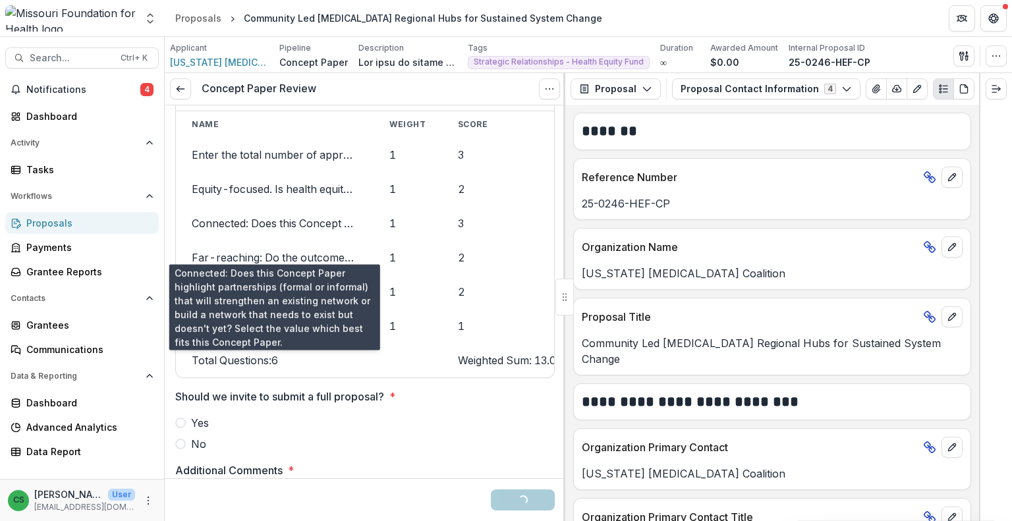
scroll to position [1844, 0]
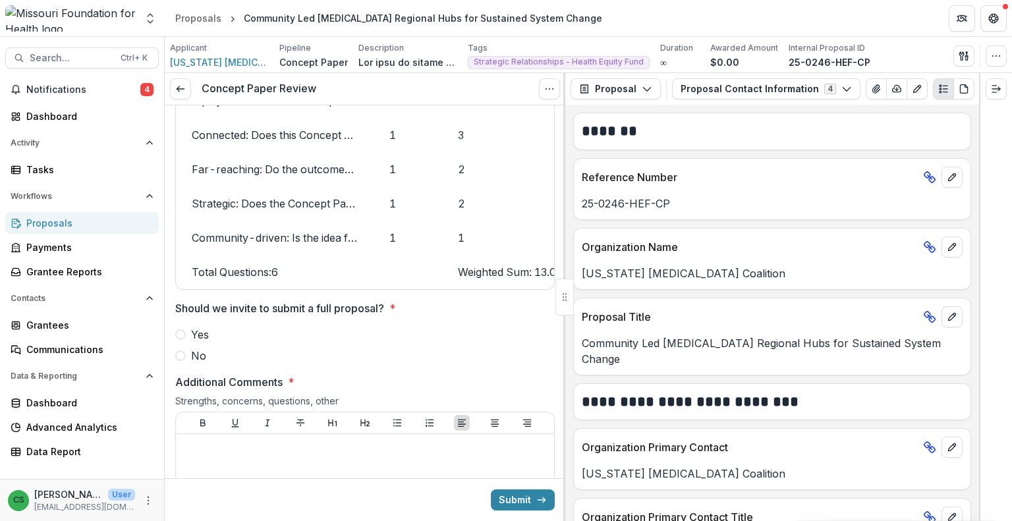
click at [189, 355] on label "No" at bounding box center [364, 356] width 379 height 16
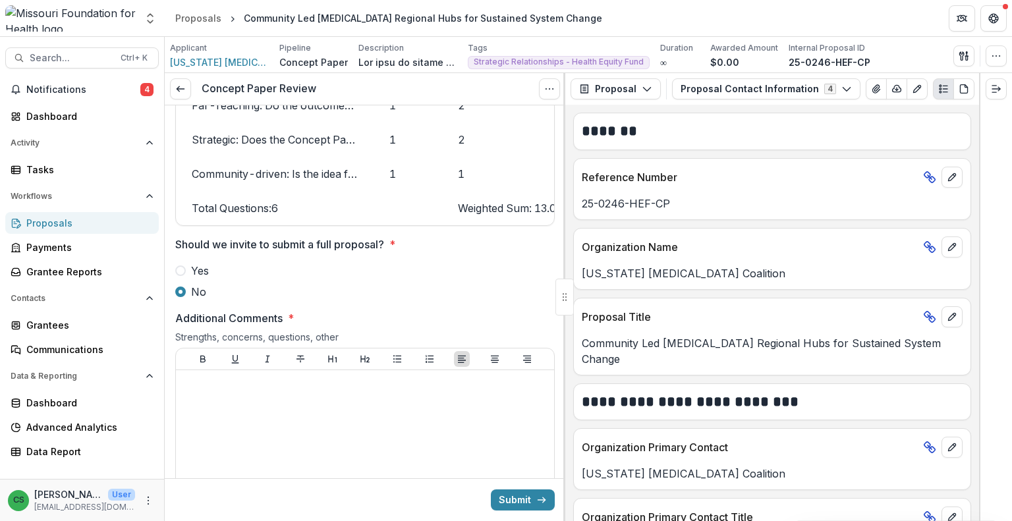
scroll to position [2042, 0]
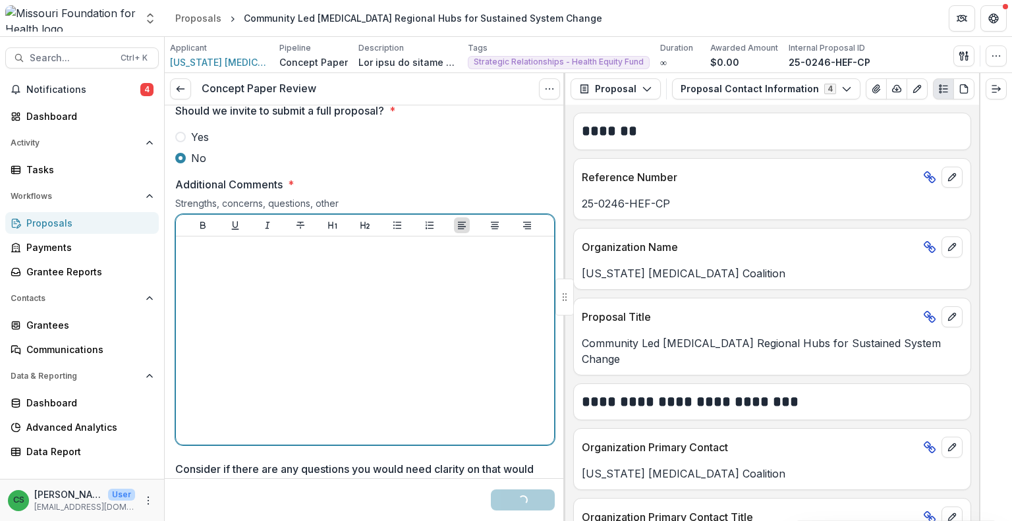
click at [332, 360] on div at bounding box center [365, 341] width 368 height 198
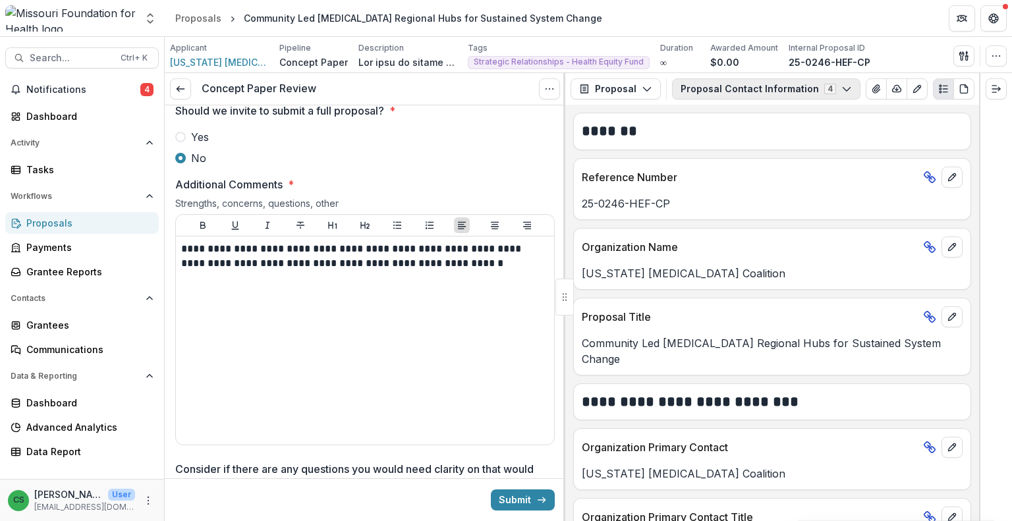
click at [744, 82] on button "Proposal Contact Information 4" at bounding box center [766, 88] width 188 height 21
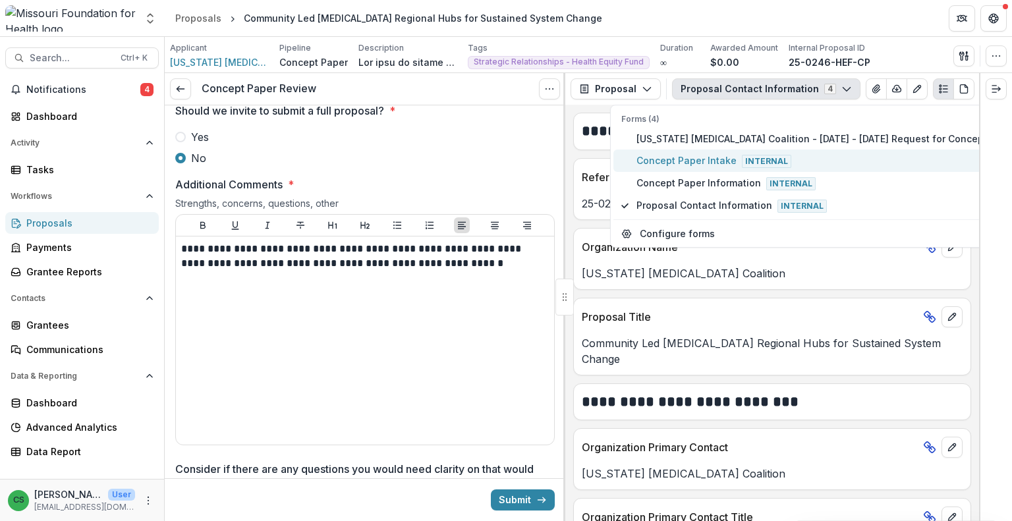
click at [742, 159] on span "Internal" at bounding box center [766, 161] width 49 height 13
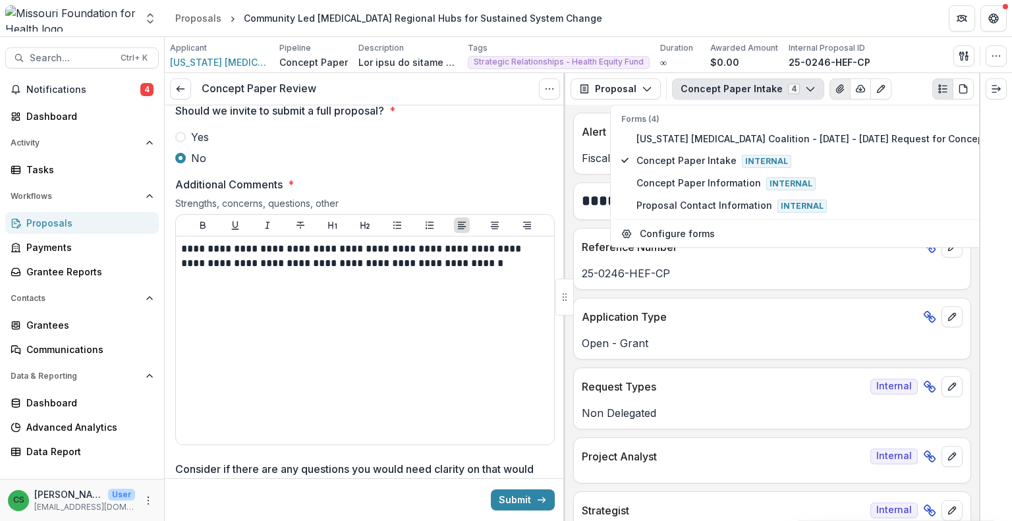
click at [829, 90] on button "View Attached Files" at bounding box center [839, 88] width 21 height 21
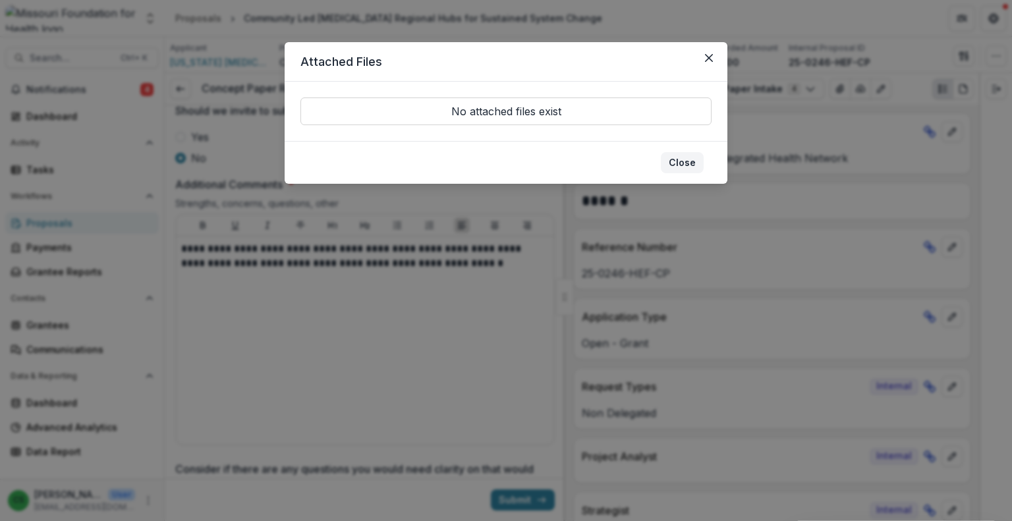
click at [686, 157] on button "Close" at bounding box center [682, 162] width 43 height 21
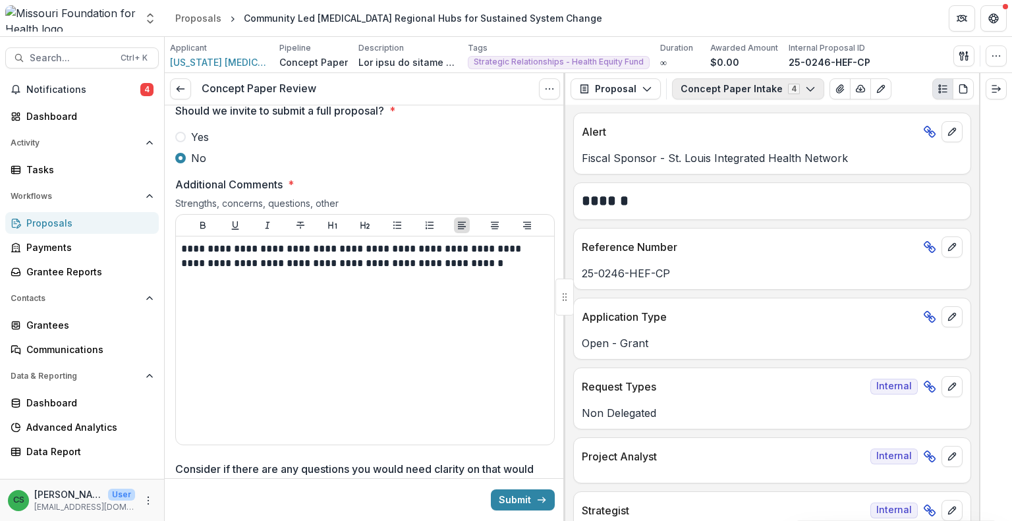
click at [740, 92] on button "Concept Paper Intake 4" at bounding box center [748, 88] width 152 height 21
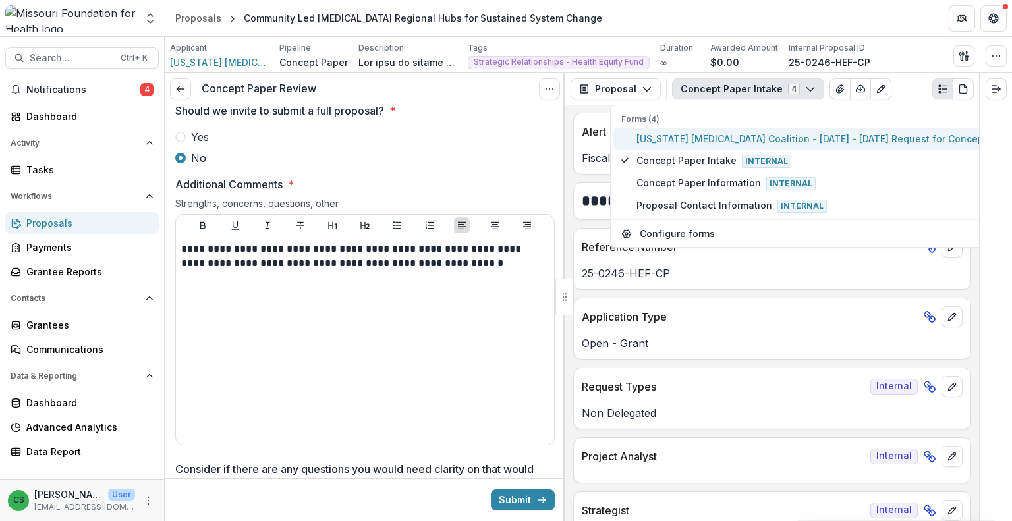
click at [728, 132] on span "[US_STATE] [MEDICAL_DATA] Coalition - [DATE] - [DATE] Request for Concept Papers" at bounding box center [828, 139] width 385 height 14
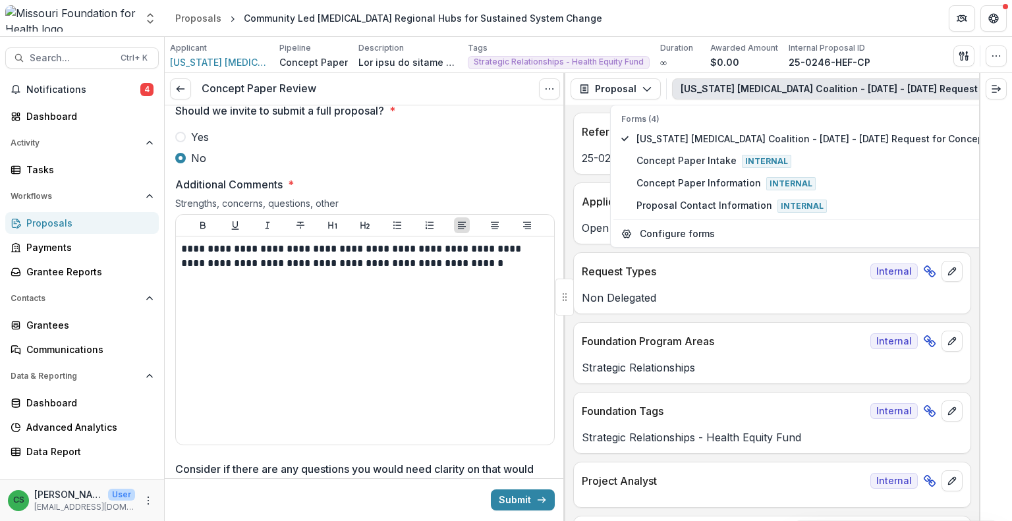
scroll to position [0, 0]
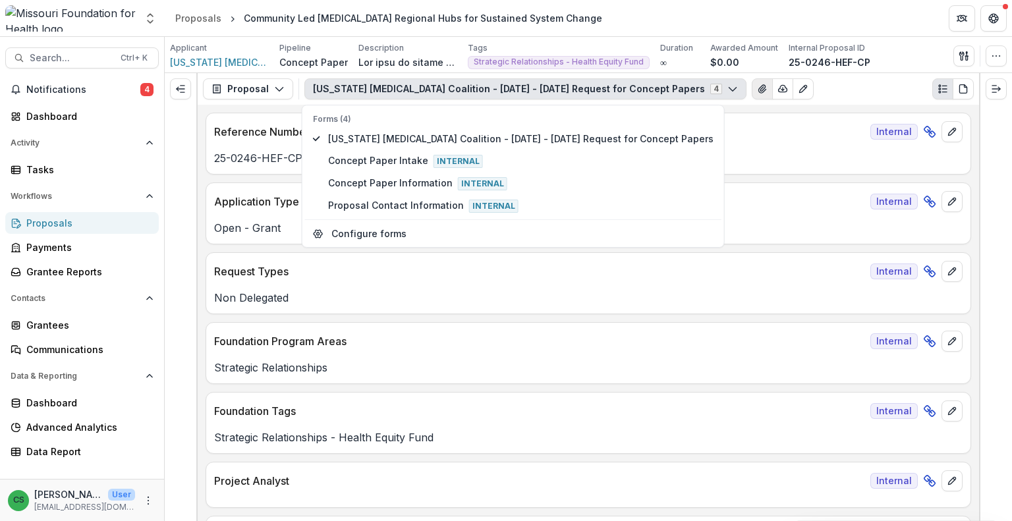
click at [757, 94] on icon "View Attached Files" at bounding box center [762, 89] width 11 height 11
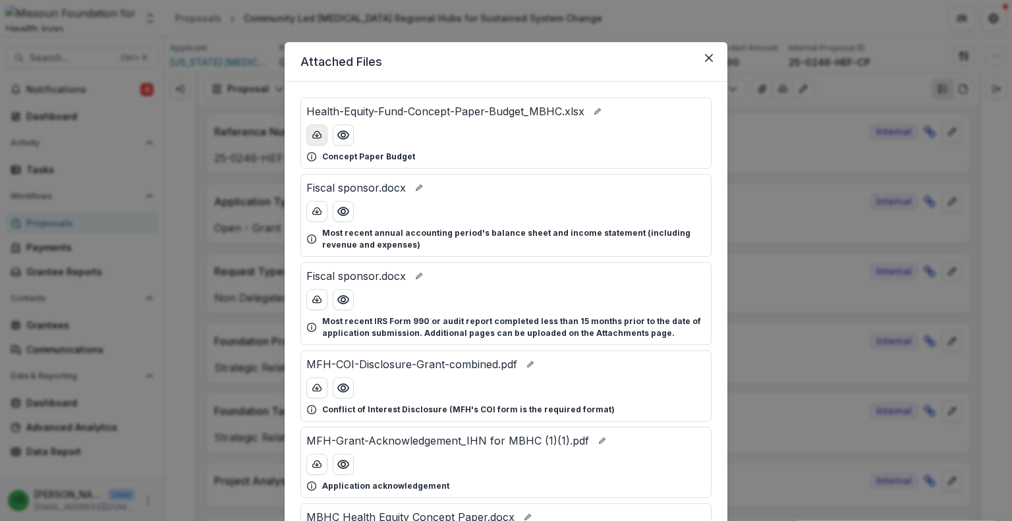
click at [317, 136] on icon "download-button" at bounding box center [317, 135] width 11 height 11
click at [705, 55] on icon "Close" at bounding box center [709, 58] width 8 height 8
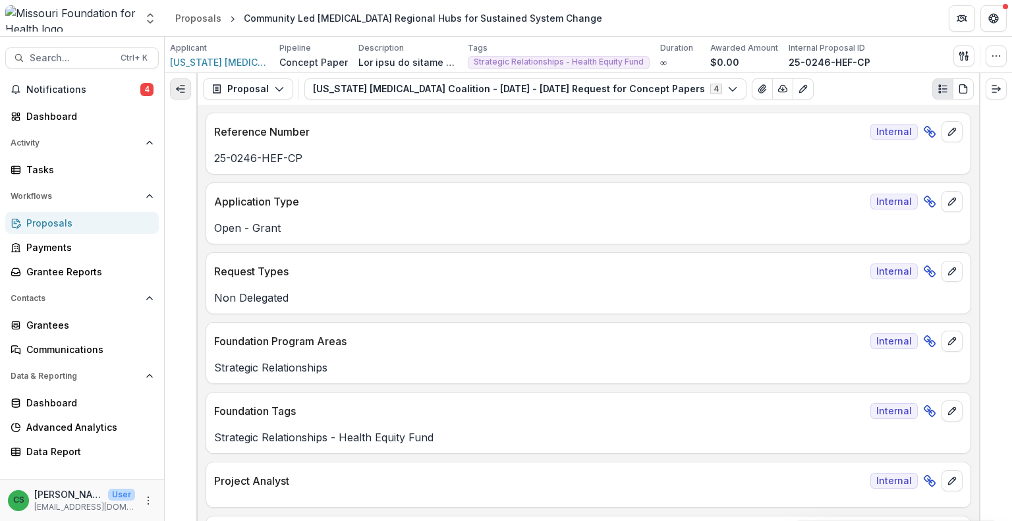
click at [182, 93] on icon "Expand left" at bounding box center [180, 89] width 11 height 11
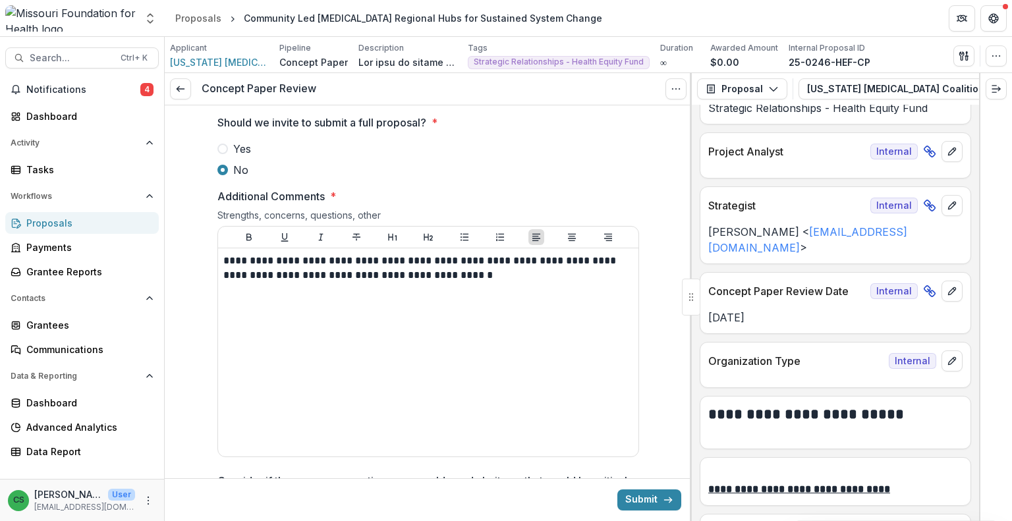
scroll to position [1844, 0]
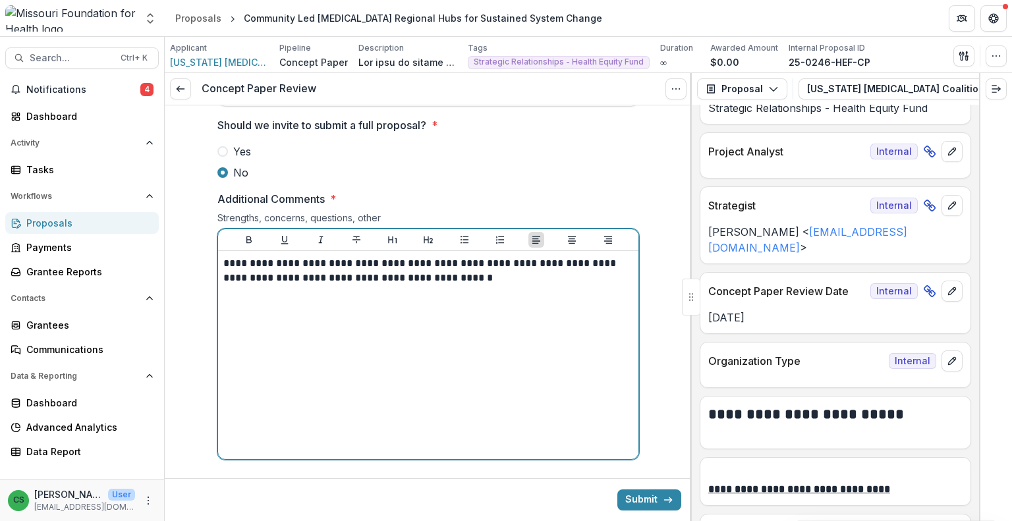
click at [477, 310] on div "**********" at bounding box center [428, 355] width 410 height 198
click at [473, 302] on div "**********" at bounding box center [428, 355] width 410 height 198
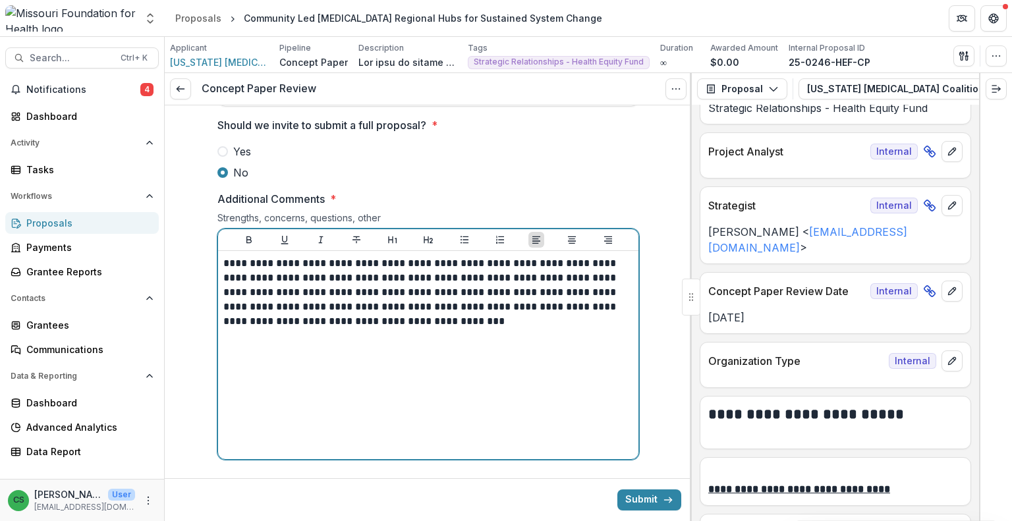
click at [341, 321] on p "**********" at bounding box center [428, 292] width 410 height 72
click at [402, 347] on div "**********" at bounding box center [428, 355] width 410 height 198
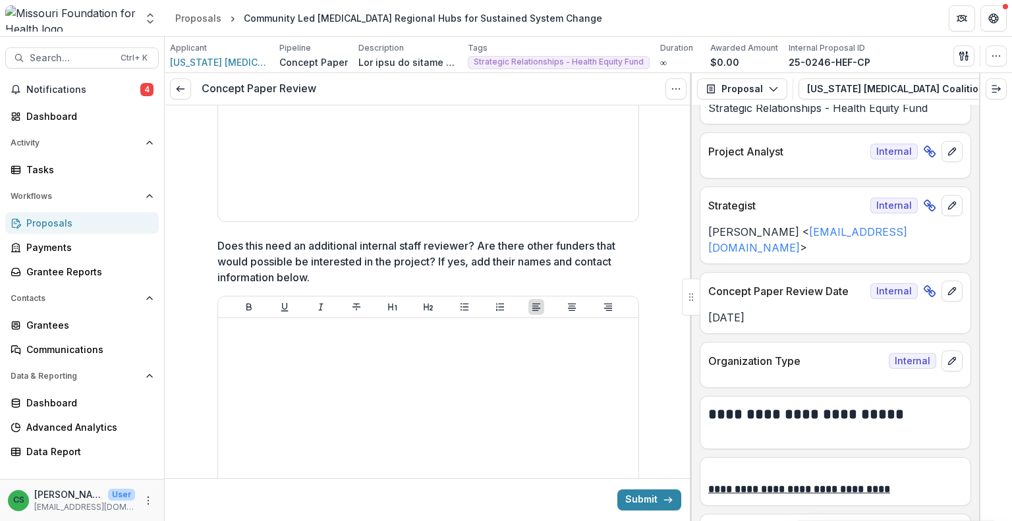
scroll to position [2371, 0]
click at [663, 497] on icon "submit" at bounding box center [668, 500] width 11 height 11
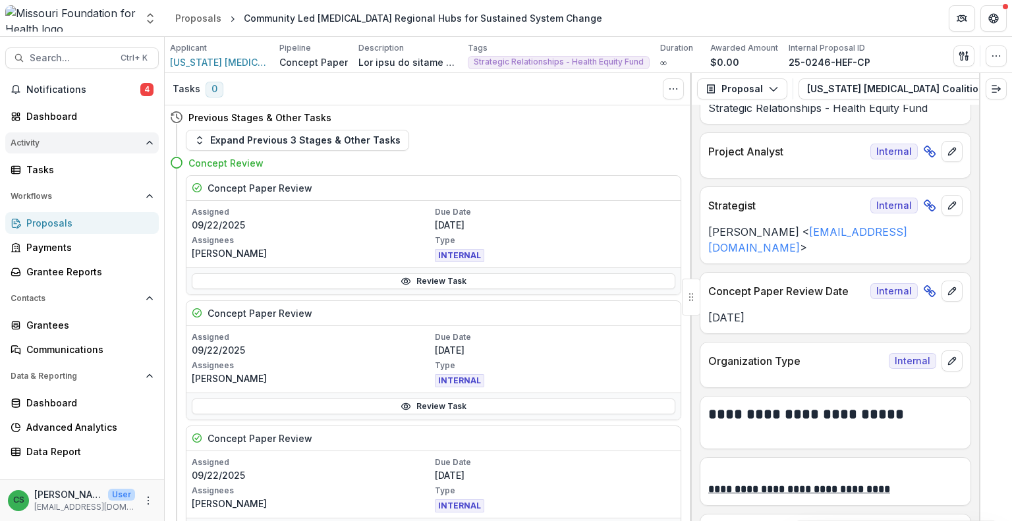
click at [67, 139] on span "Activity" at bounding box center [76, 142] width 130 height 9
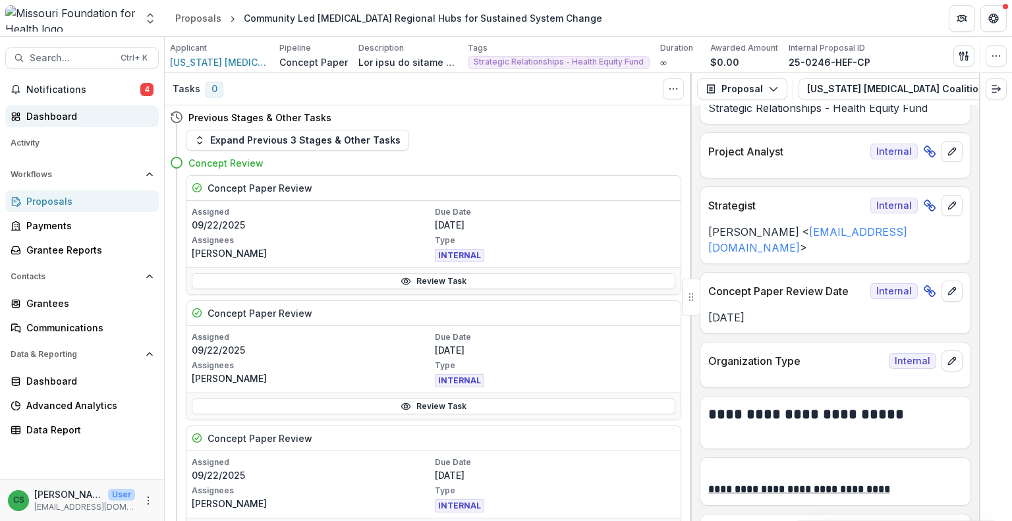
click at [82, 113] on div "Dashboard" at bounding box center [87, 116] width 122 height 14
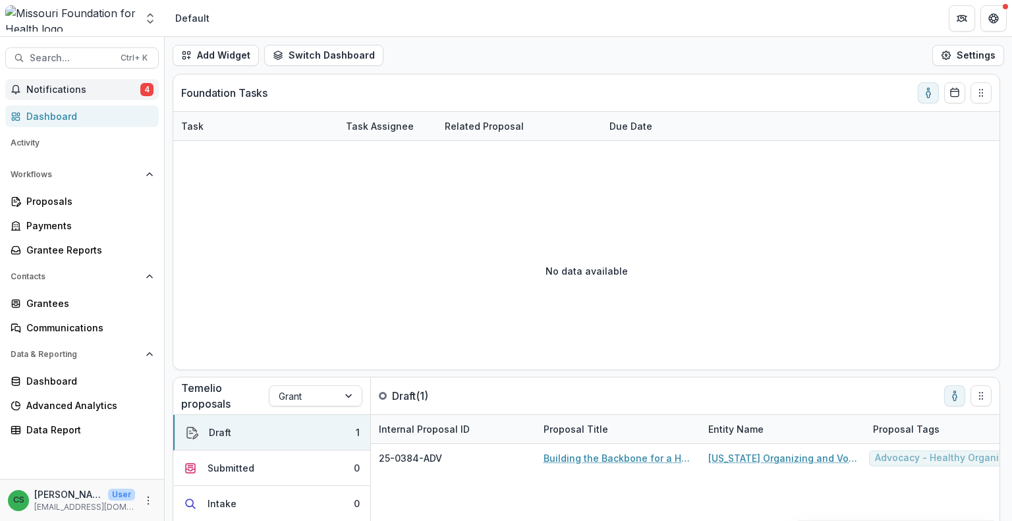
click at [115, 79] on button "Notifications 4" at bounding box center [81, 89] width 153 height 21
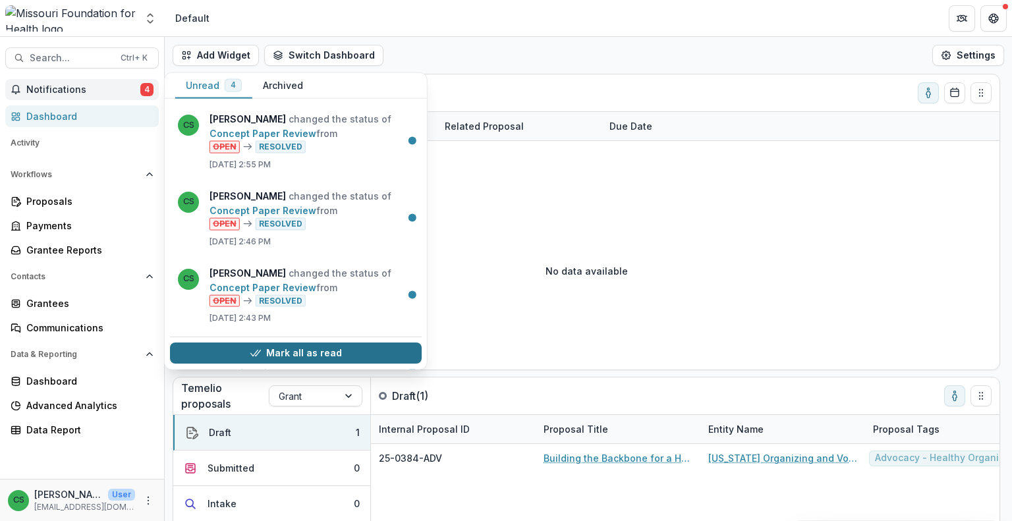
click at [308, 344] on button "Mark all as read" at bounding box center [296, 353] width 252 height 21
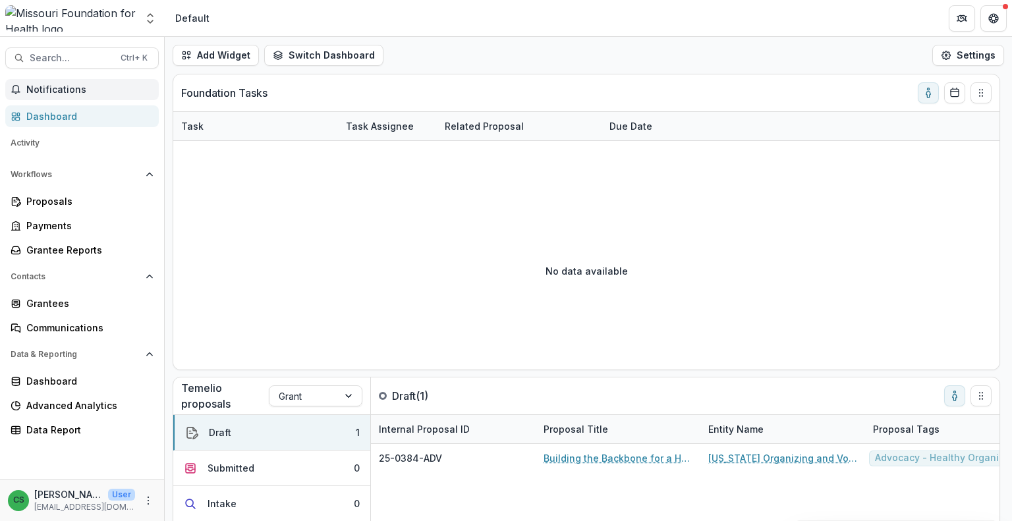
click at [73, 109] on div "Dashboard" at bounding box center [87, 116] width 122 height 14
